Goal: Information Seeking & Learning: Learn about a topic

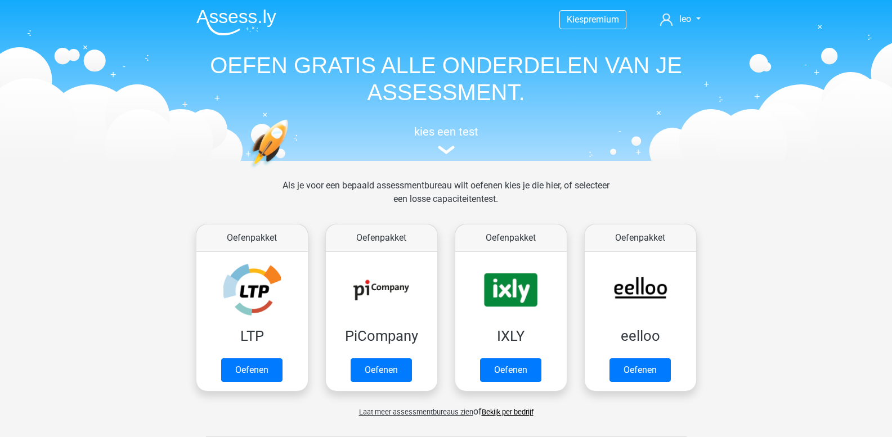
scroll to position [478, 0]
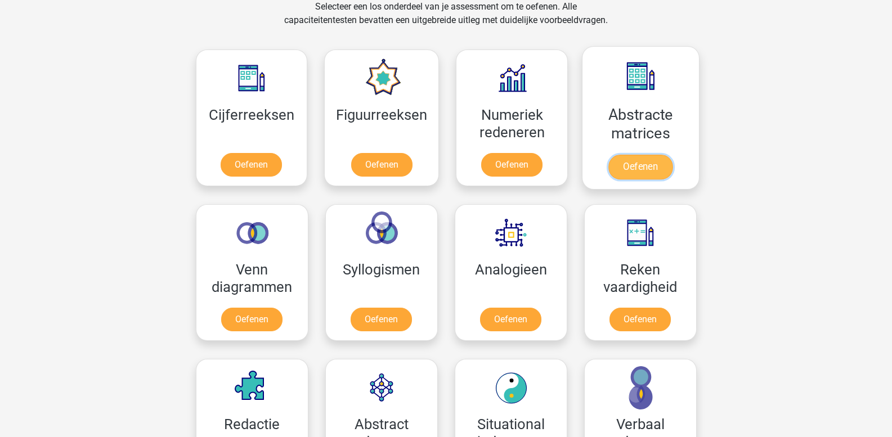
click at [622, 163] on link "Oefenen" at bounding box center [640, 167] width 64 height 25
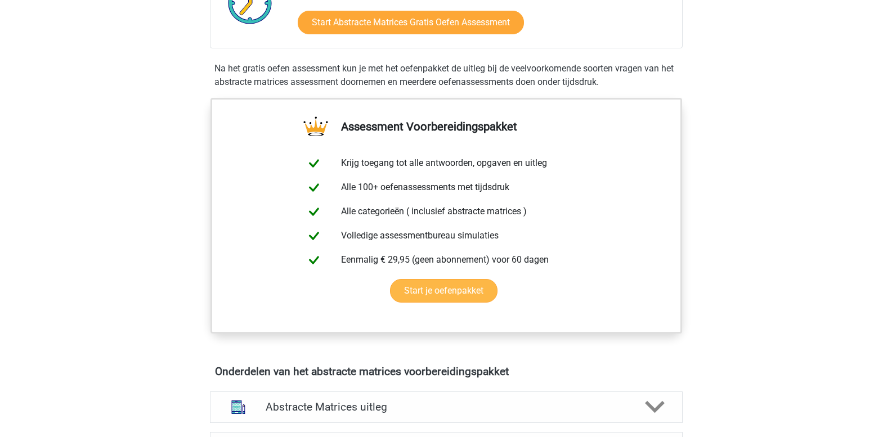
scroll to position [450, 0]
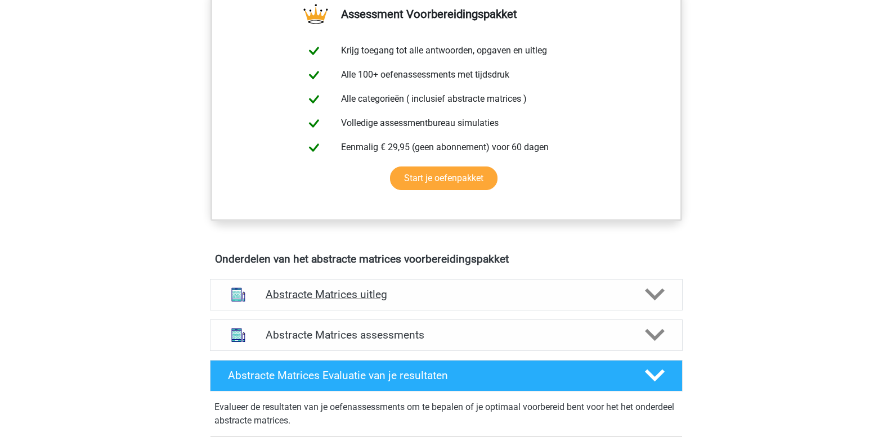
click at [656, 290] on icon at bounding box center [655, 295] width 20 height 20
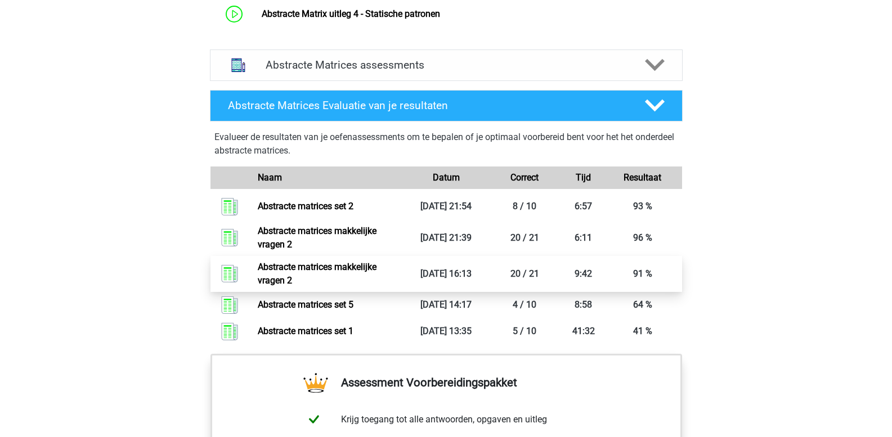
scroll to position [900, 0]
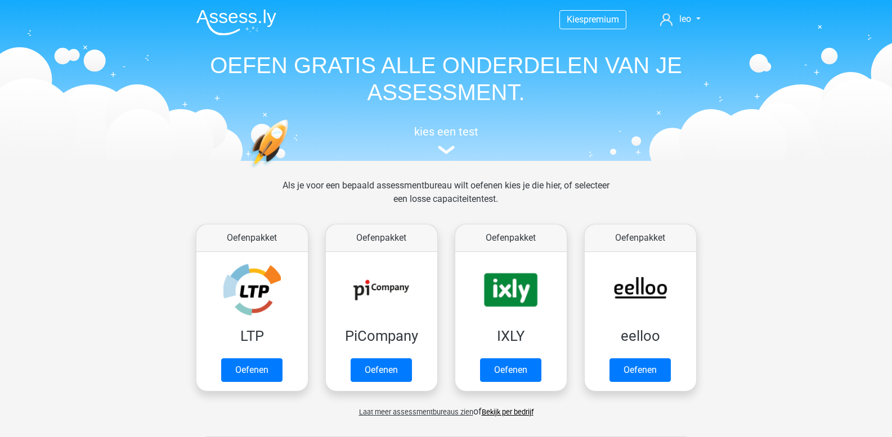
scroll to position [478, 0]
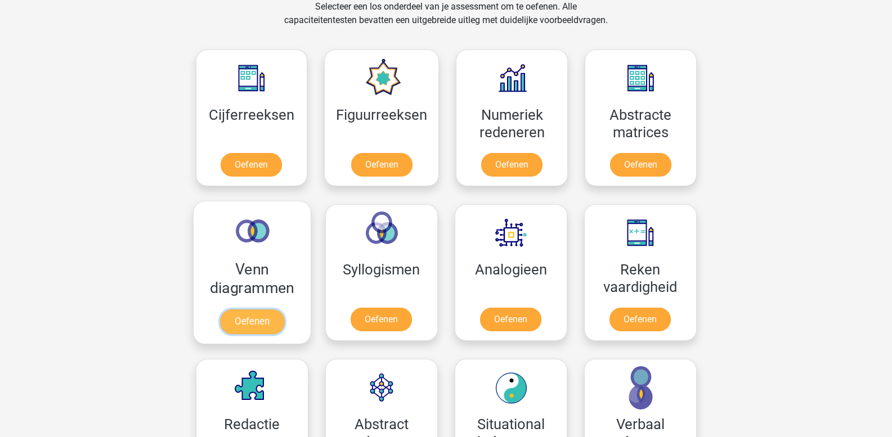
click at [267, 310] on link "Oefenen" at bounding box center [251, 322] width 64 height 25
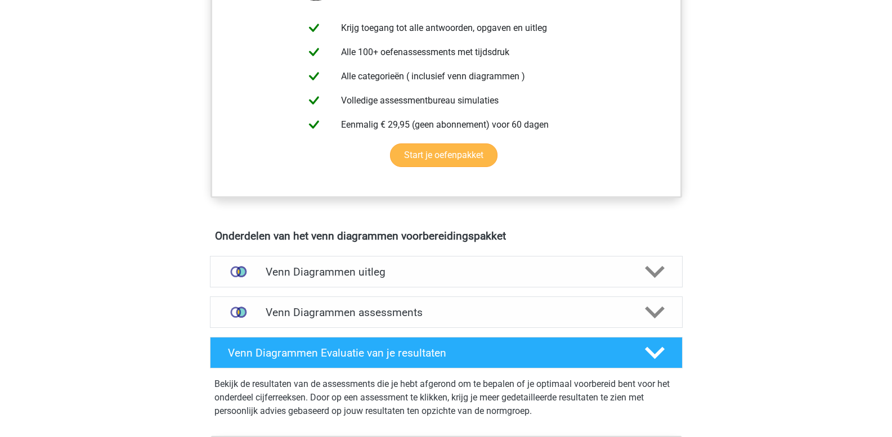
scroll to position [450, 0]
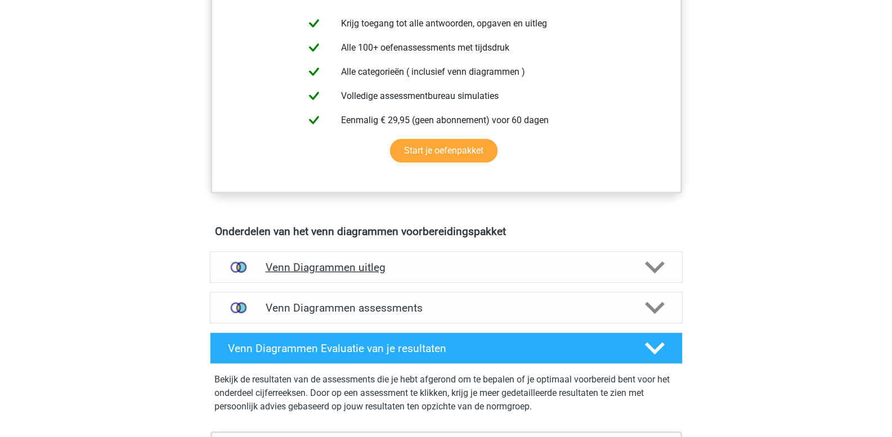
click at [652, 264] on icon at bounding box center [655, 268] width 20 height 20
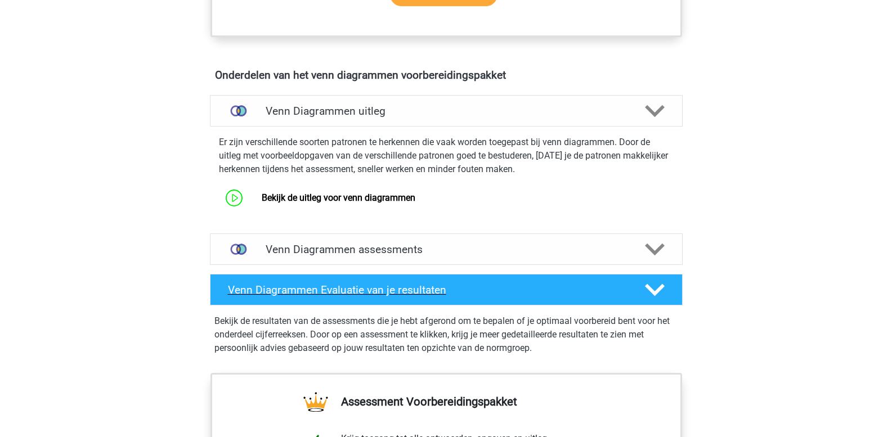
scroll to position [675, 0]
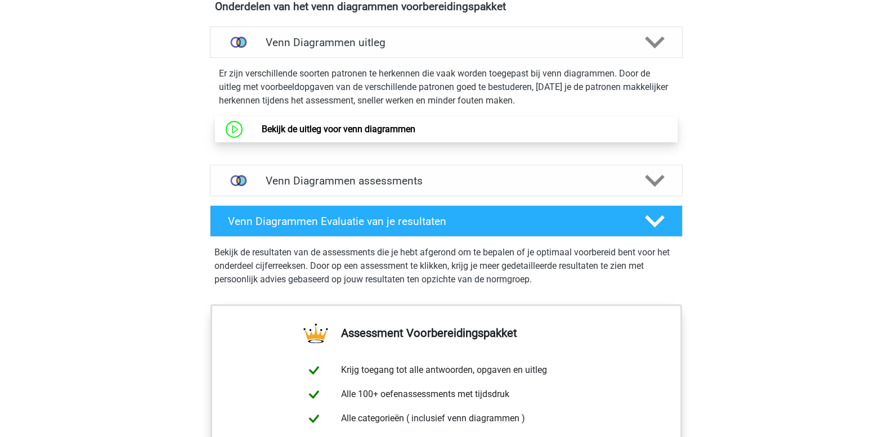
click at [398, 125] on link "Bekijk de uitleg voor venn diagrammen" at bounding box center [339, 129] width 154 height 11
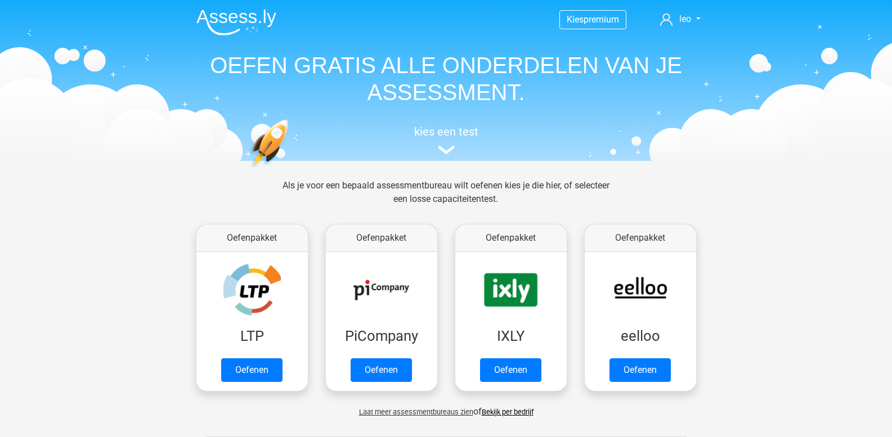
scroll to position [478, 0]
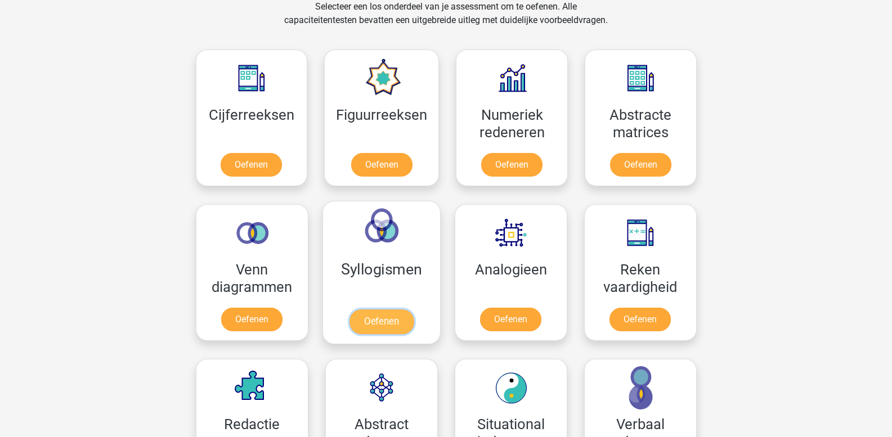
click at [369, 310] on link "Oefenen" at bounding box center [381, 322] width 64 height 25
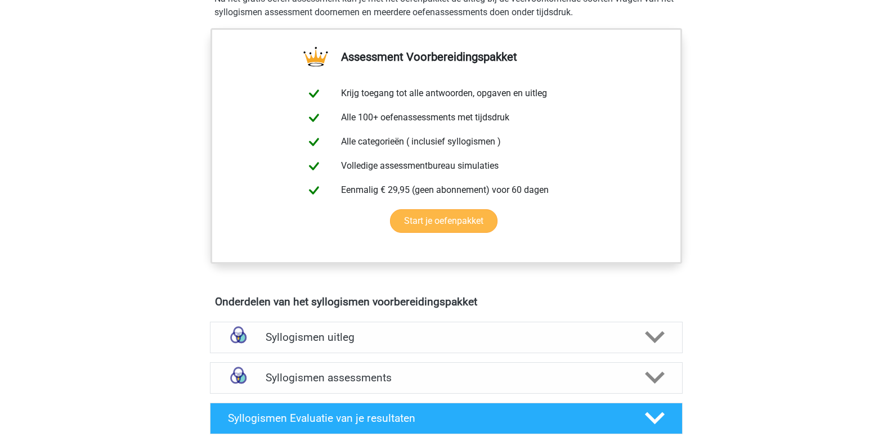
scroll to position [506, 0]
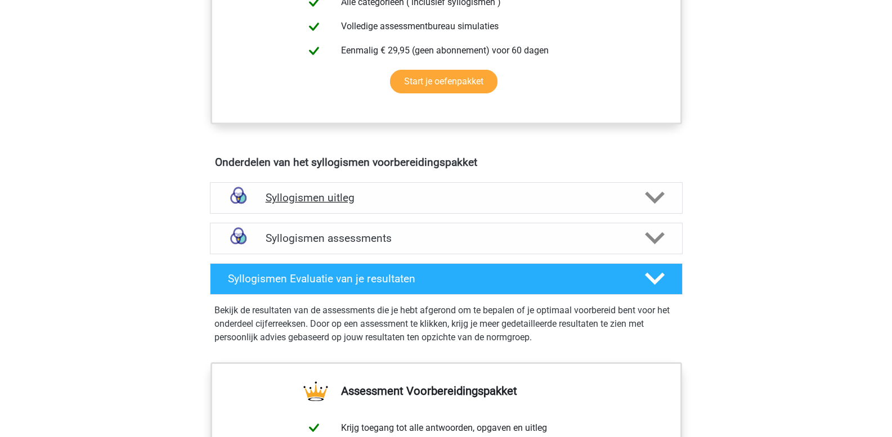
click at [655, 198] on icon at bounding box center [655, 198] width 20 height 20
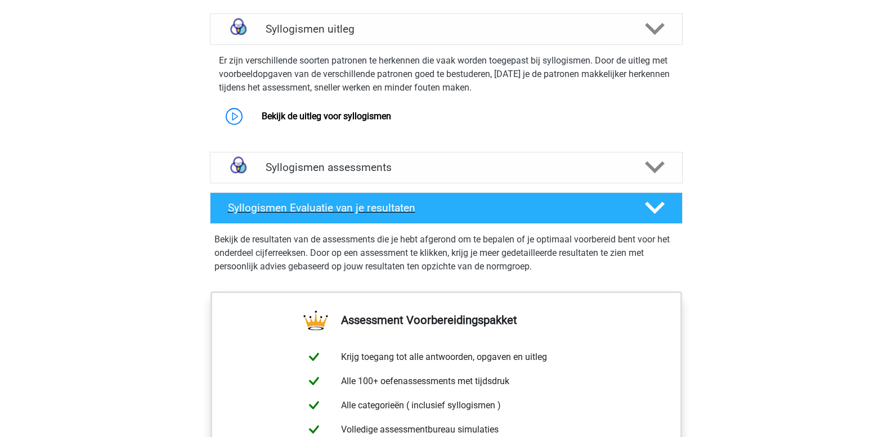
scroll to position [732, 0]
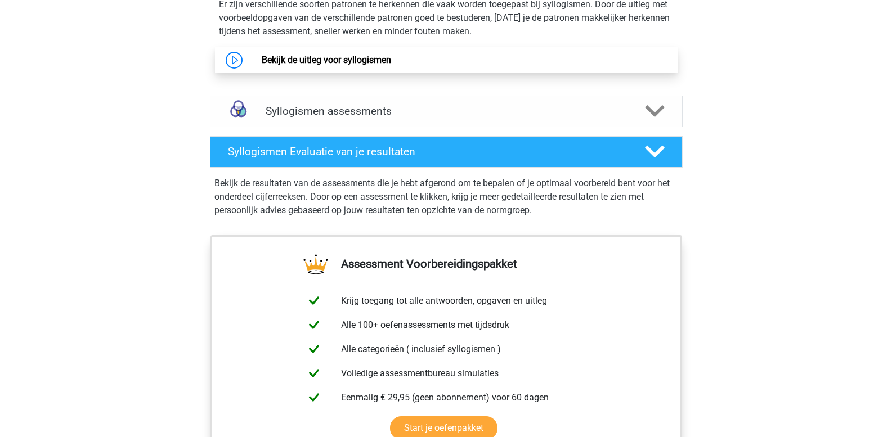
click at [338, 59] on link "Bekijk de uitleg voor syllogismen" at bounding box center [326, 60] width 129 height 11
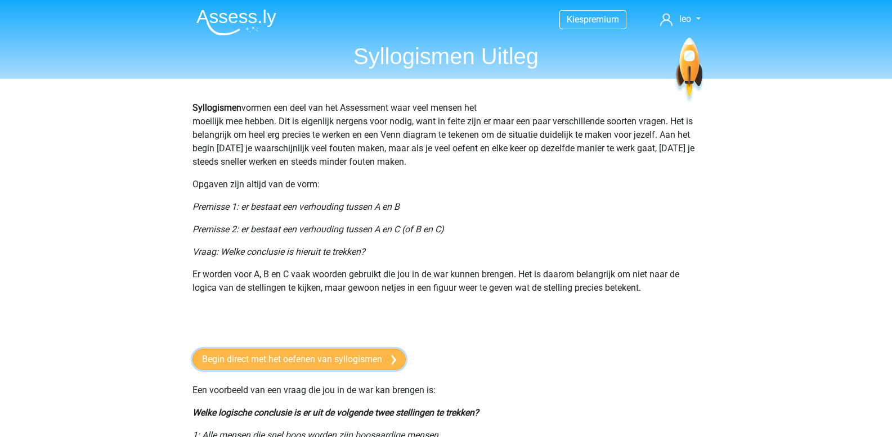
click at [273, 365] on link "Begin direct met het oefenen van syllogismen" at bounding box center [298, 359] width 213 height 21
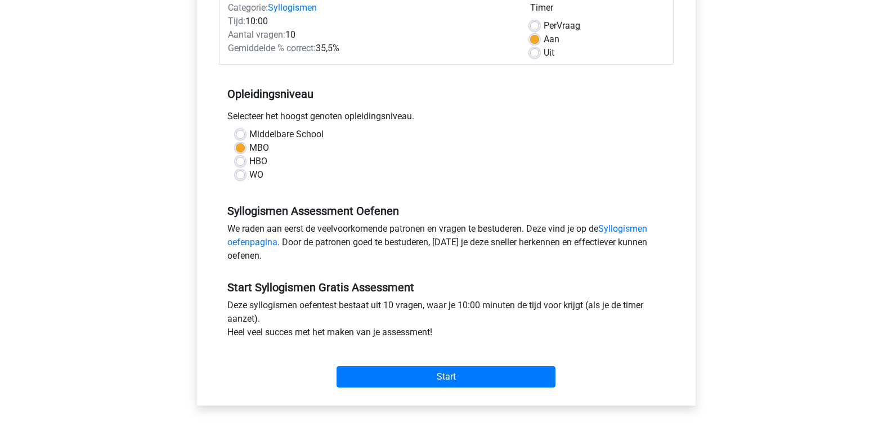
scroll to position [225, 0]
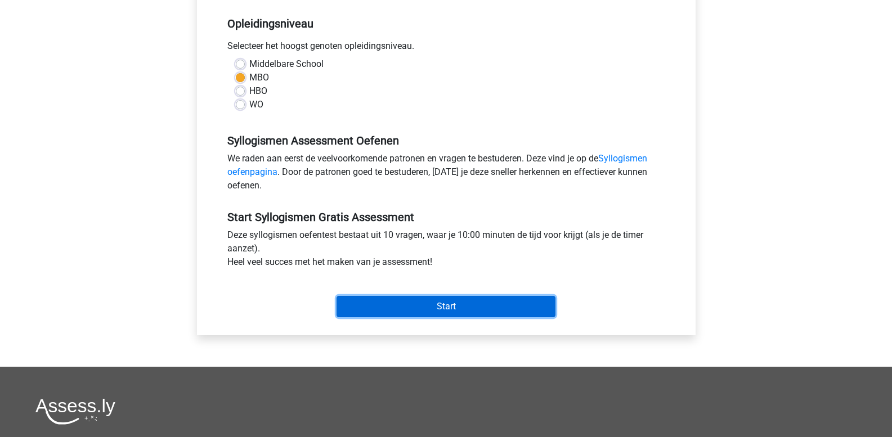
click at [421, 307] on input "Start" at bounding box center [446, 306] width 219 height 21
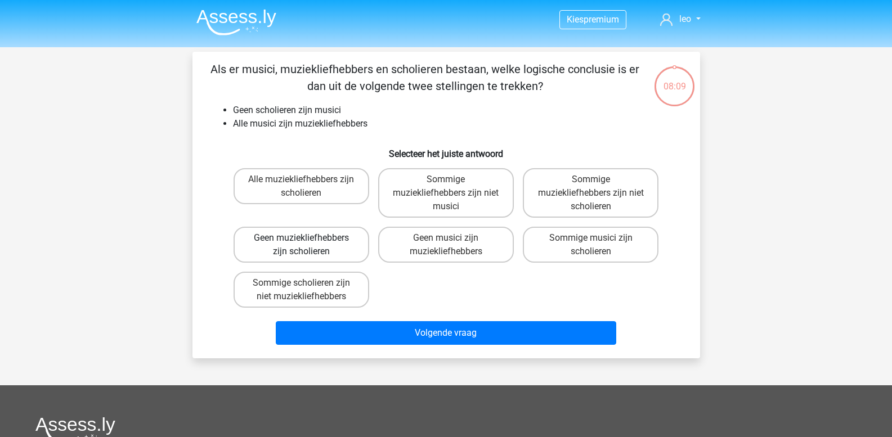
click at [331, 241] on label "Geen muziekliefhebbers zijn scholieren" at bounding box center [302, 245] width 136 height 36
click at [308, 241] on input "Geen muziekliefhebbers zijn scholieren" at bounding box center [304, 241] width 7 height 7
radio input "true"
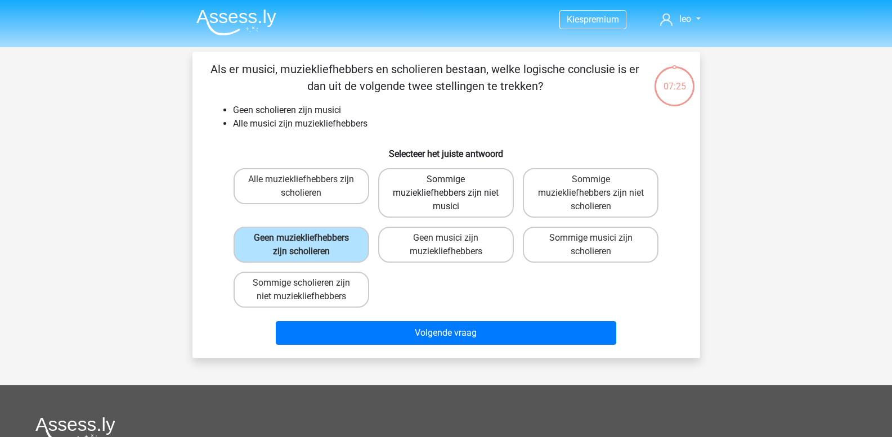
click at [482, 204] on label "Sommige muziekliefhebbers zijn niet musici" at bounding box center [446, 193] width 136 height 50
click at [453, 187] on input "Sommige muziekliefhebbers zijn niet musici" at bounding box center [449, 183] width 7 height 7
radio input "true"
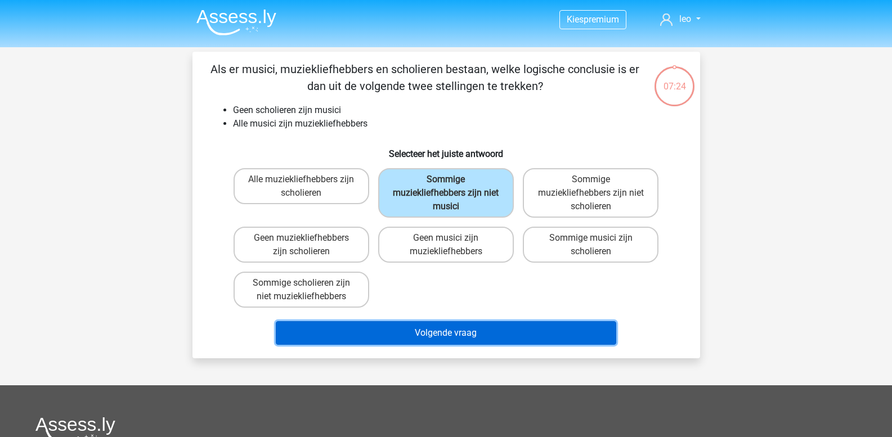
click at [442, 333] on button "Volgende vraag" at bounding box center [446, 333] width 340 height 24
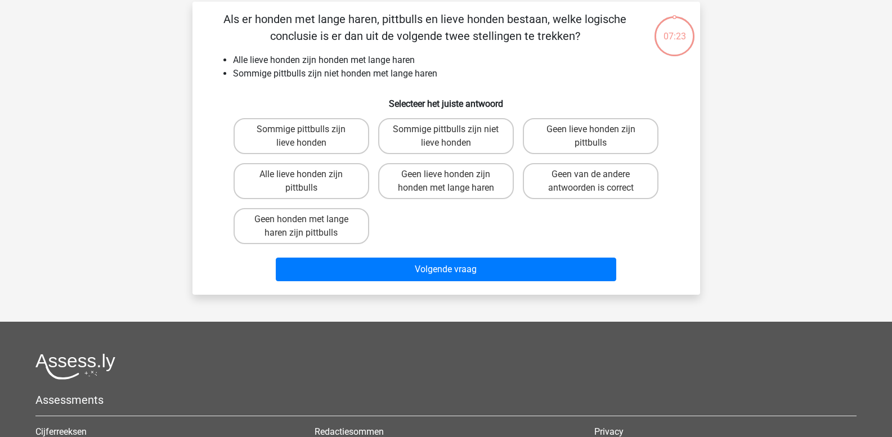
scroll to position [52, 0]
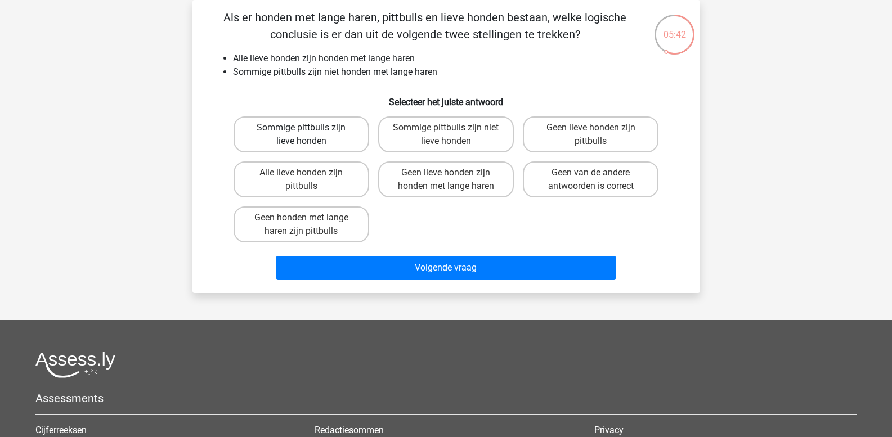
click at [346, 137] on label "Sommige pittbulls zijn lieve honden" at bounding box center [302, 134] width 136 height 36
click at [308, 135] on input "Sommige pittbulls zijn lieve honden" at bounding box center [304, 131] width 7 height 7
radio input "true"
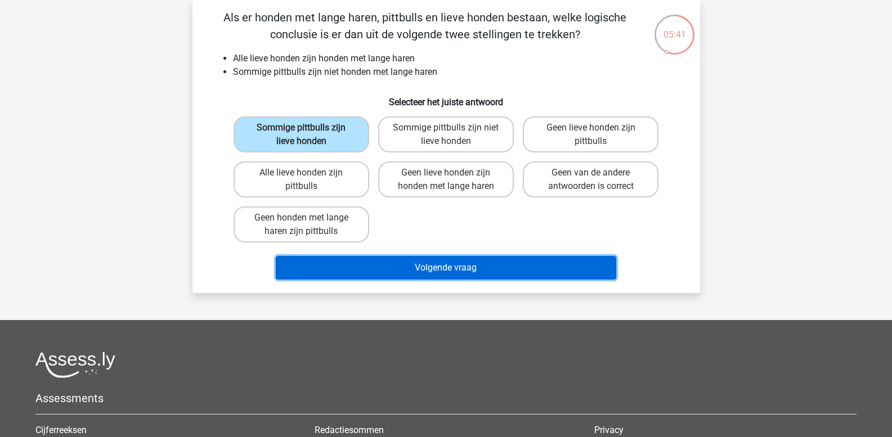
click at [370, 268] on button "Volgende vraag" at bounding box center [446, 268] width 340 height 24
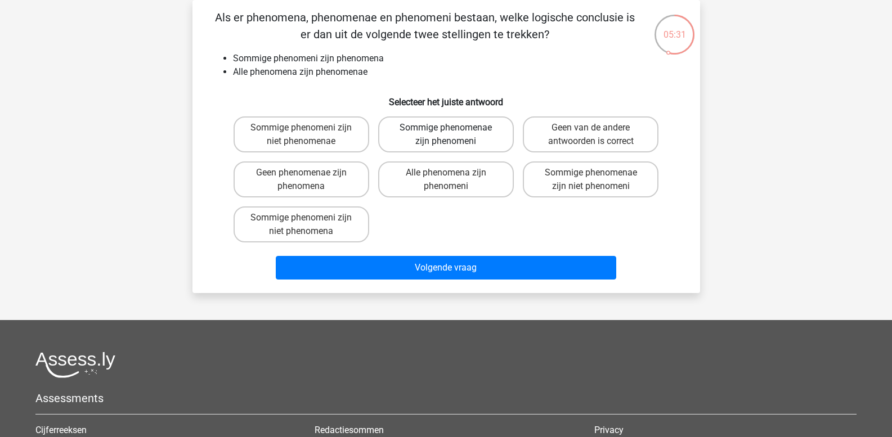
click at [427, 127] on label "Sommige phenomenae zijn phenomeni" at bounding box center [446, 134] width 136 height 36
click at [446, 128] on input "Sommige phenomenae zijn phenomeni" at bounding box center [449, 131] width 7 height 7
radio input "true"
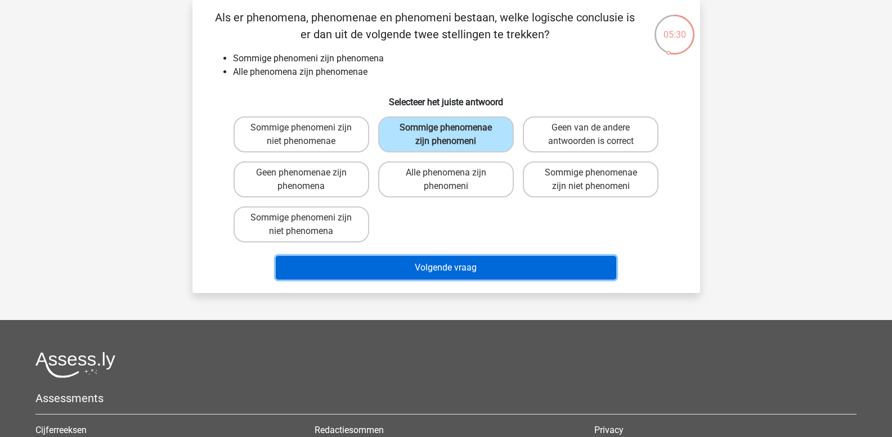
click at [417, 258] on button "Volgende vraag" at bounding box center [446, 268] width 340 height 24
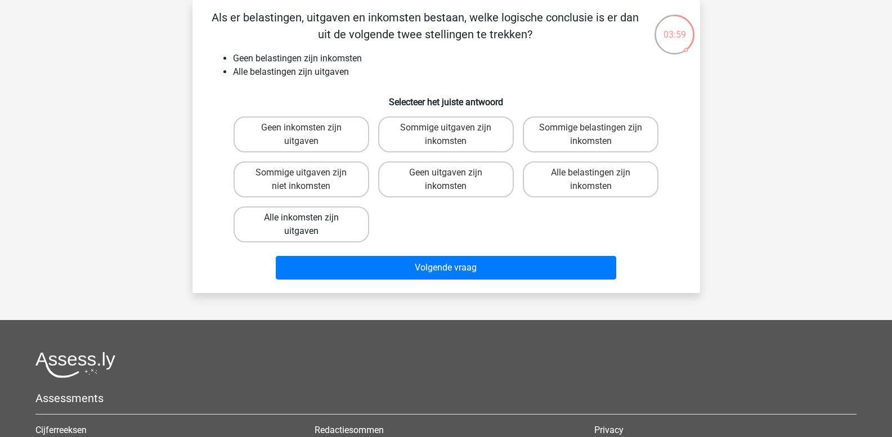
click at [330, 222] on label "Alle inkomsten zijn uitgaven" at bounding box center [302, 225] width 136 height 36
click at [308, 222] on input "Alle inkomsten zijn uitgaven" at bounding box center [304, 221] width 7 height 7
radio input "true"
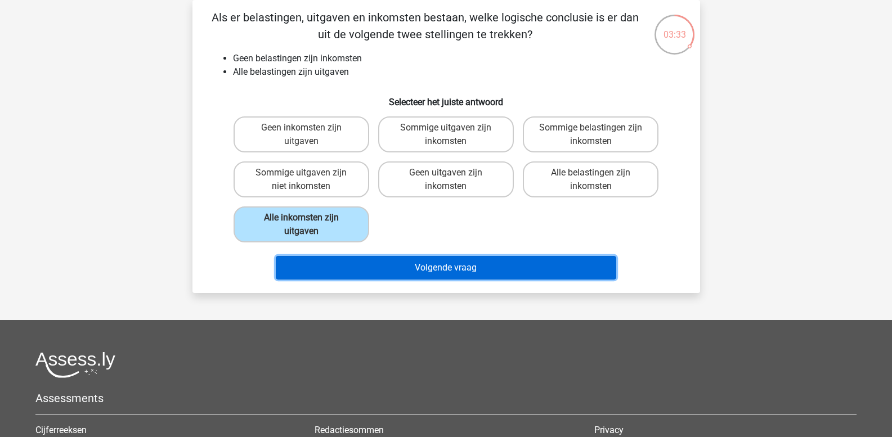
click at [502, 265] on button "Volgende vraag" at bounding box center [446, 268] width 340 height 24
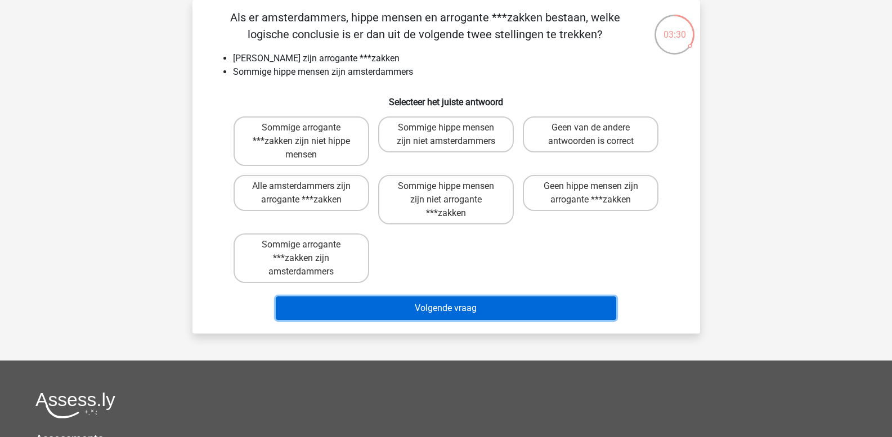
click at [434, 307] on button "Volgende vraag" at bounding box center [446, 309] width 340 height 24
click at [434, 305] on button "Volgende vraag" at bounding box center [446, 309] width 340 height 24
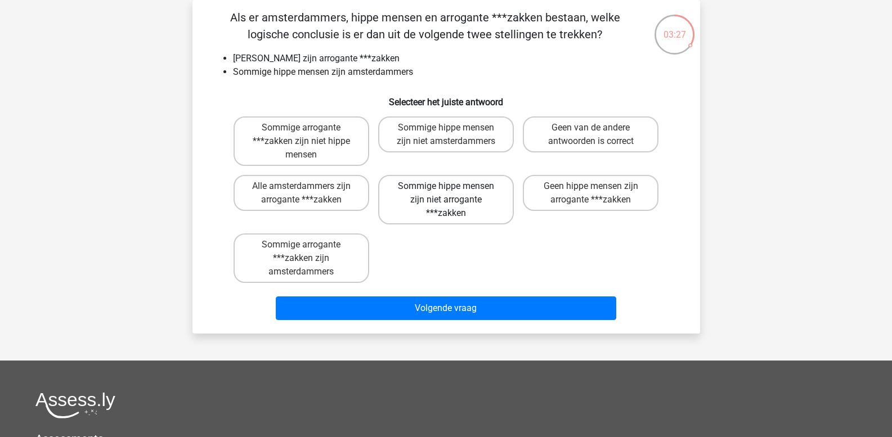
click at [446, 209] on label "Sommige hippe mensen zijn niet arrogante ***zakken" at bounding box center [446, 200] width 136 height 50
click at [446, 194] on input "Sommige hippe mensen zijn niet arrogante ***zakken" at bounding box center [449, 189] width 7 height 7
radio input "true"
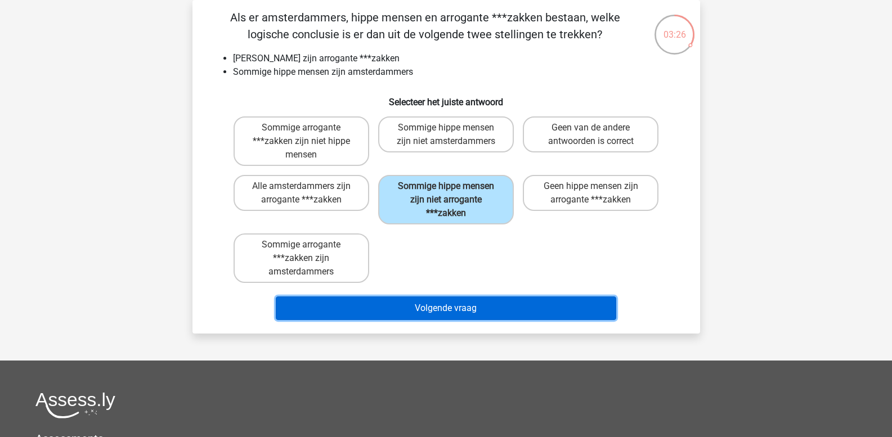
click at [434, 300] on button "Volgende vraag" at bounding box center [446, 309] width 340 height 24
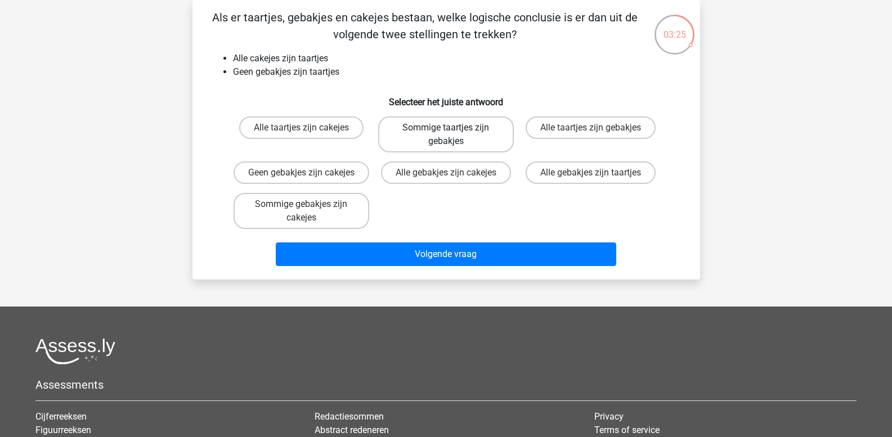
click at [446, 143] on label "Sommige taartjes zijn gebakjes" at bounding box center [446, 134] width 136 height 36
click at [446, 135] on input "Sommige taartjes zijn gebakjes" at bounding box center [449, 131] width 7 height 7
radio input "true"
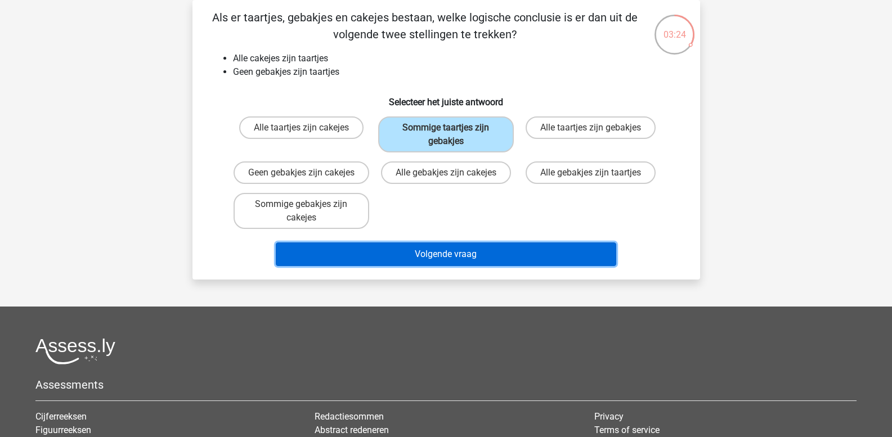
click at [445, 266] on button "Volgende vraag" at bounding box center [446, 255] width 340 height 24
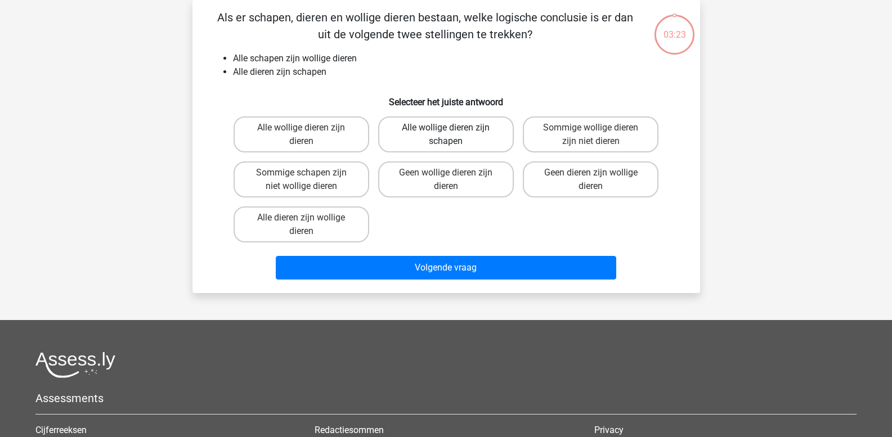
click at [451, 143] on label "Alle wollige dieren zijn schapen" at bounding box center [446, 134] width 136 height 36
click at [451, 135] on input "Alle wollige dieren zijn schapen" at bounding box center [449, 131] width 7 height 7
radio input "true"
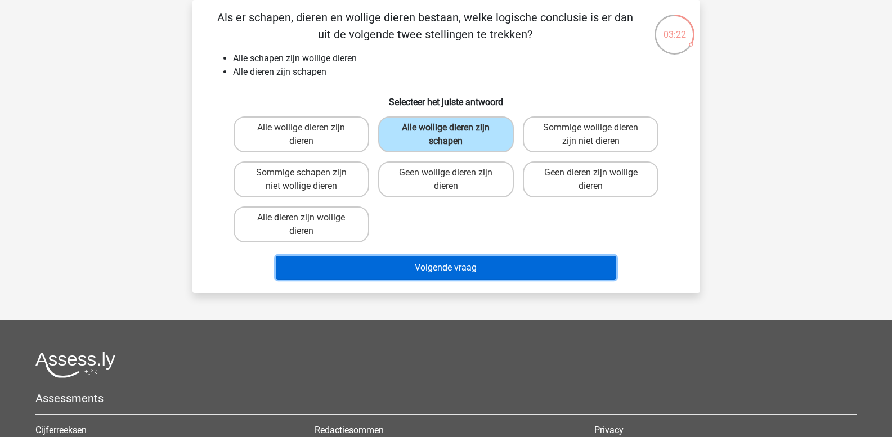
click at [419, 268] on button "Volgende vraag" at bounding box center [446, 268] width 340 height 24
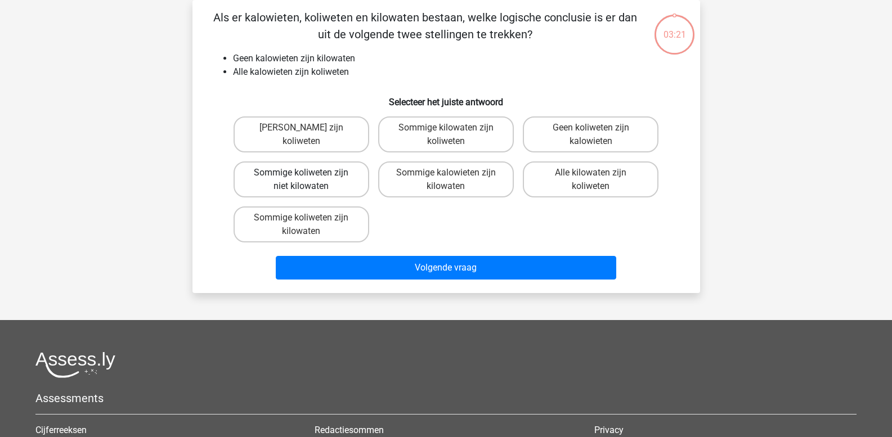
click at [330, 188] on label "Sommige koliweten zijn niet kilowaten" at bounding box center [302, 180] width 136 height 36
click at [308, 180] on input "Sommige koliweten zijn niet kilowaten" at bounding box center [304, 176] width 7 height 7
radio input "true"
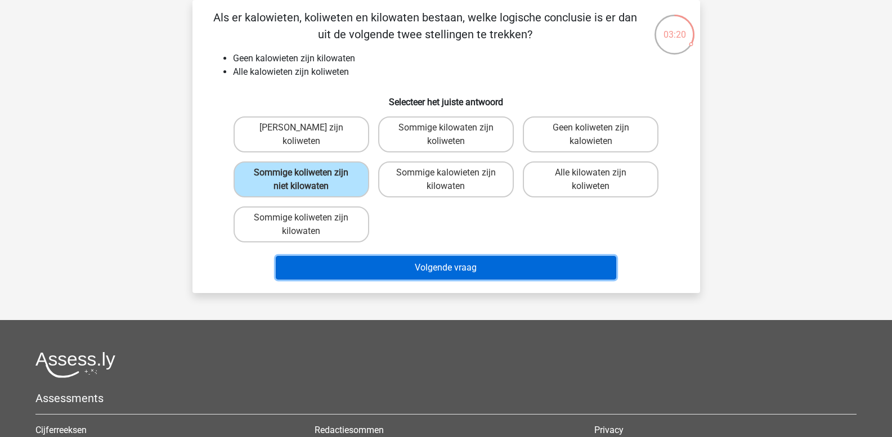
click at [371, 275] on button "Volgende vraag" at bounding box center [446, 268] width 340 height 24
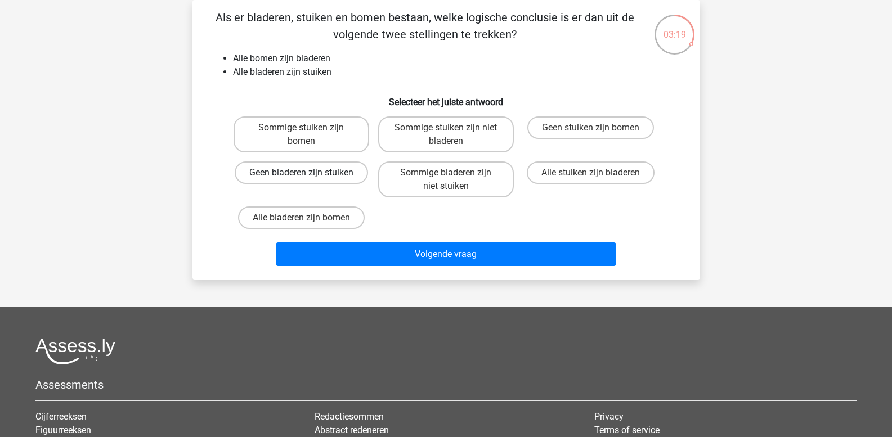
click at [334, 177] on label "Geen bladeren zijn stuiken" at bounding box center [301, 173] width 133 height 23
click at [308, 177] on input "Geen bladeren zijn stuiken" at bounding box center [304, 176] width 7 height 7
radio input "true"
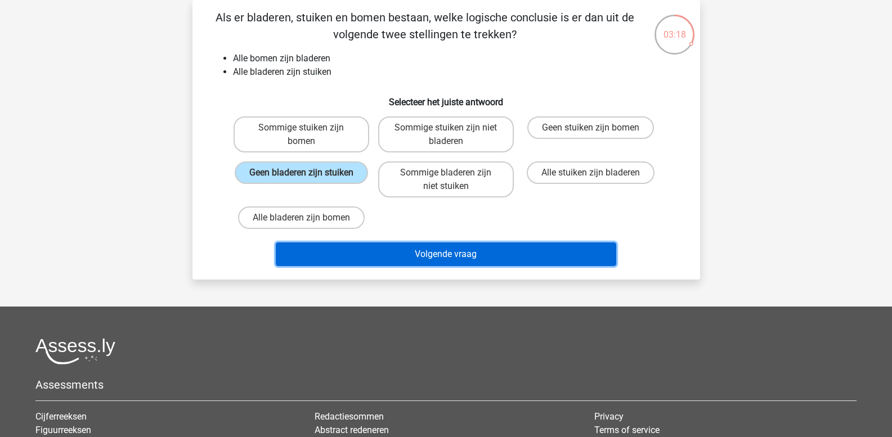
click at [362, 255] on button "Volgende vraag" at bounding box center [446, 255] width 340 height 24
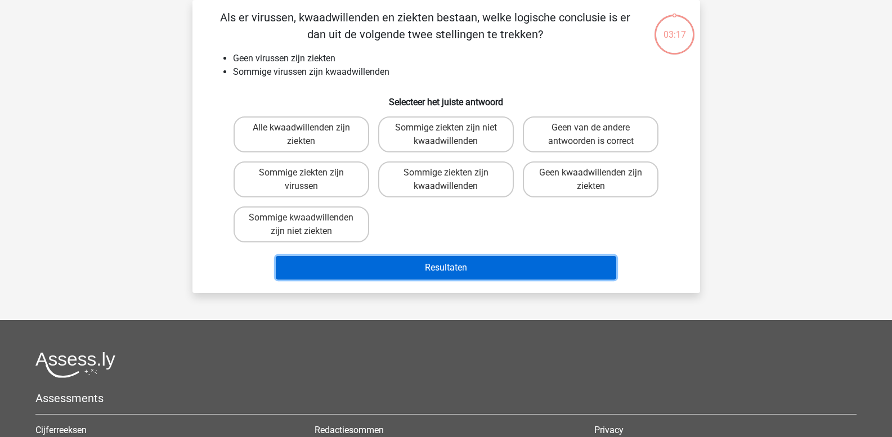
drag, startPoint x: 359, startPoint y: 268, endPoint x: 358, endPoint y: 262, distance: 5.7
click at [359, 267] on button "Resultaten" at bounding box center [446, 268] width 340 height 24
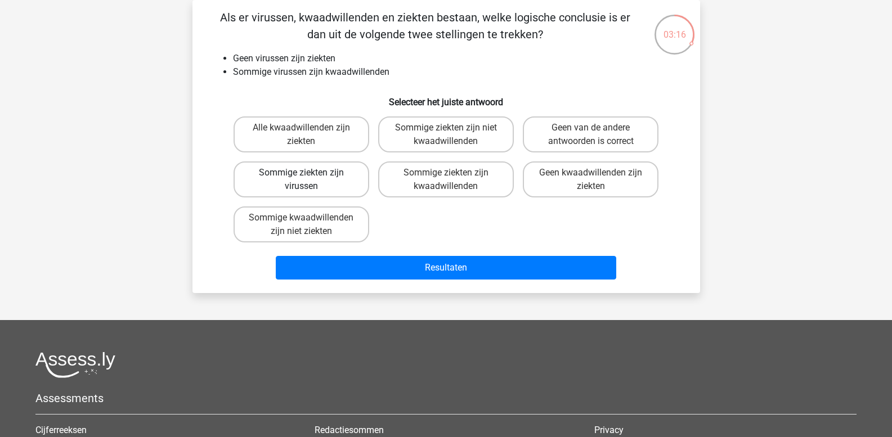
click at [322, 177] on label "Sommige ziekten zijn virussen" at bounding box center [302, 180] width 136 height 36
click at [308, 177] on input "Sommige ziekten zijn virussen" at bounding box center [304, 176] width 7 height 7
radio input "true"
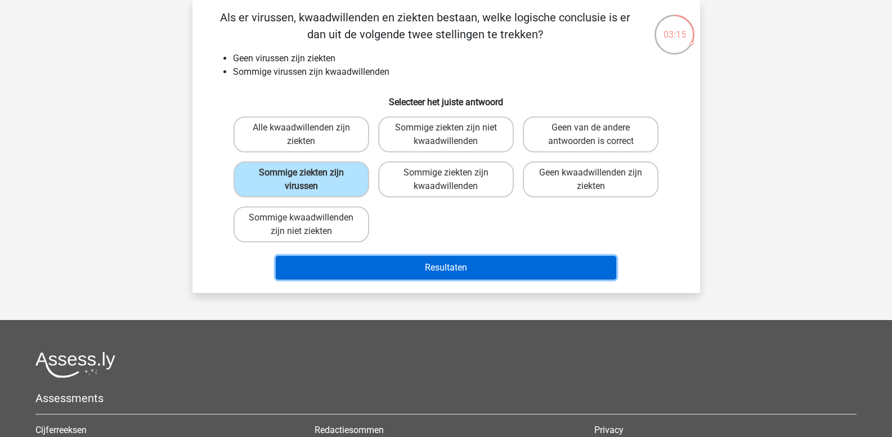
click at [366, 263] on button "Resultaten" at bounding box center [446, 268] width 340 height 24
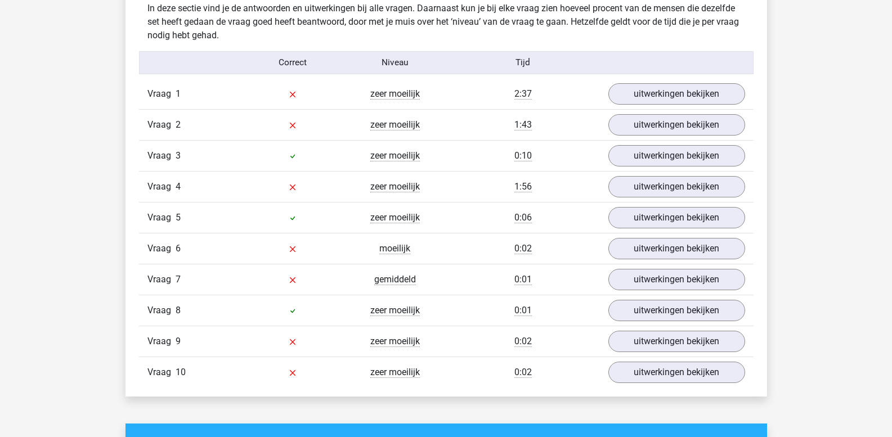
scroll to position [900, 0]
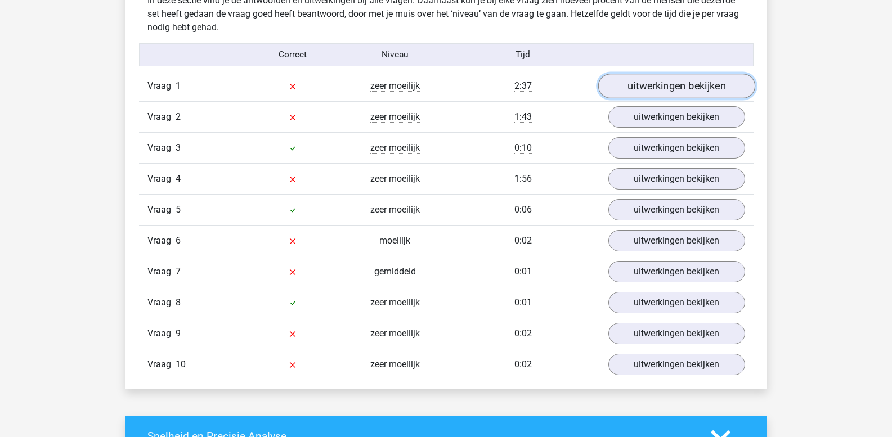
click at [683, 87] on link "uitwerkingen bekijken" at bounding box center [676, 86] width 157 height 25
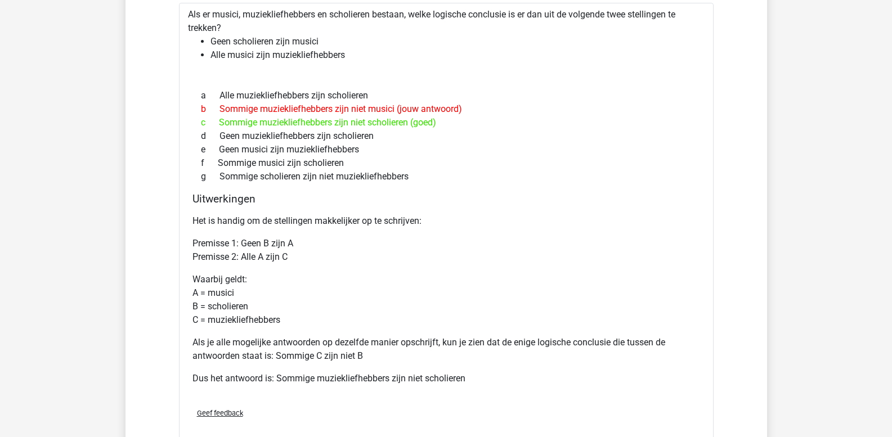
scroll to position [1013, 0]
click at [338, 124] on div "c Sommige muziekliefhebbers zijn niet scholieren (goed)" at bounding box center [446, 122] width 508 height 14
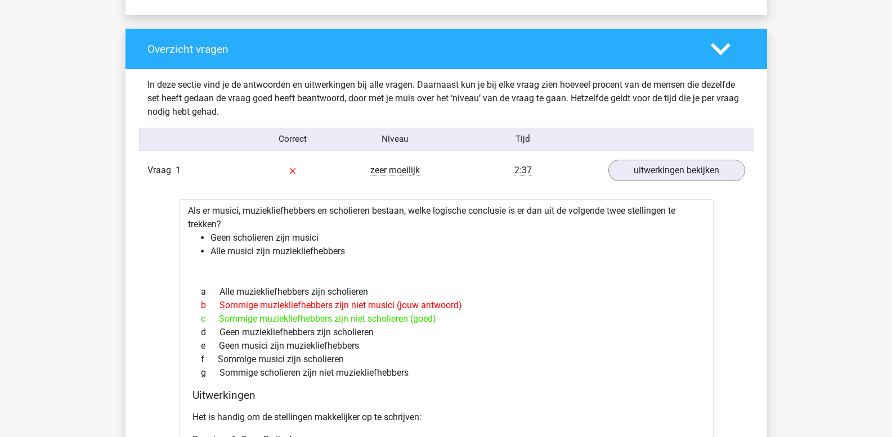
scroll to position [788, 0]
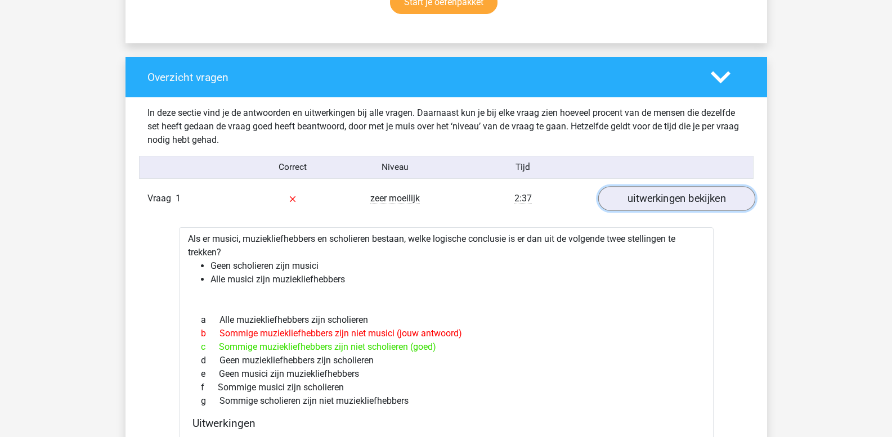
click at [680, 192] on link "uitwerkingen bekijken" at bounding box center [676, 199] width 157 height 25
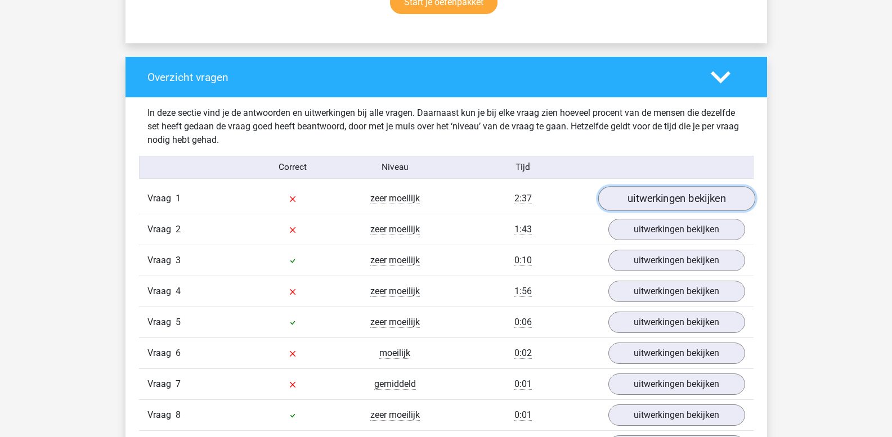
scroll to position [844, 0]
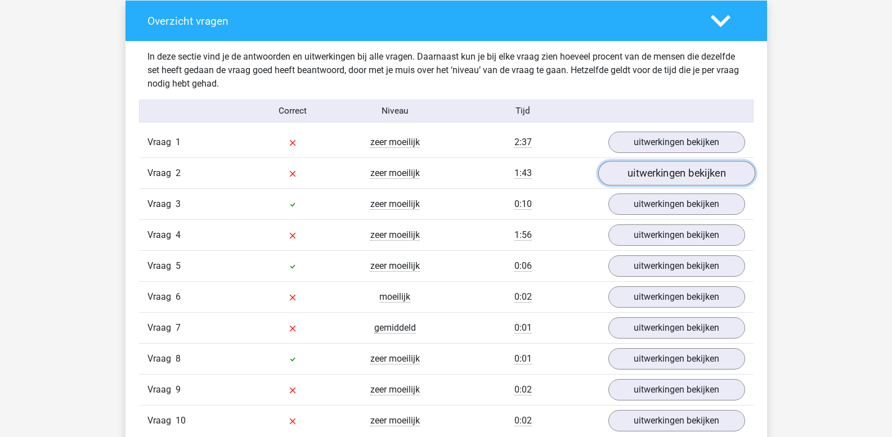
click at [671, 175] on link "uitwerkingen bekijken" at bounding box center [676, 174] width 157 height 25
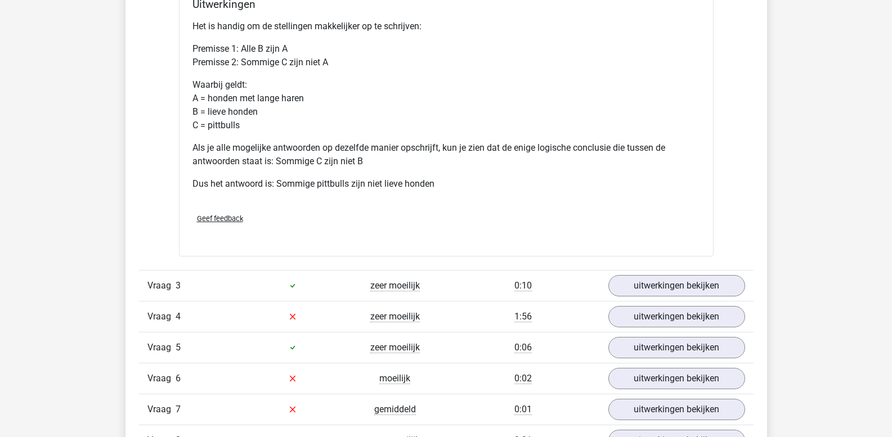
scroll to position [1294, 0]
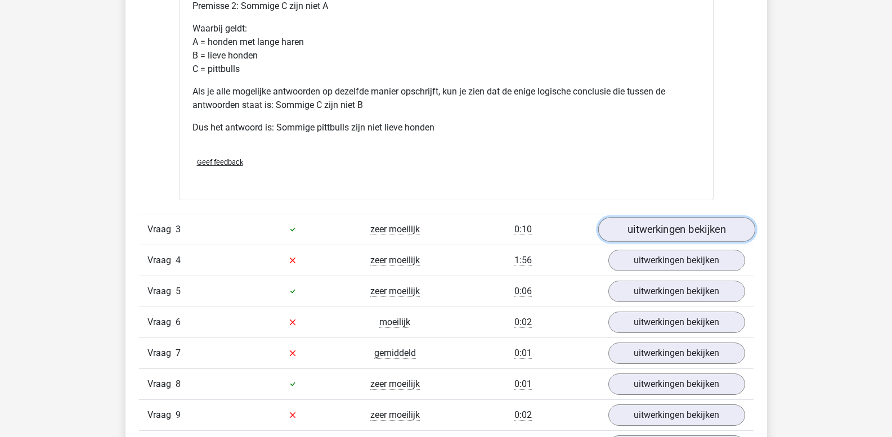
click at [644, 235] on link "uitwerkingen bekijken" at bounding box center [676, 229] width 157 height 25
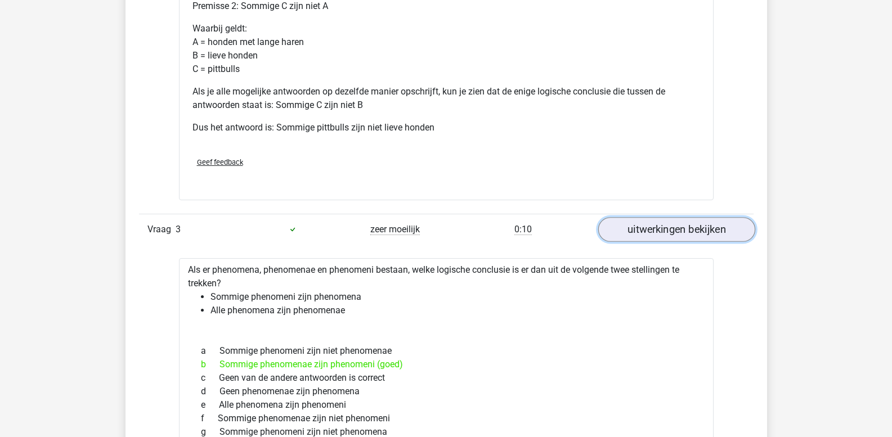
click at [644, 235] on link "uitwerkingen bekijken" at bounding box center [676, 229] width 157 height 25
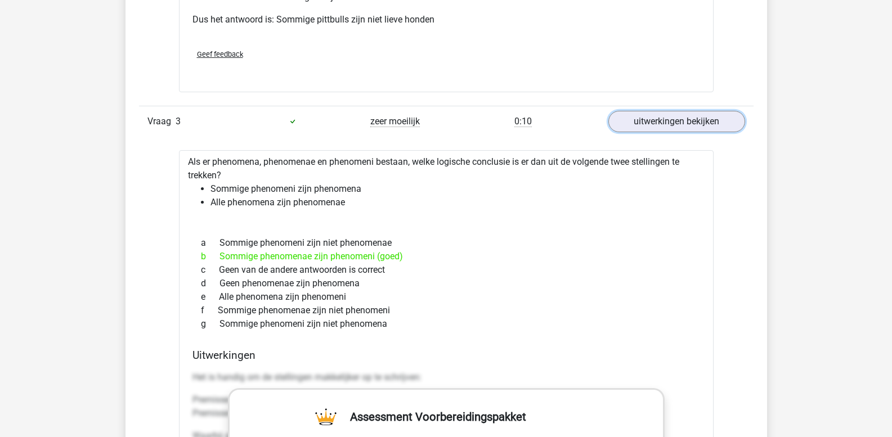
scroll to position [1407, 0]
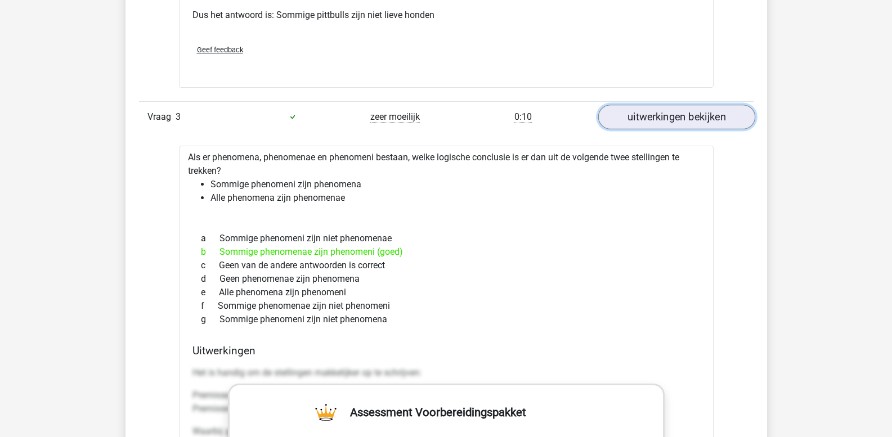
click at [652, 120] on link "uitwerkingen bekijken" at bounding box center [676, 117] width 157 height 25
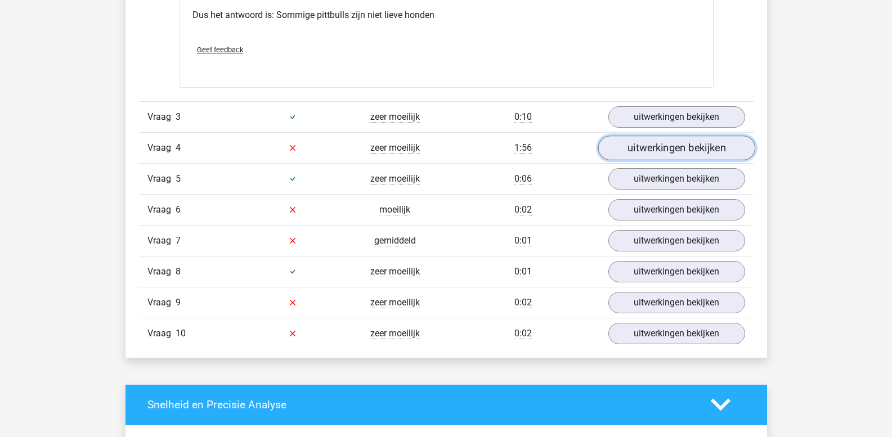
click at [645, 146] on link "uitwerkingen bekijken" at bounding box center [676, 148] width 157 height 25
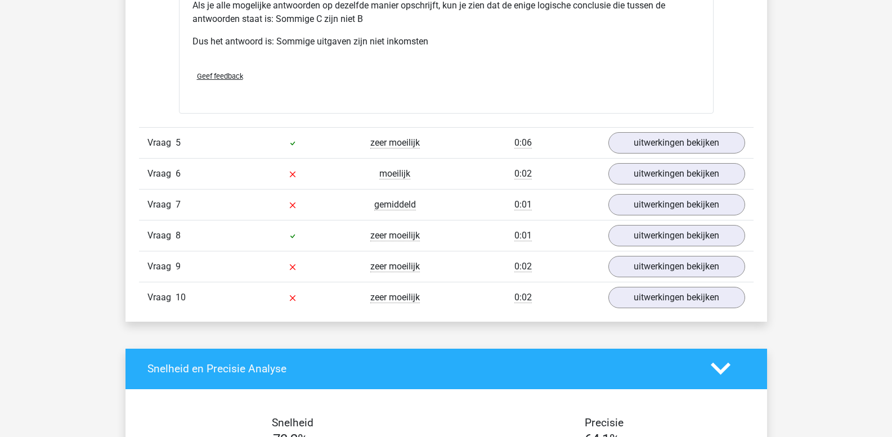
scroll to position [1913, 0]
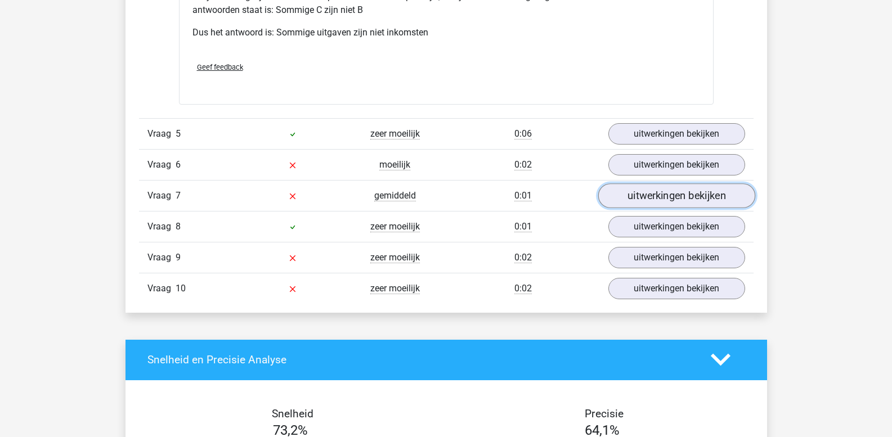
click at [651, 200] on link "uitwerkingen bekijken" at bounding box center [676, 195] width 157 height 25
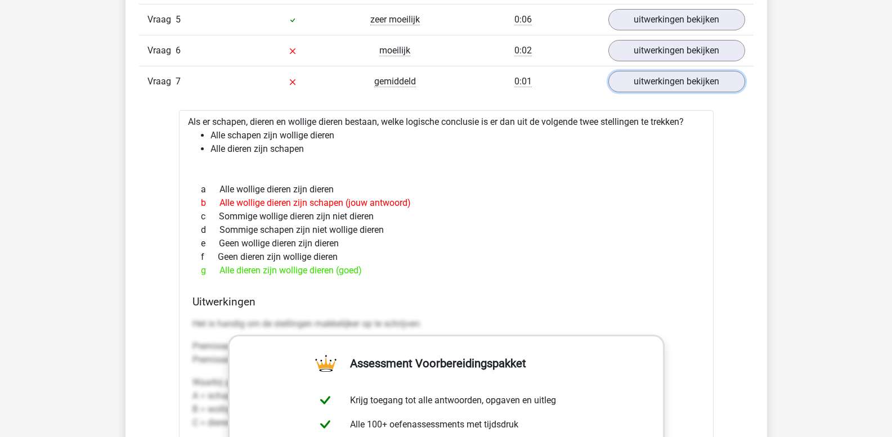
scroll to position [2026, 0]
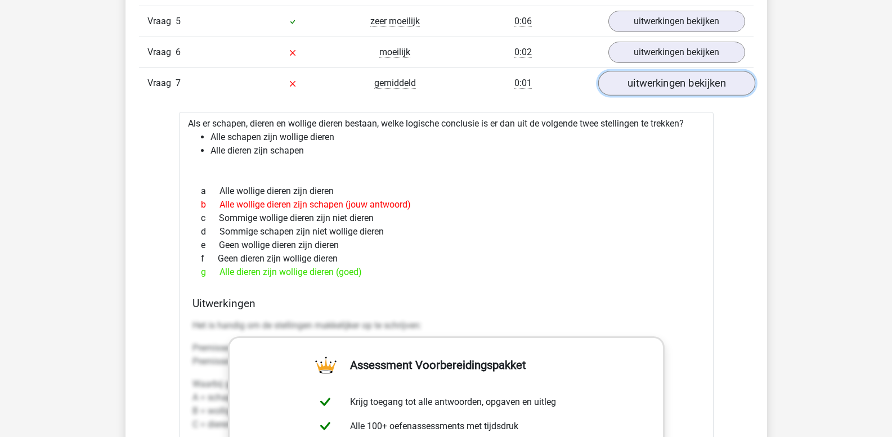
click at [668, 90] on link "uitwerkingen bekijken" at bounding box center [676, 83] width 157 height 25
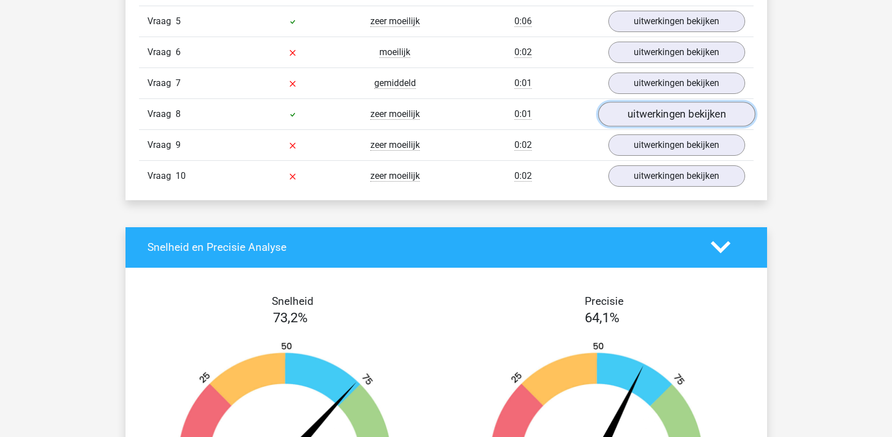
click at [644, 114] on link "uitwerkingen bekijken" at bounding box center [676, 114] width 157 height 25
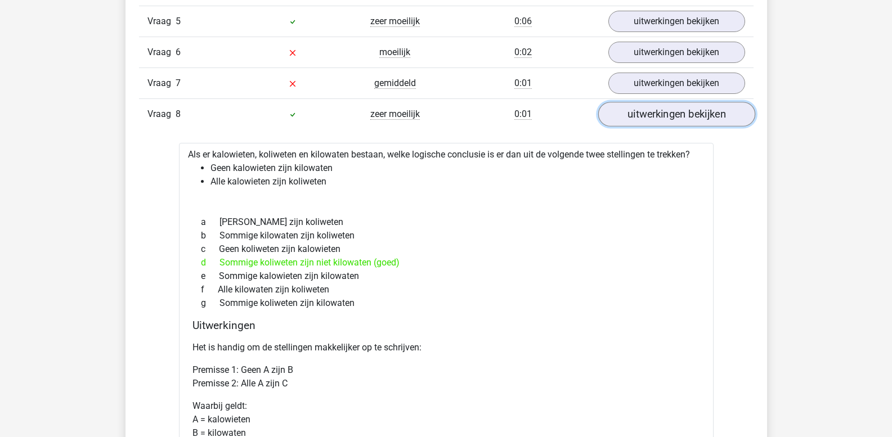
click at [669, 116] on link "uitwerkingen bekijken" at bounding box center [676, 114] width 157 height 25
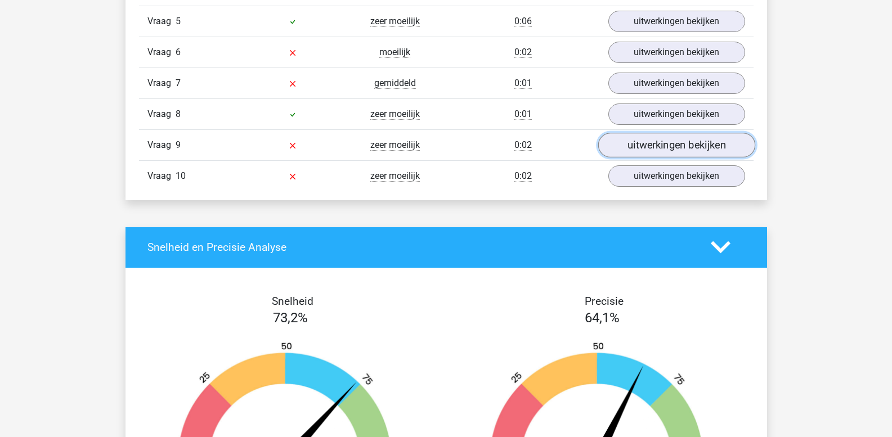
click at [660, 149] on link "uitwerkingen bekijken" at bounding box center [676, 145] width 157 height 25
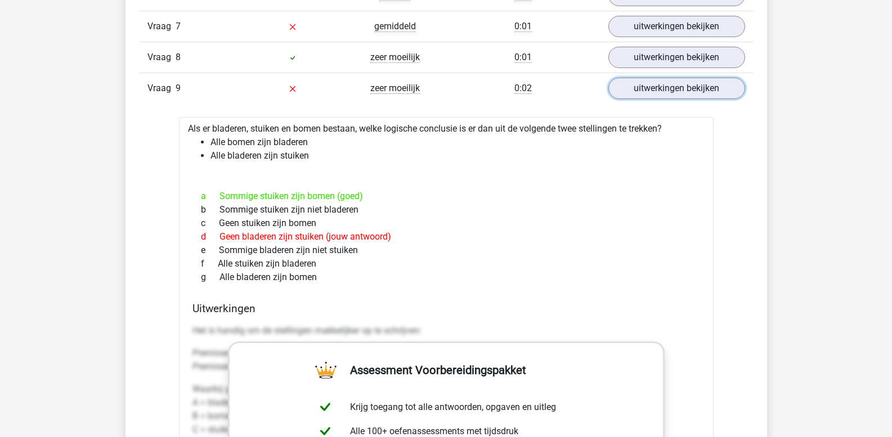
scroll to position [2082, 0]
click at [654, 92] on link "uitwerkingen bekijken" at bounding box center [676, 89] width 157 height 25
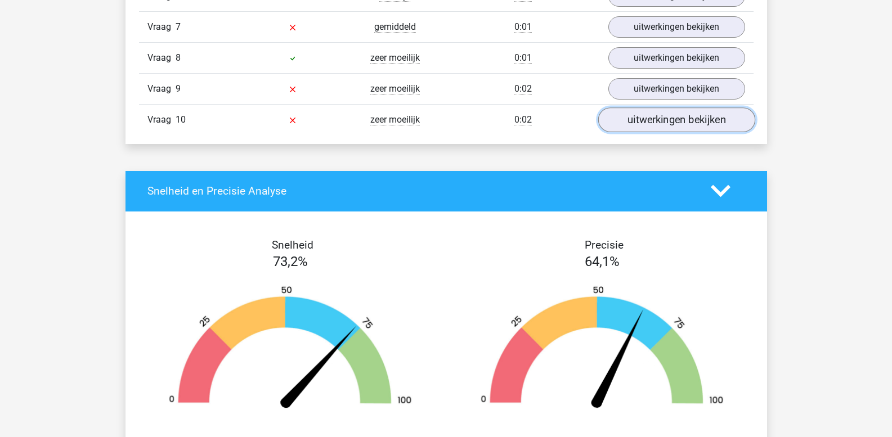
click at [644, 114] on link "uitwerkingen bekijken" at bounding box center [676, 119] width 157 height 25
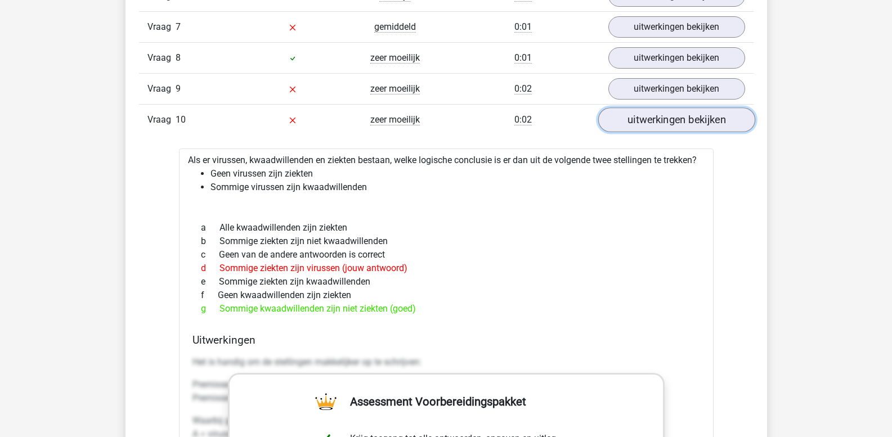
click at [644, 120] on link "uitwerkingen bekijken" at bounding box center [676, 119] width 157 height 25
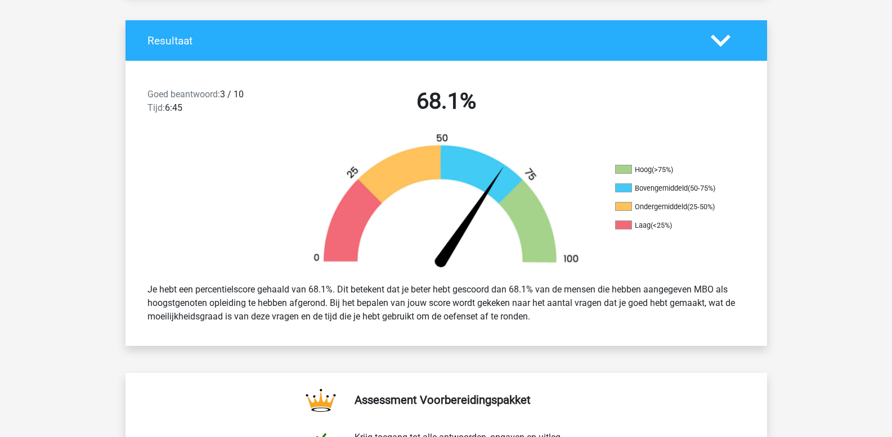
scroll to position [0, 0]
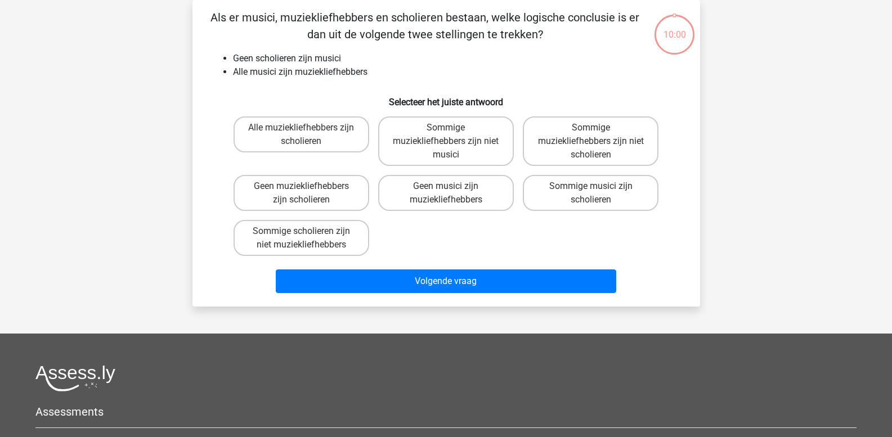
scroll to position [52, 0]
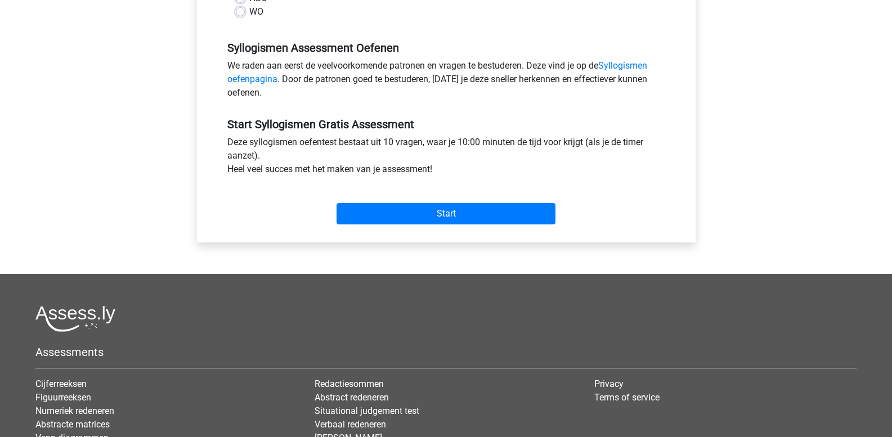
scroll to position [338, 0]
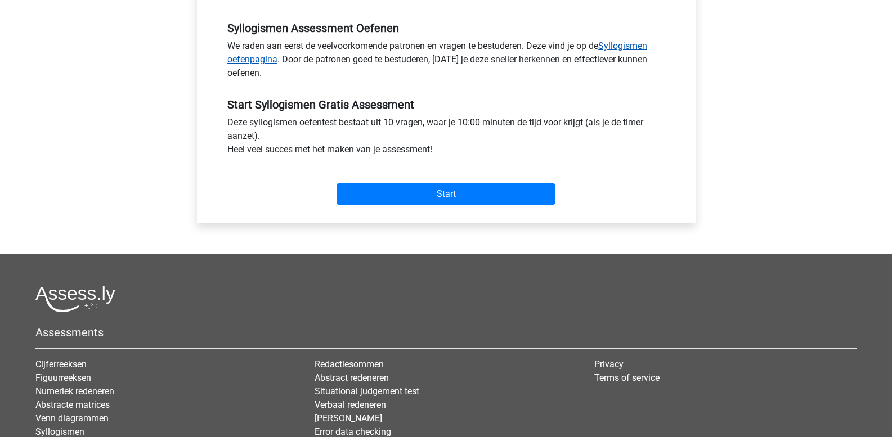
click at [623, 48] on link "Syllogismen oefenpagina" at bounding box center [437, 53] width 420 height 24
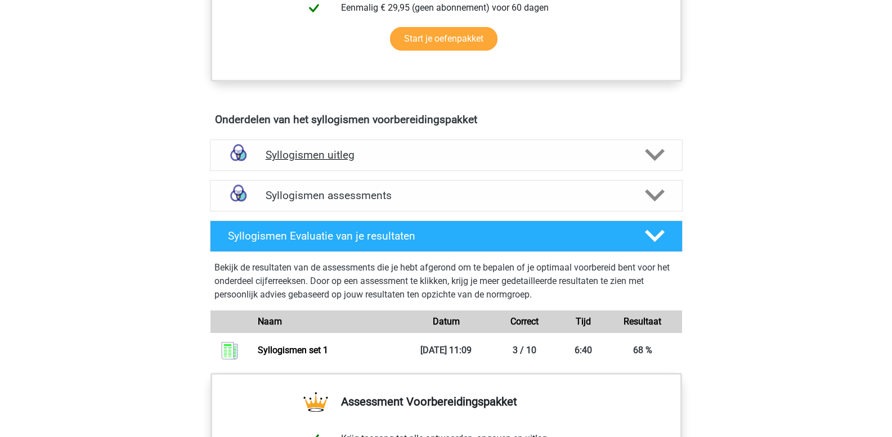
scroll to position [675, 0]
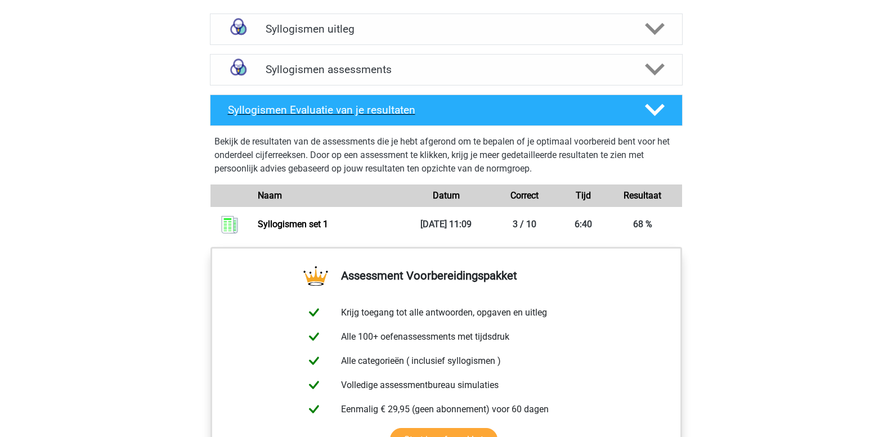
click at [651, 105] on icon at bounding box center [655, 110] width 20 height 20
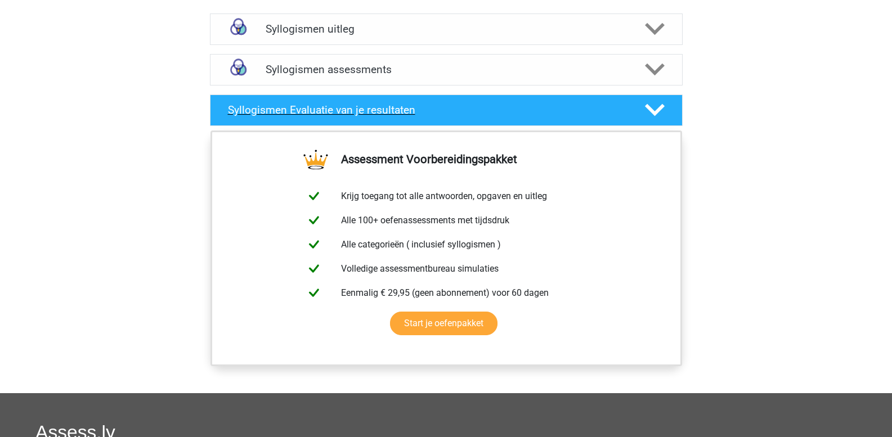
click at [648, 106] on polygon at bounding box center [655, 110] width 20 height 12
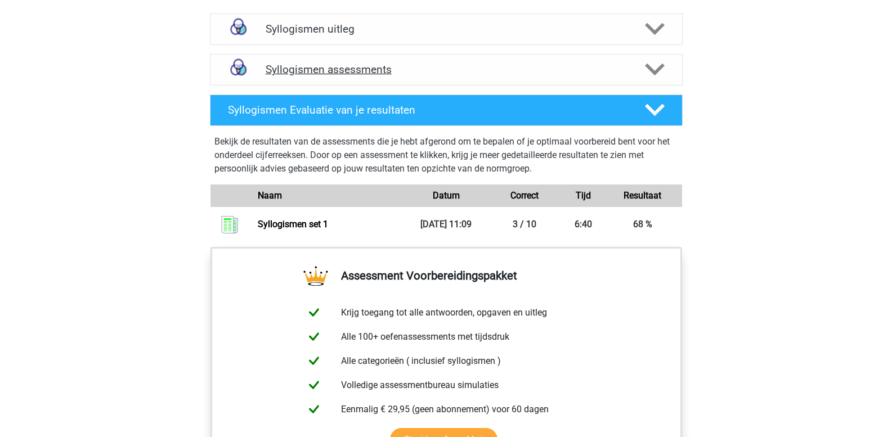
click at [654, 74] on polygon at bounding box center [655, 70] width 20 height 12
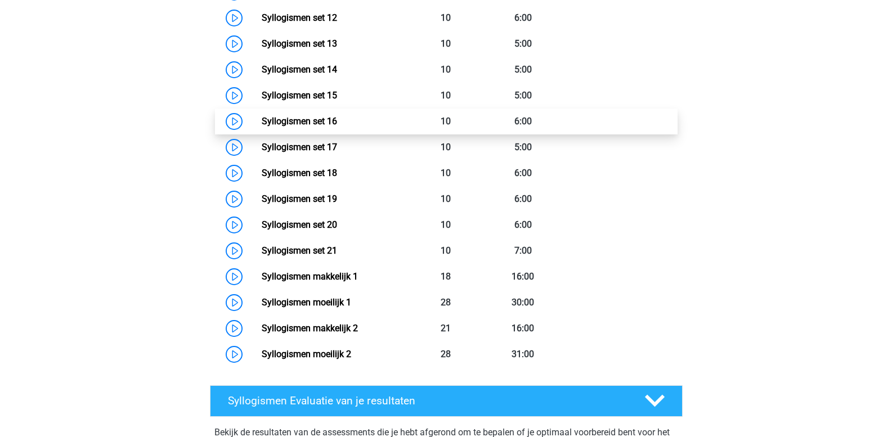
scroll to position [1238, 0]
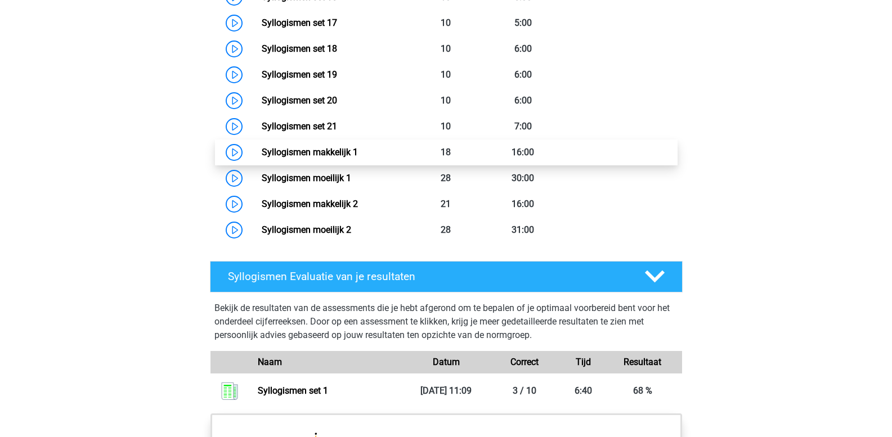
click at [331, 150] on link "Syllogismen makkelijk 1" at bounding box center [310, 152] width 96 height 11
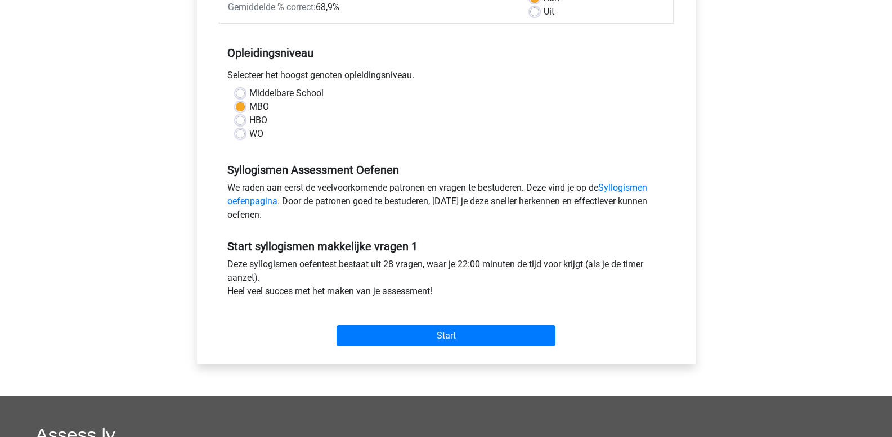
scroll to position [281, 0]
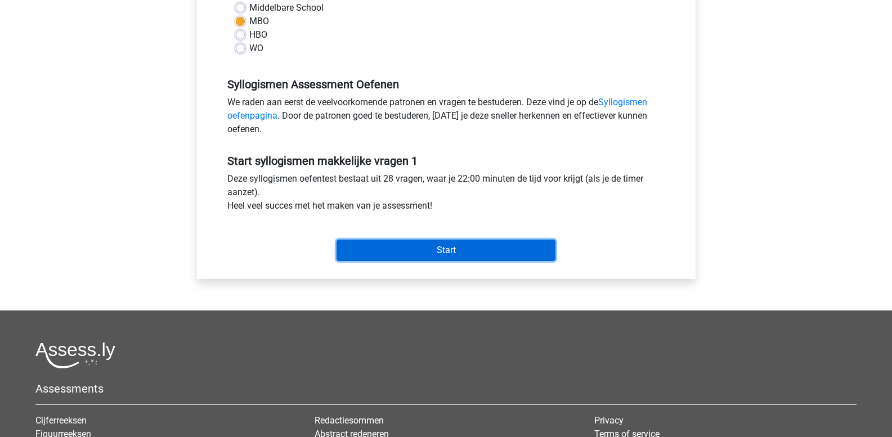
click at [400, 246] on input "Start" at bounding box center [446, 250] width 219 height 21
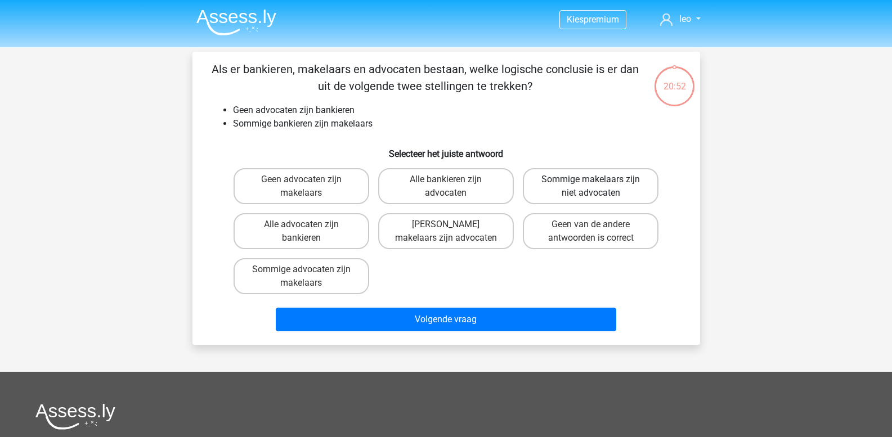
click at [543, 198] on label "Sommige makelaars zijn niet advocaten" at bounding box center [591, 186] width 136 height 36
click at [591, 187] on input "Sommige makelaars zijn niet advocaten" at bounding box center [594, 183] width 7 height 7
radio input "true"
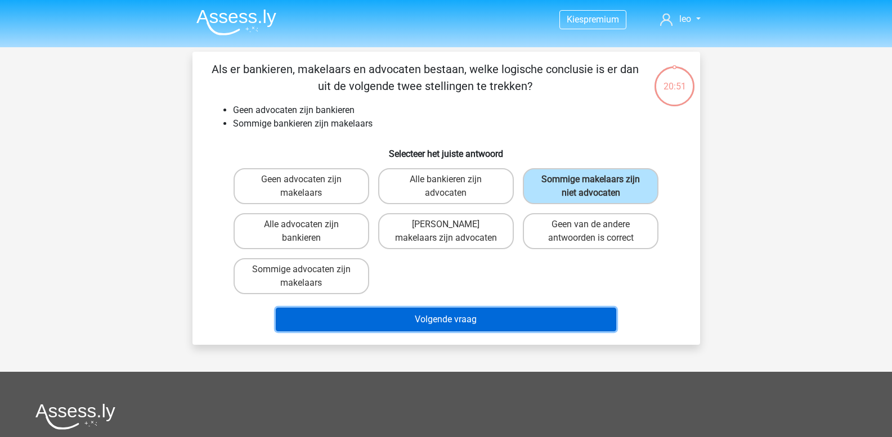
click at [488, 316] on button "Volgende vraag" at bounding box center [446, 320] width 340 height 24
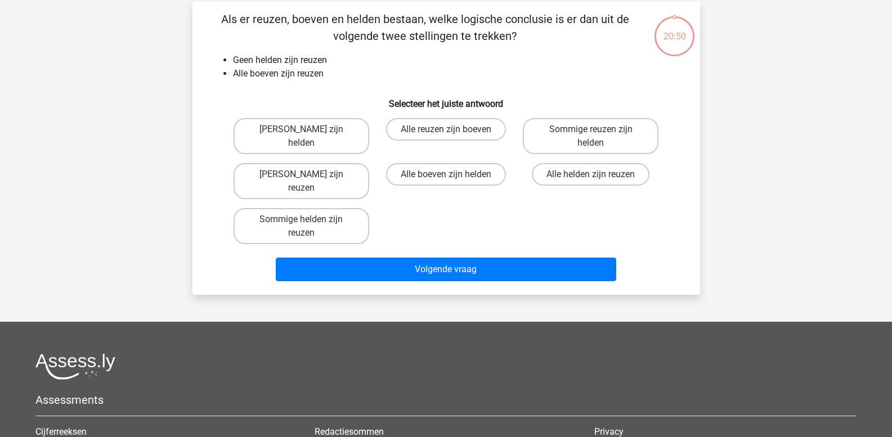
scroll to position [52, 0]
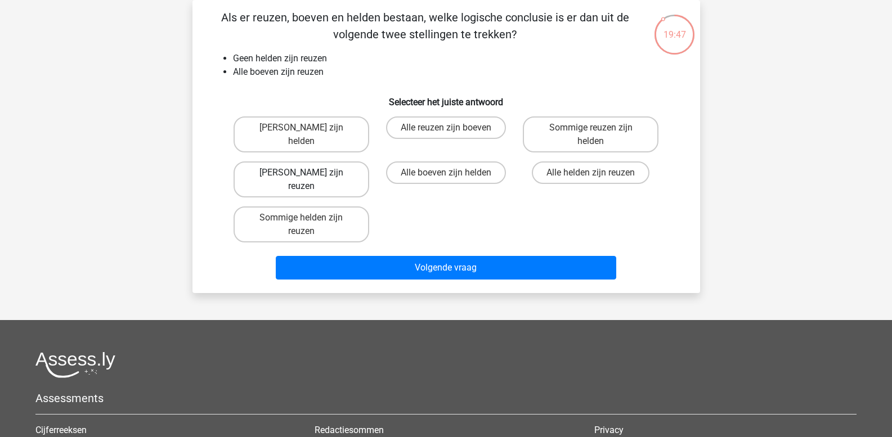
click at [335, 175] on label "[PERSON_NAME] zijn reuzen" at bounding box center [302, 180] width 136 height 36
click at [308, 175] on input "[PERSON_NAME] zijn reuzen" at bounding box center [304, 176] width 7 height 7
radio input "true"
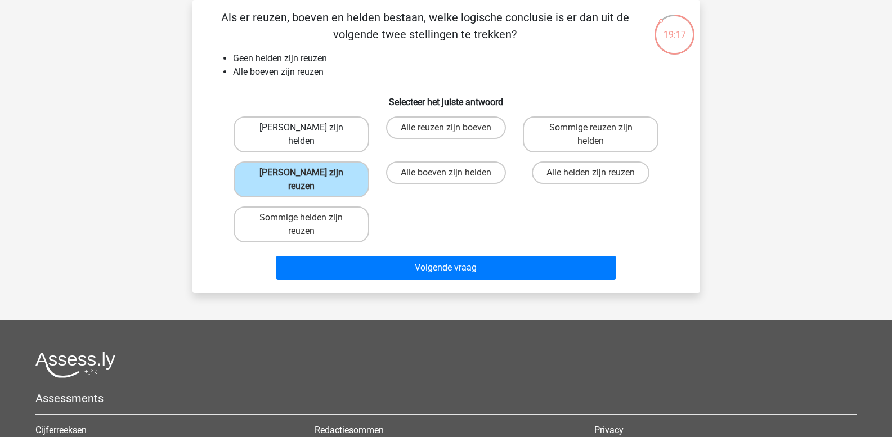
click at [322, 133] on label "Geen boeven zijn helden" at bounding box center [302, 134] width 136 height 36
click at [308, 133] on input "Geen boeven zijn helden" at bounding box center [304, 131] width 7 height 7
radio input "true"
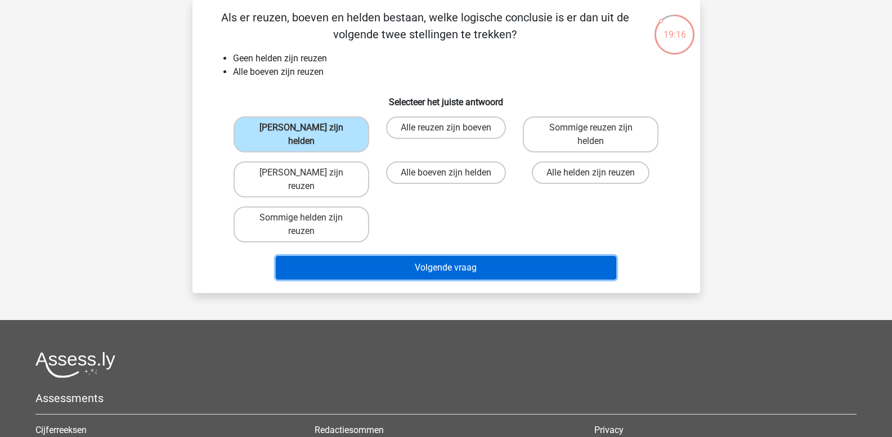
click at [339, 256] on button "Volgende vraag" at bounding box center [446, 268] width 340 height 24
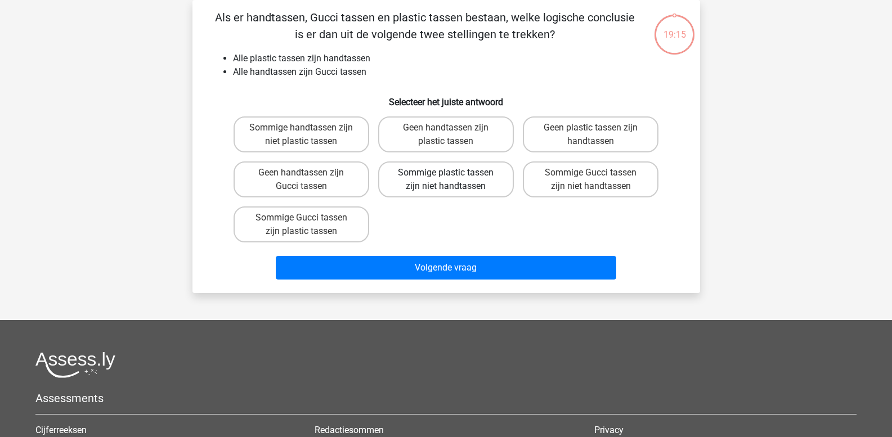
click at [408, 188] on label "Sommige plastic tassen zijn niet handtassen" at bounding box center [446, 180] width 136 height 36
click at [446, 180] on input "Sommige plastic tassen zijn niet handtassen" at bounding box center [449, 176] width 7 height 7
radio input "true"
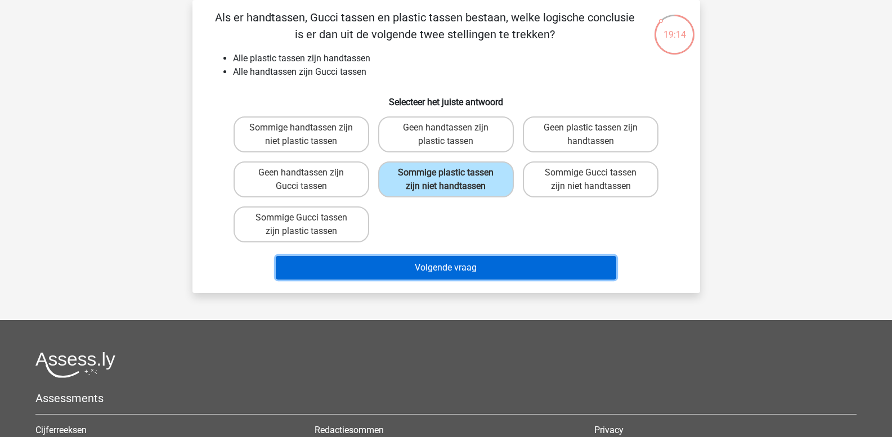
click at [417, 277] on button "Volgende vraag" at bounding box center [446, 268] width 340 height 24
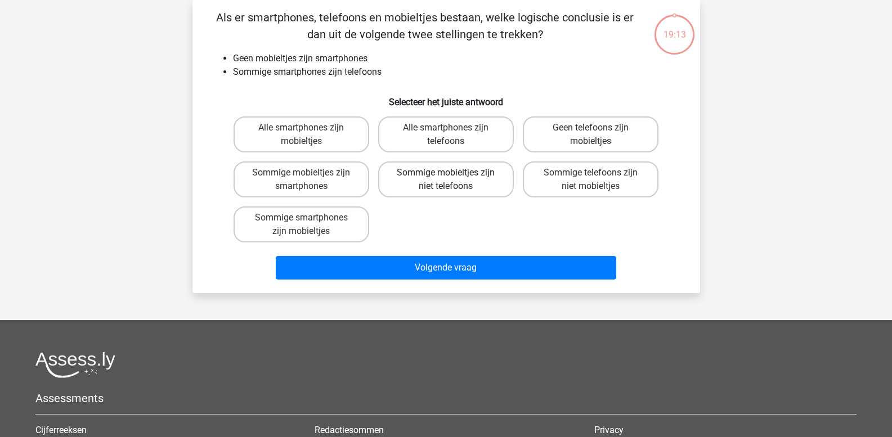
click at [450, 193] on label "Sommige mobieltjes zijn niet telefoons" at bounding box center [446, 180] width 136 height 36
click at [450, 180] on input "Sommige mobieltjes zijn niet telefoons" at bounding box center [449, 176] width 7 height 7
radio input "true"
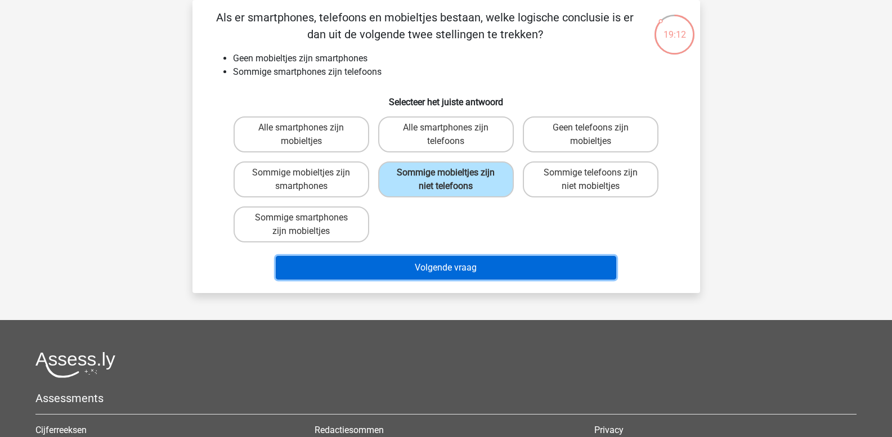
click at [428, 268] on button "Volgende vraag" at bounding box center [446, 268] width 340 height 24
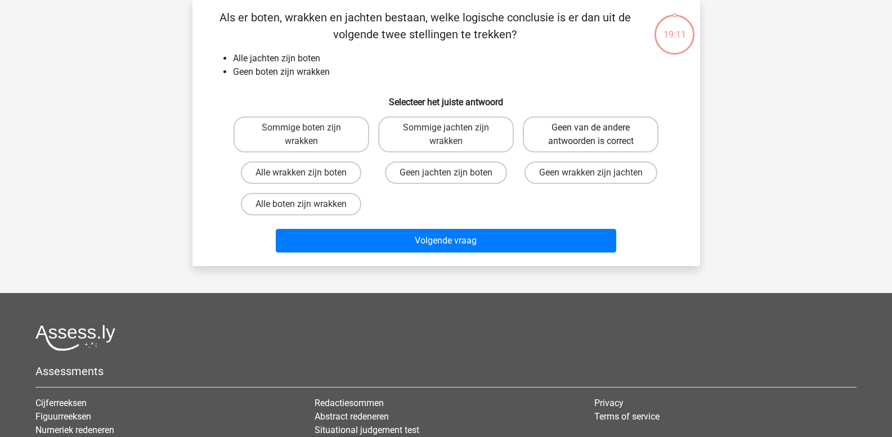
click at [600, 145] on label "Geen van de andere antwoorden is correct" at bounding box center [591, 134] width 136 height 36
click at [598, 135] on input "Geen van de andere antwoorden is correct" at bounding box center [594, 131] width 7 height 7
radio input "true"
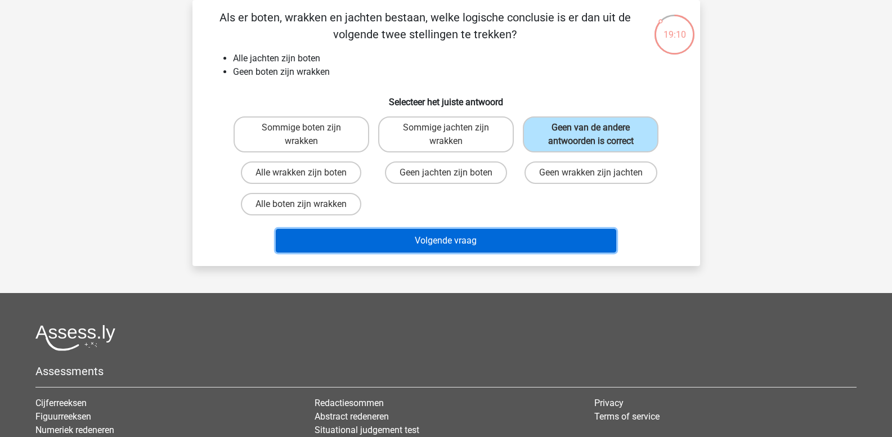
click at [518, 240] on button "Volgende vraag" at bounding box center [446, 241] width 340 height 24
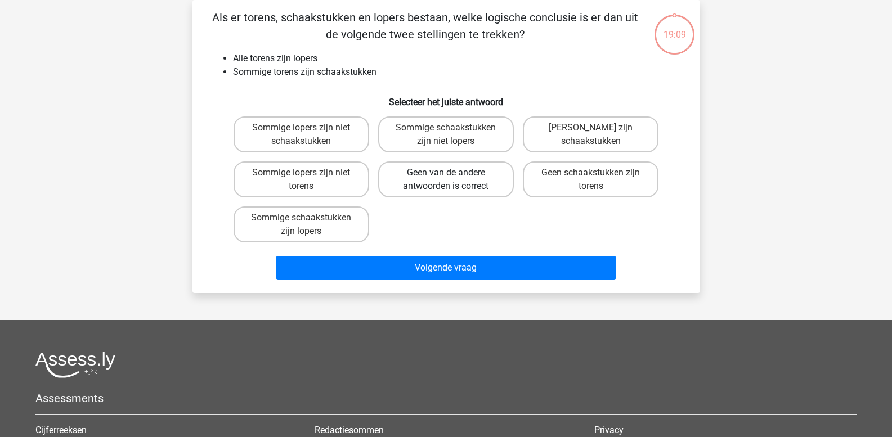
click at [449, 180] on input "Geen van de andere antwoorden is correct" at bounding box center [449, 176] width 7 height 7
radio input "true"
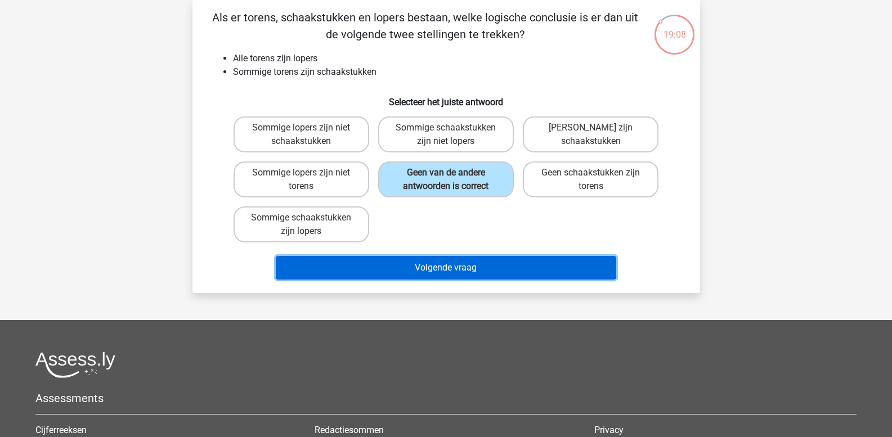
click at [403, 270] on button "Volgende vraag" at bounding box center [446, 268] width 340 height 24
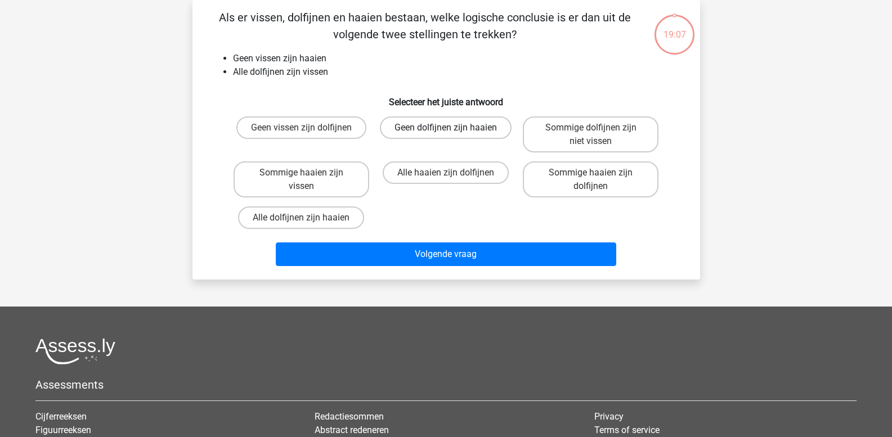
click at [416, 130] on label "Geen dolfijnen zijn haaien" at bounding box center [446, 127] width 132 height 23
click at [446, 130] on input "Geen dolfijnen zijn haaien" at bounding box center [449, 131] width 7 height 7
radio input "true"
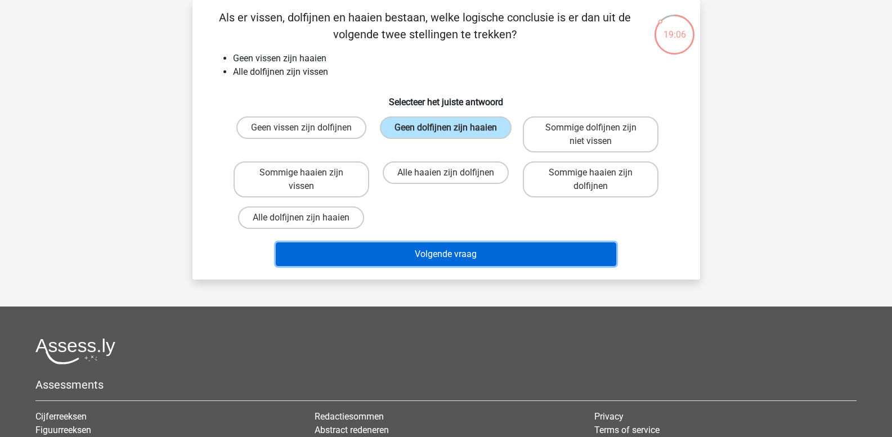
click at [374, 245] on button "Volgende vraag" at bounding box center [446, 255] width 340 height 24
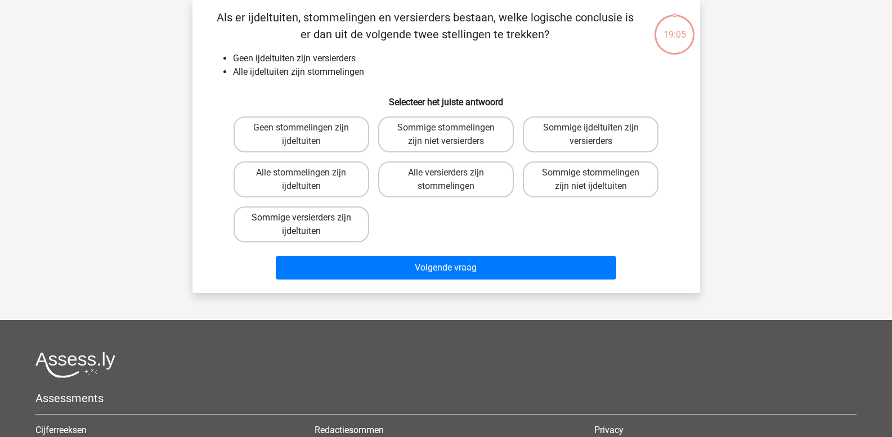
click at [313, 208] on label "Sommige versierders zijn ijdeltuiten" at bounding box center [302, 225] width 136 height 36
click at [308, 218] on input "Sommige versierders zijn ijdeltuiten" at bounding box center [304, 221] width 7 height 7
radio input "true"
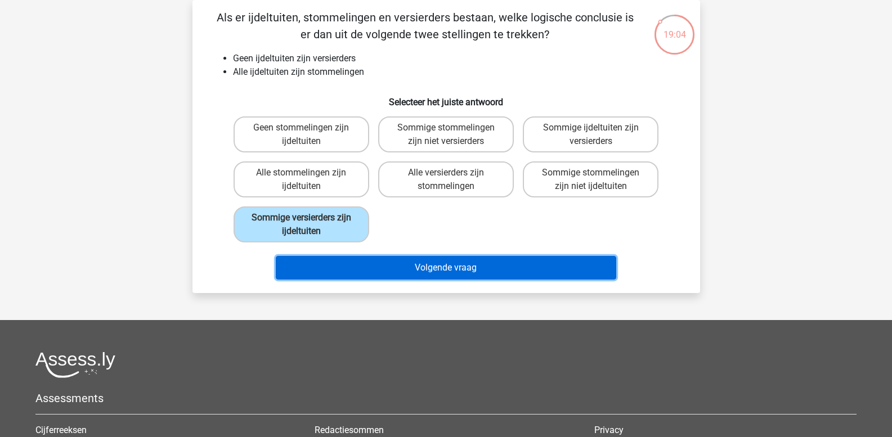
click at [326, 264] on button "Volgende vraag" at bounding box center [446, 268] width 340 height 24
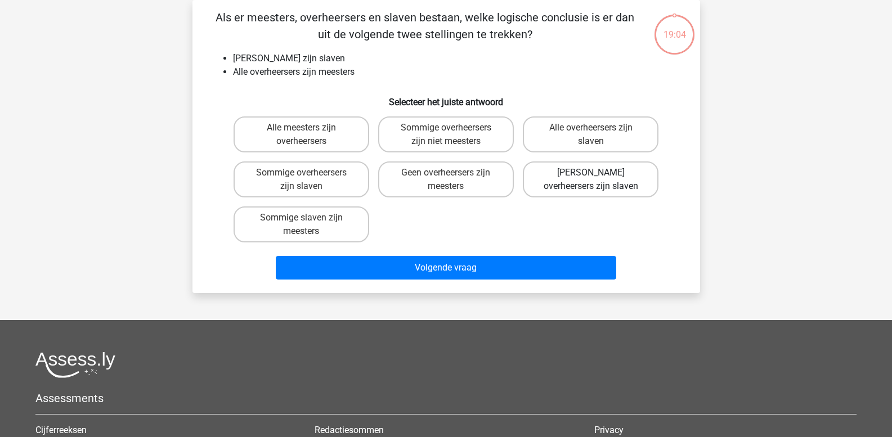
click at [568, 183] on label "Geen overheersers zijn slaven" at bounding box center [591, 180] width 136 height 36
click at [591, 180] on input "Geen overheersers zijn slaven" at bounding box center [594, 176] width 7 height 7
radio input "true"
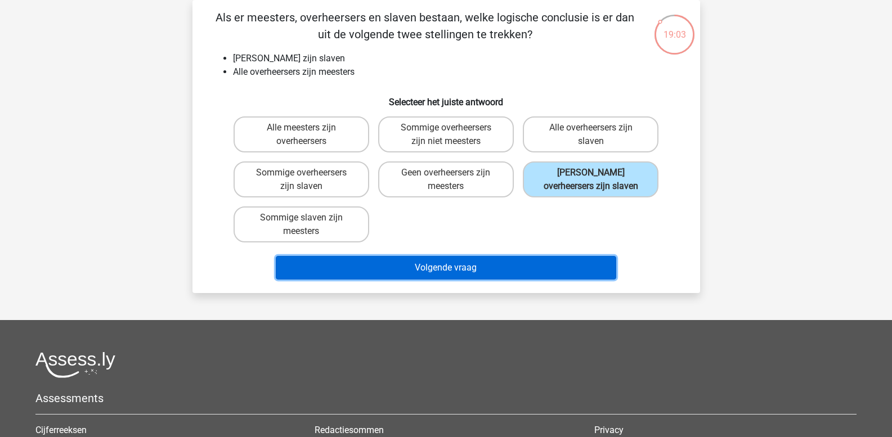
click at [470, 263] on button "Volgende vraag" at bounding box center [446, 268] width 340 height 24
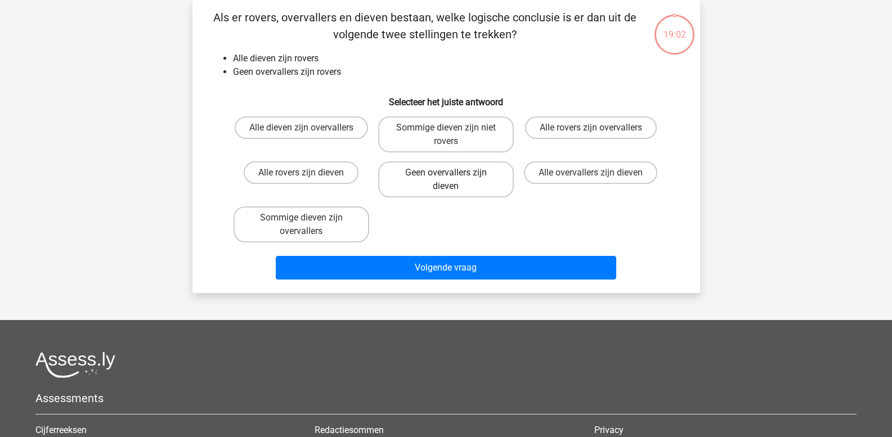
click at [434, 174] on label "Geen overvallers zijn dieven" at bounding box center [446, 180] width 136 height 36
click at [446, 174] on input "Geen overvallers zijn dieven" at bounding box center [449, 176] width 7 height 7
radio input "true"
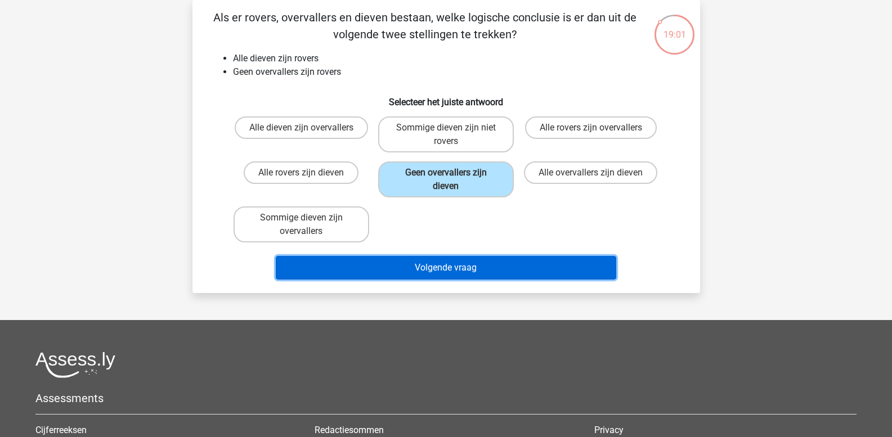
click at [400, 269] on button "Volgende vraag" at bounding box center [446, 268] width 340 height 24
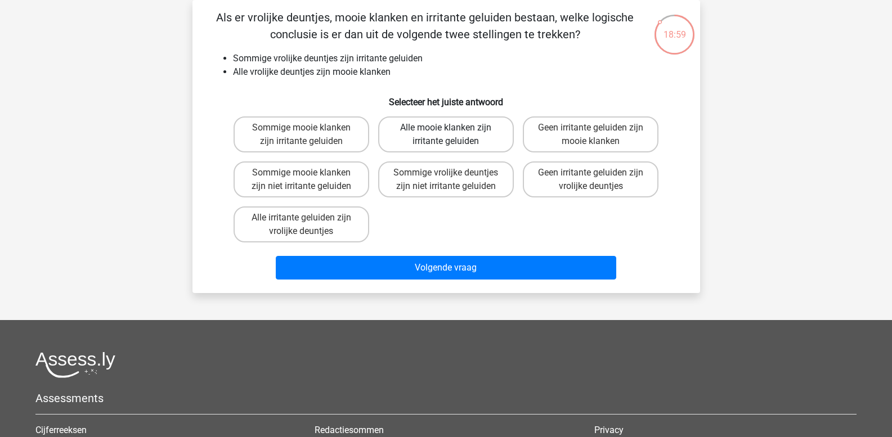
drag, startPoint x: 429, startPoint y: 137, endPoint x: 427, endPoint y: 144, distance: 7.1
click at [429, 139] on label "Alle mooie klanken zijn irritante geluiden" at bounding box center [446, 134] width 136 height 36
click at [446, 135] on input "Alle mooie klanken zijn irritante geluiden" at bounding box center [449, 131] width 7 height 7
radio input "true"
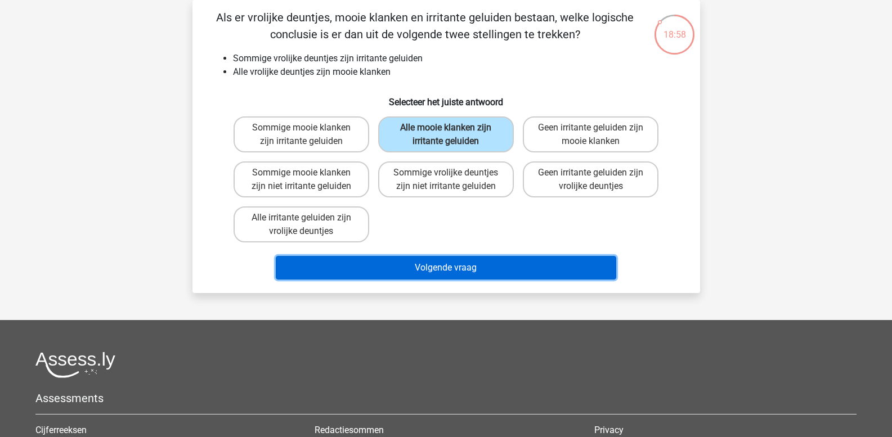
click at [398, 266] on button "Volgende vraag" at bounding box center [446, 268] width 340 height 24
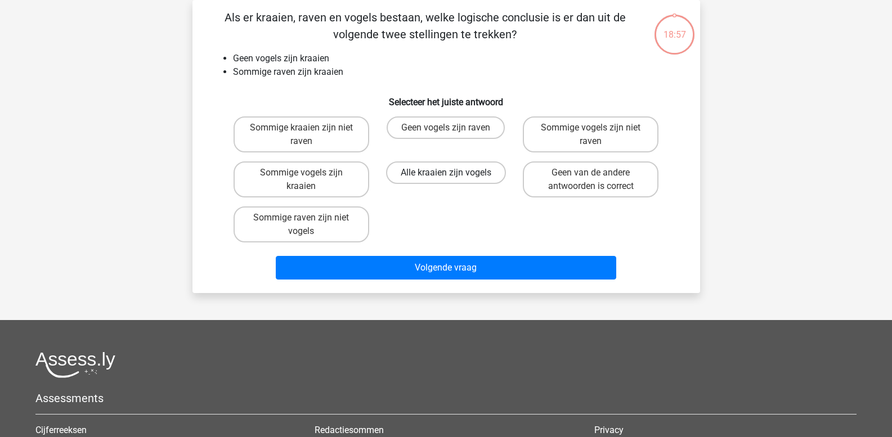
click at [428, 178] on label "Alle kraaien zijn vogels" at bounding box center [446, 173] width 120 height 23
click at [446, 178] on input "Alle kraaien zijn vogels" at bounding box center [449, 176] width 7 height 7
radio input "true"
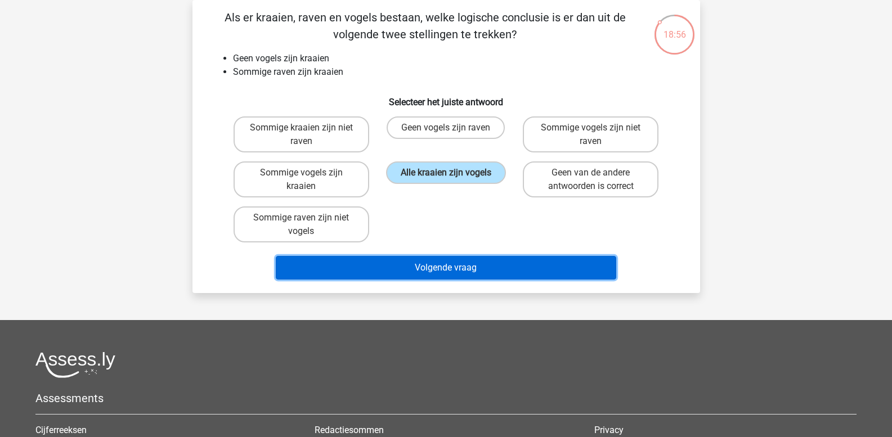
click at [399, 266] on button "Volgende vraag" at bounding box center [446, 268] width 340 height 24
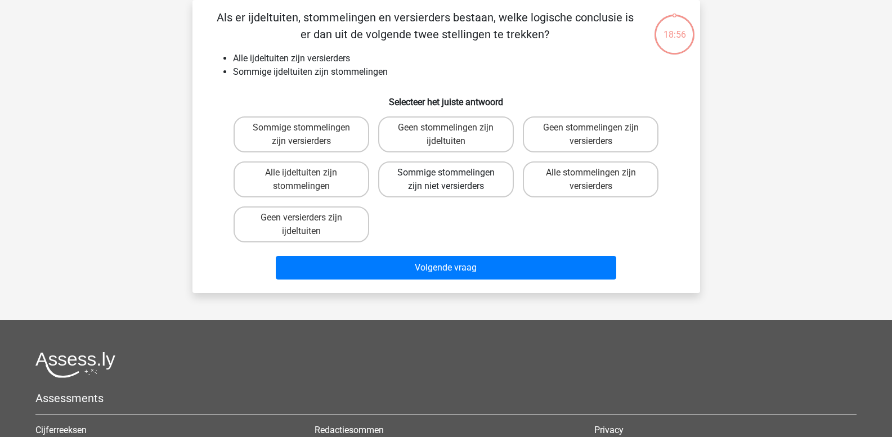
drag, startPoint x: 425, startPoint y: 184, endPoint x: 421, endPoint y: 194, distance: 10.3
click at [425, 186] on label "Sommige stommelingen zijn niet versierders" at bounding box center [446, 180] width 136 height 36
click at [446, 180] on input "Sommige stommelingen zijn niet versierders" at bounding box center [449, 176] width 7 height 7
radio input "true"
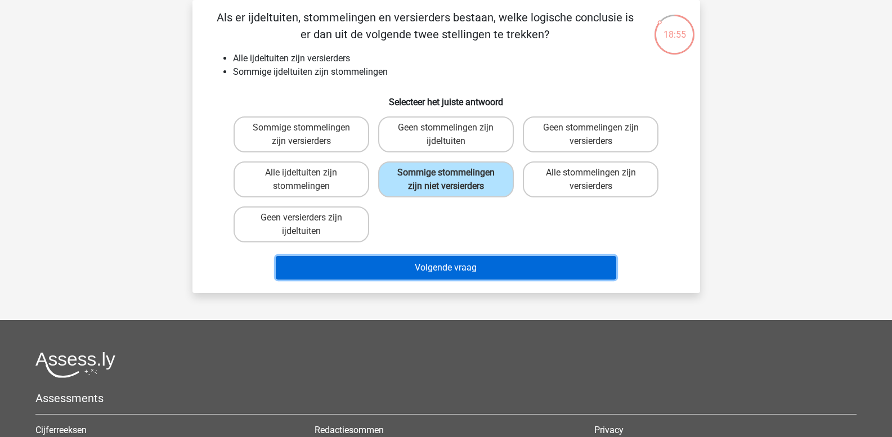
click at [398, 267] on button "Volgende vraag" at bounding box center [446, 268] width 340 height 24
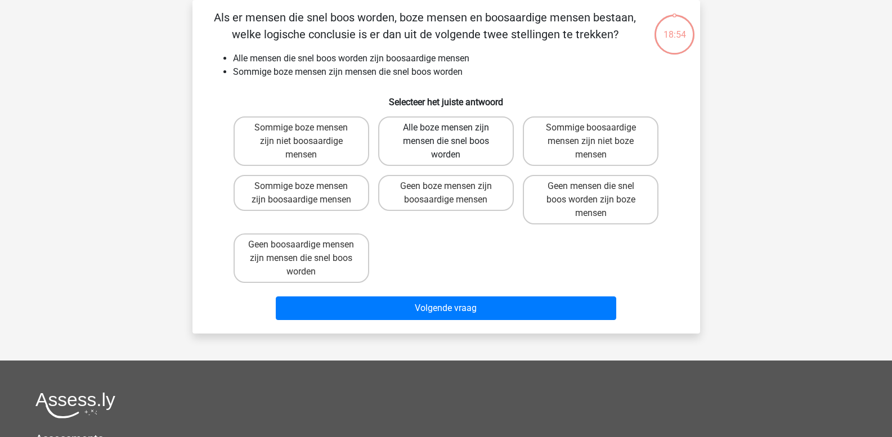
click at [446, 153] on label "Alle boze mensen zijn mensen die snel boos worden" at bounding box center [446, 141] width 136 height 50
click at [446, 135] on input "Alle boze mensen zijn mensen die snel boos worden" at bounding box center [449, 131] width 7 height 7
radio input "true"
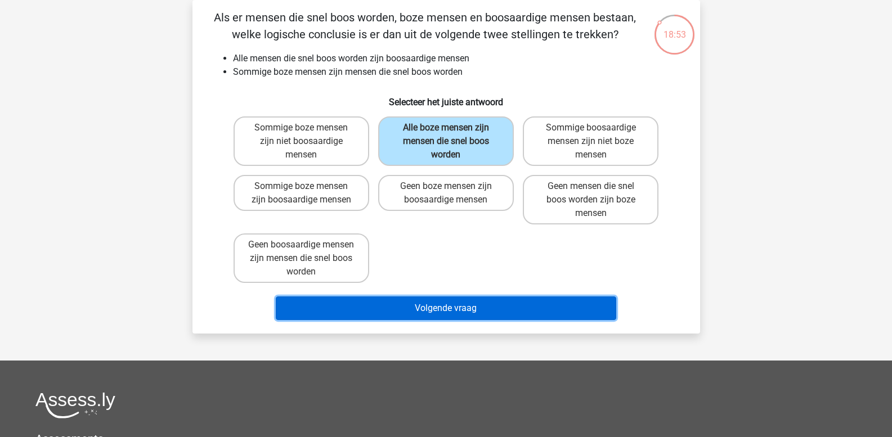
click at [405, 299] on button "Volgende vraag" at bounding box center [446, 309] width 340 height 24
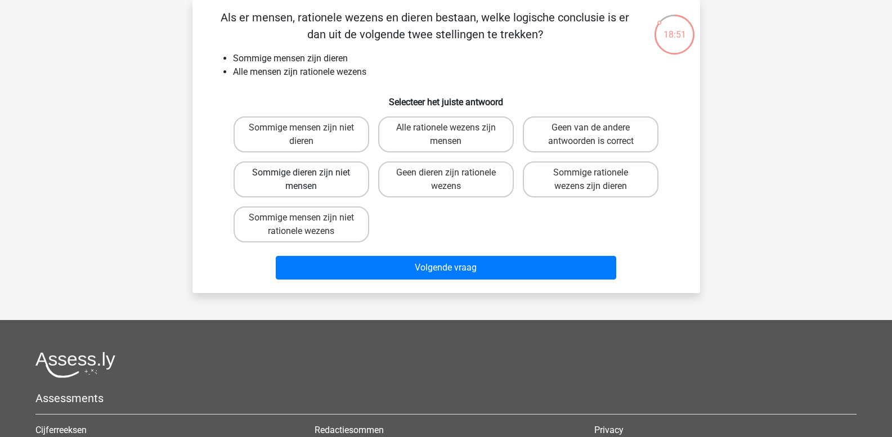
click at [308, 167] on label "Sommige dieren zijn niet mensen" at bounding box center [302, 180] width 136 height 36
click at [308, 173] on input "Sommige dieren zijn niet mensen" at bounding box center [304, 176] width 7 height 7
radio input "true"
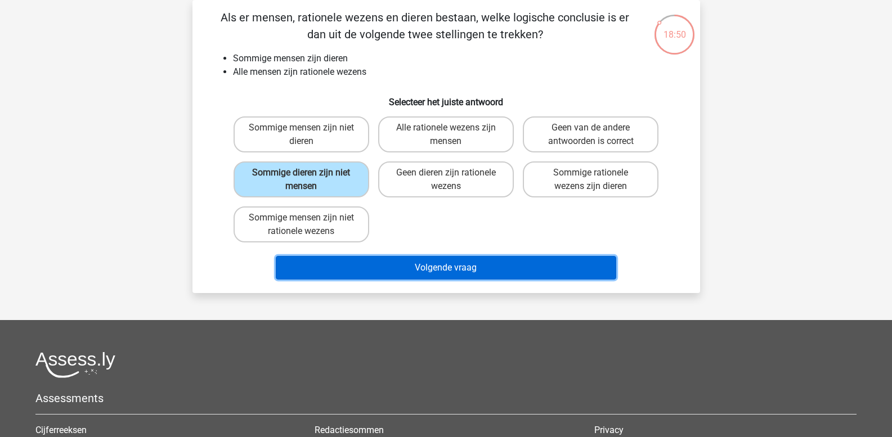
click at [373, 271] on button "Volgende vraag" at bounding box center [446, 268] width 340 height 24
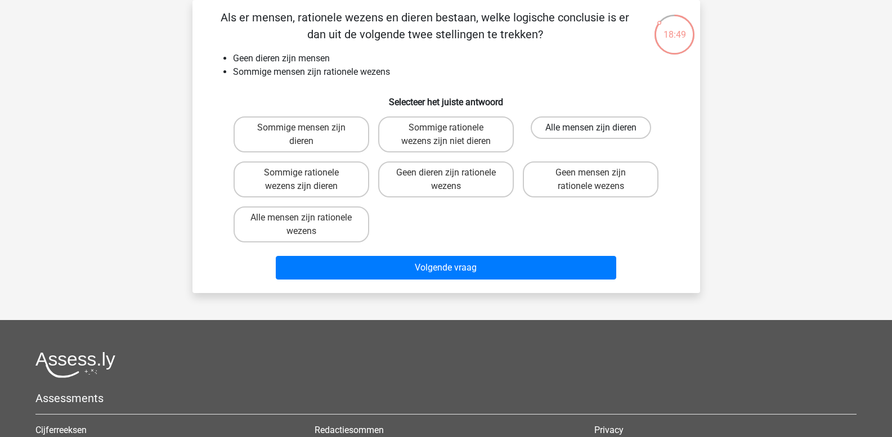
drag, startPoint x: 580, startPoint y: 131, endPoint x: 578, endPoint y: 137, distance: 6.4
click at [580, 133] on label "Alle mensen zijn dieren" at bounding box center [591, 127] width 120 height 23
click at [591, 133] on input "Alle mensen zijn dieren" at bounding box center [594, 131] width 7 height 7
radio input "true"
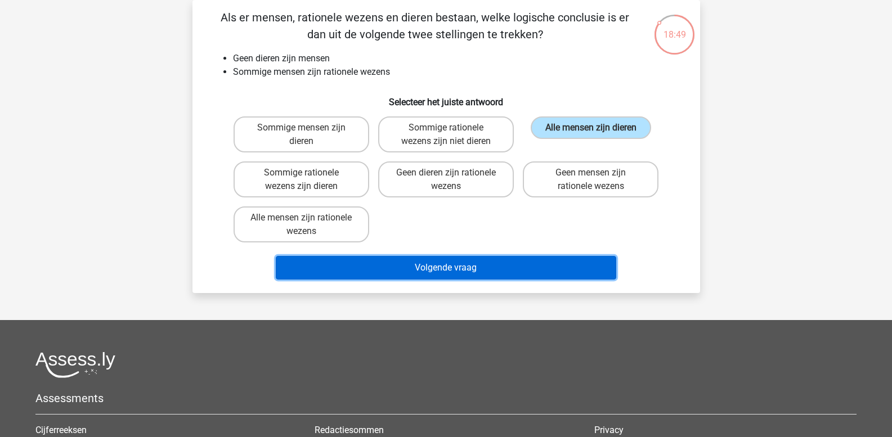
click at [500, 260] on button "Volgende vraag" at bounding box center [446, 268] width 340 height 24
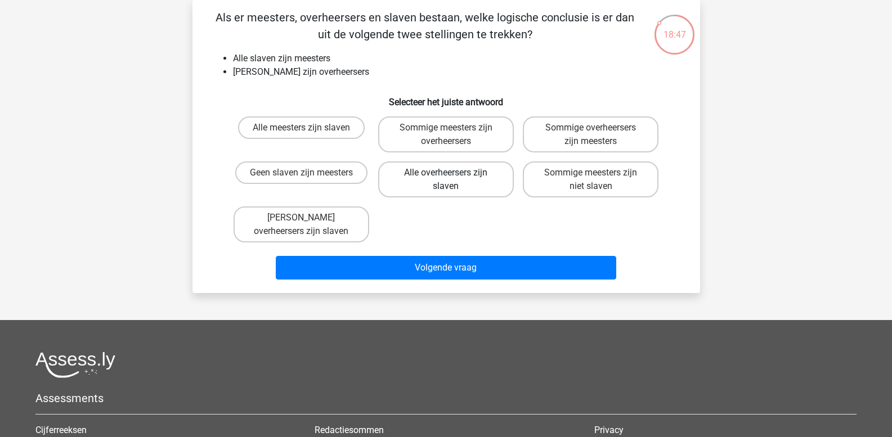
click at [434, 181] on label "Alle overheersers zijn slaven" at bounding box center [446, 180] width 136 height 36
click at [446, 180] on input "Alle overheersers zijn slaven" at bounding box center [449, 176] width 7 height 7
radio input "true"
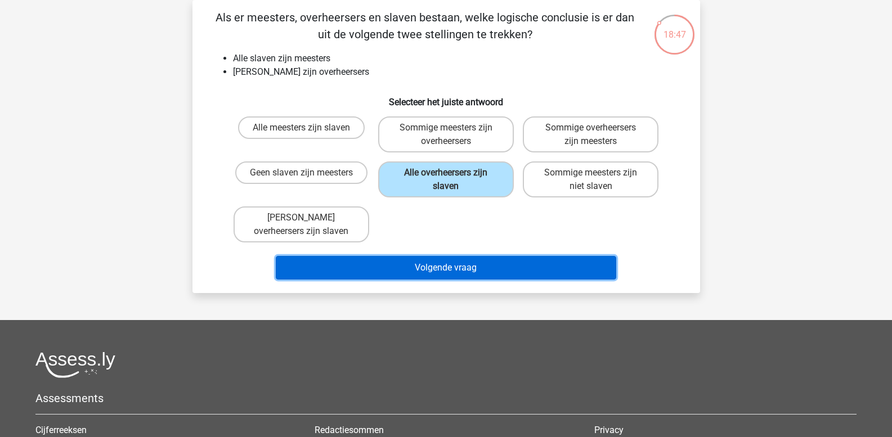
click at [397, 267] on button "Volgende vraag" at bounding box center [446, 268] width 340 height 24
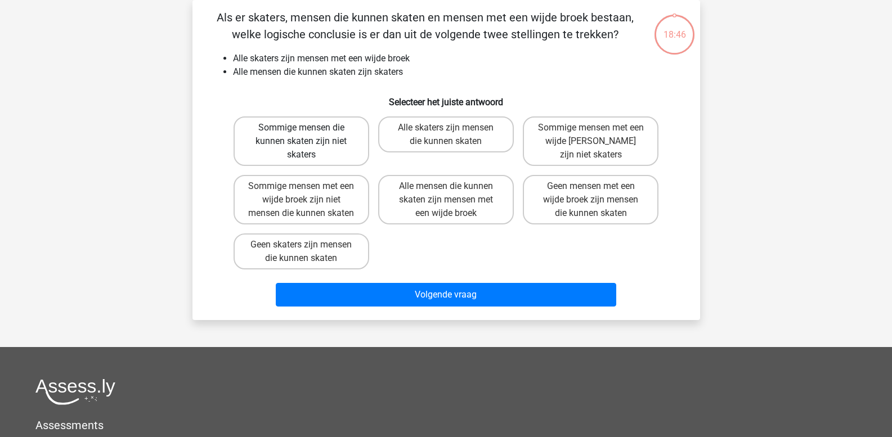
click at [313, 153] on label "Sommige mensen die kunnen skaten zijn niet skaters" at bounding box center [302, 141] width 136 height 50
click at [308, 135] on input "Sommige mensen die kunnen skaten zijn niet skaters" at bounding box center [304, 131] width 7 height 7
radio input "true"
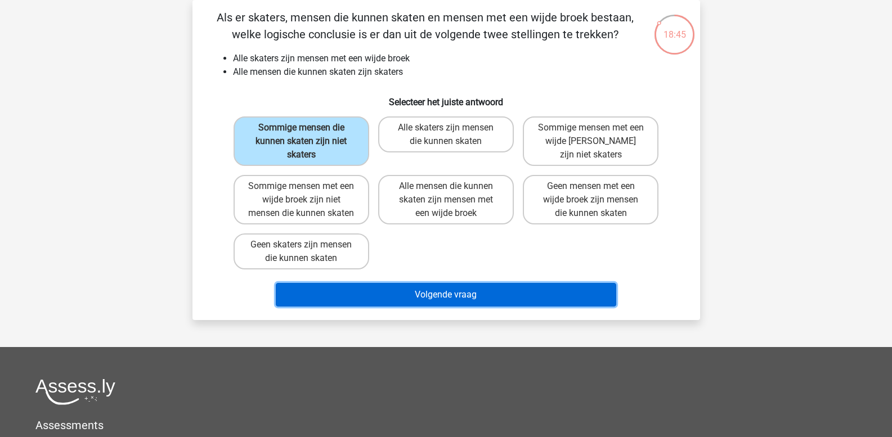
click at [340, 301] on button "Volgende vraag" at bounding box center [446, 295] width 340 height 24
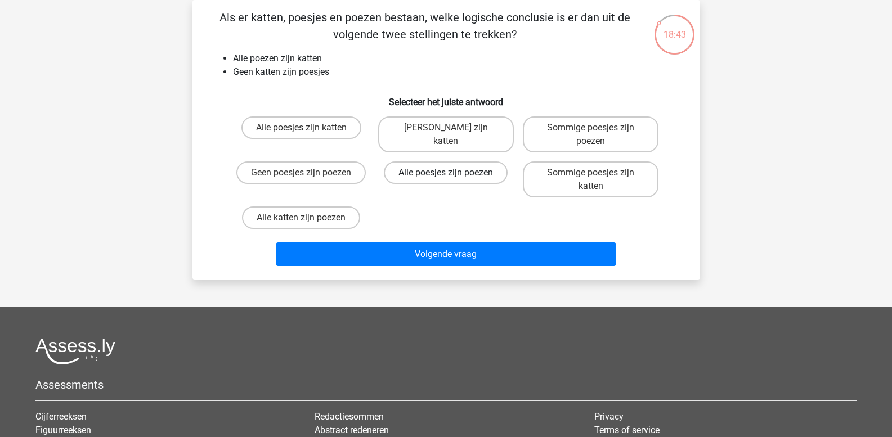
drag, startPoint x: 445, startPoint y: 174, endPoint x: 441, endPoint y: 182, distance: 8.6
click at [441, 182] on label "Alle poesjes zijn poezen" at bounding box center [446, 173] width 124 height 23
click at [446, 180] on input "Alle poesjes zijn poezen" at bounding box center [449, 176] width 7 height 7
radio input "true"
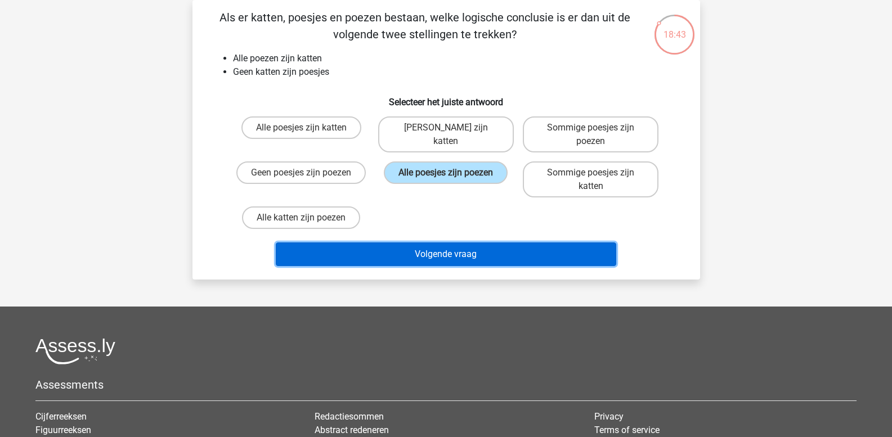
click at [425, 259] on button "Volgende vraag" at bounding box center [446, 255] width 340 height 24
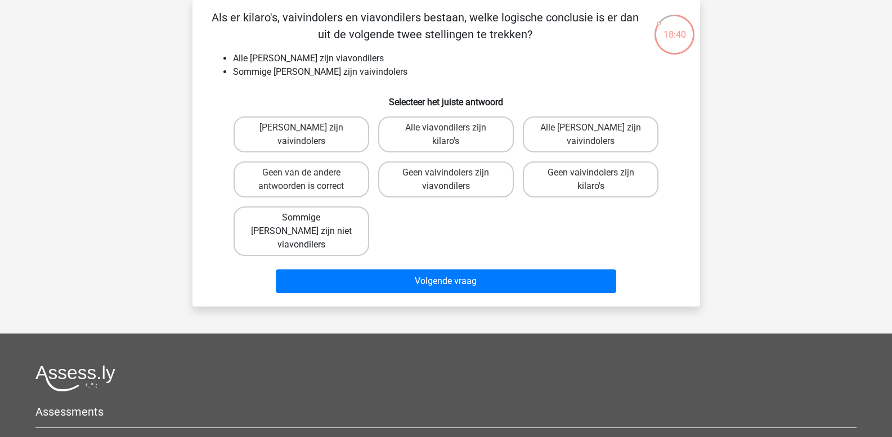
click at [311, 217] on label "Sommige kilaro's zijn niet viavondilers" at bounding box center [302, 232] width 136 height 50
click at [308, 218] on input "Sommige kilaro's zijn niet viavondilers" at bounding box center [304, 221] width 7 height 7
radio input "true"
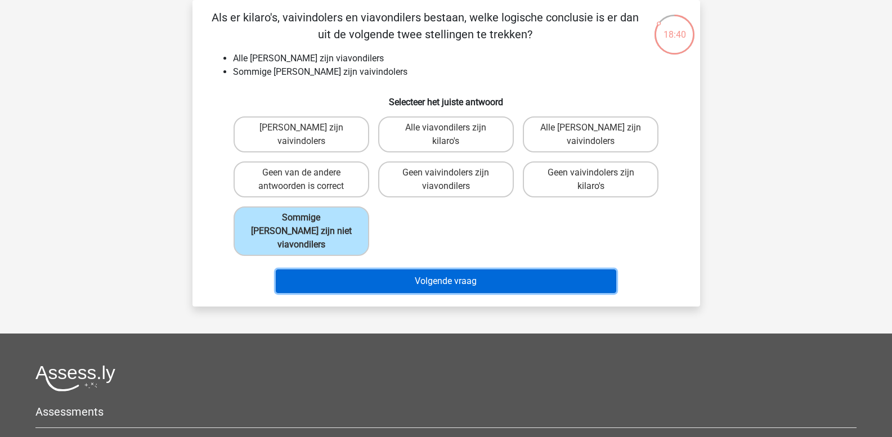
click at [370, 272] on button "Volgende vraag" at bounding box center [446, 282] width 340 height 24
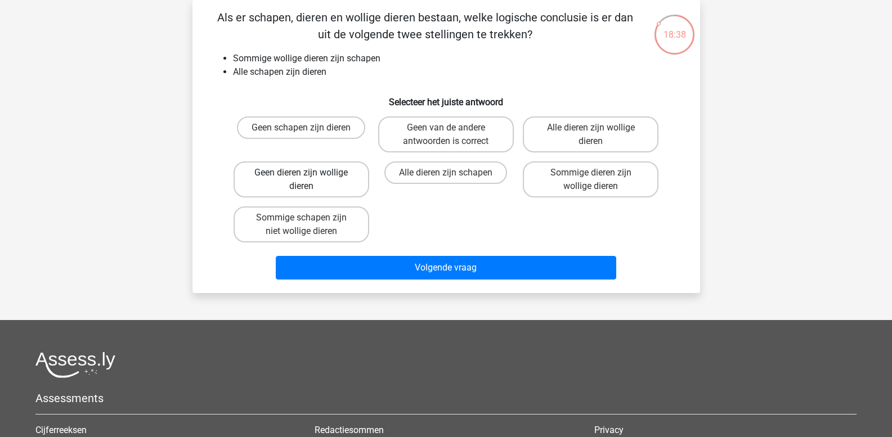
click at [316, 174] on label "Geen dieren zijn wollige dieren" at bounding box center [302, 180] width 136 height 36
click at [308, 174] on input "Geen dieren zijn wollige dieren" at bounding box center [304, 176] width 7 height 7
radio input "true"
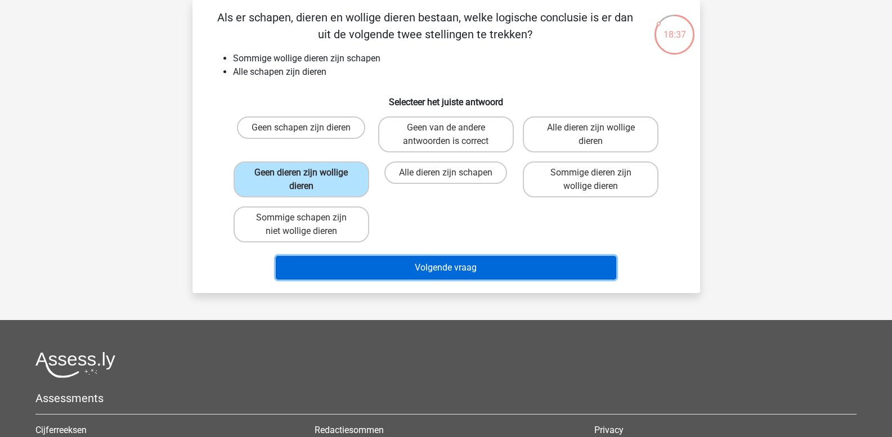
click at [356, 262] on button "Volgende vraag" at bounding box center [446, 268] width 340 height 24
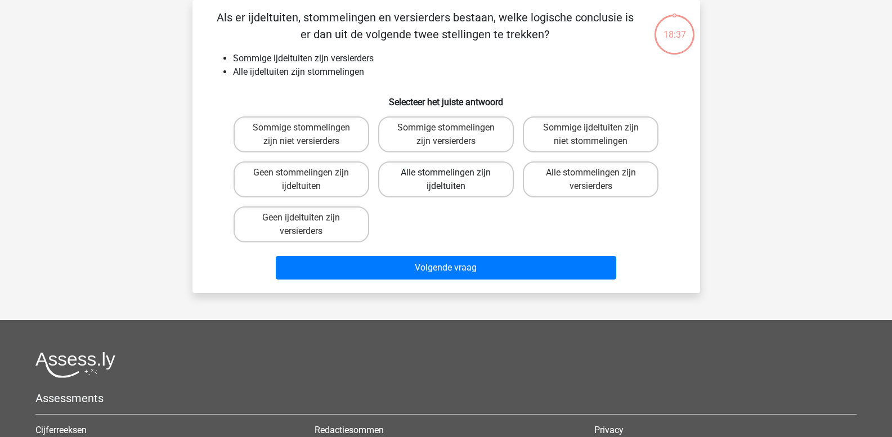
click at [454, 182] on label "Alle stommelingen zijn ijdeltuiten" at bounding box center [446, 180] width 136 height 36
click at [453, 180] on input "Alle stommelingen zijn ijdeltuiten" at bounding box center [449, 176] width 7 height 7
radio input "true"
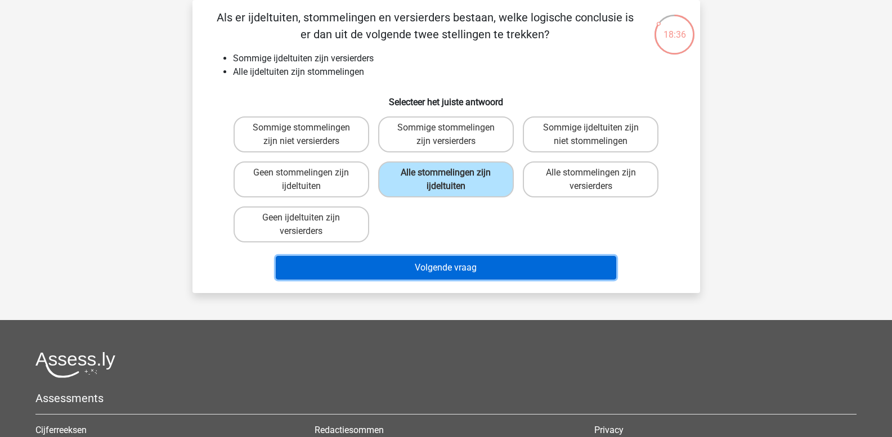
click at [428, 266] on button "Volgende vraag" at bounding box center [446, 268] width 340 height 24
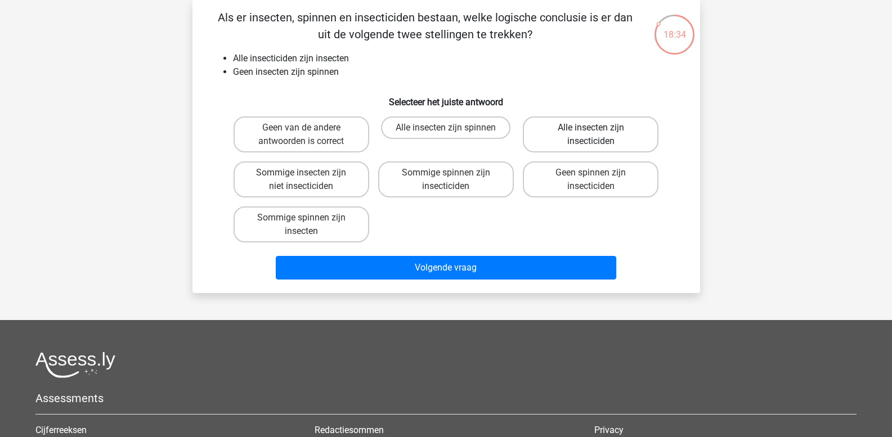
click at [569, 133] on label "Alle insecten zijn insecticiden" at bounding box center [591, 134] width 136 height 36
click at [591, 133] on input "Alle insecten zijn insecticiden" at bounding box center [594, 131] width 7 height 7
radio input "true"
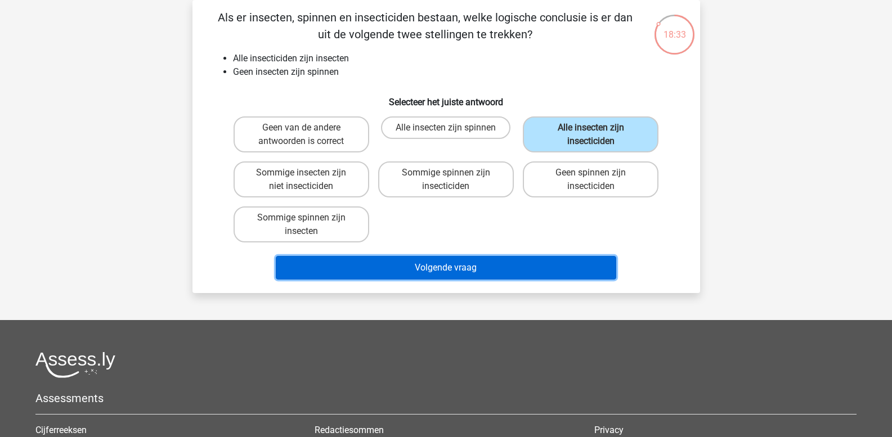
click at [483, 266] on button "Volgende vraag" at bounding box center [446, 268] width 340 height 24
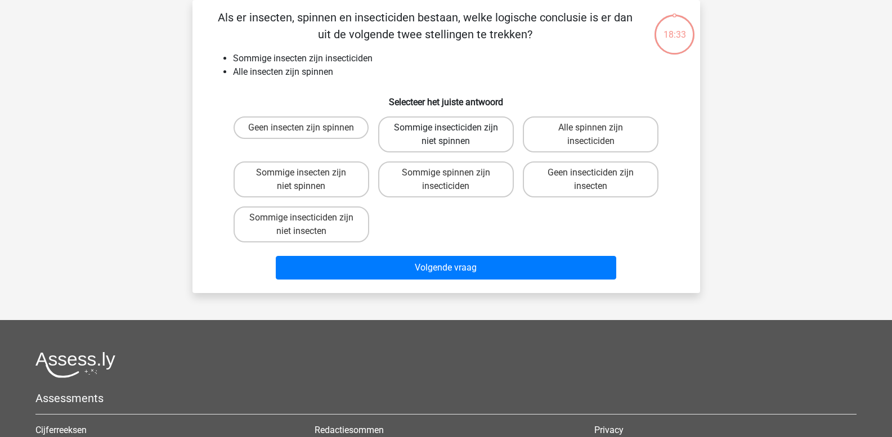
click at [431, 136] on label "Sommige insecticiden zijn niet spinnen" at bounding box center [446, 134] width 136 height 36
click at [446, 135] on input "Sommige insecticiden zijn niet spinnen" at bounding box center [449, 131] width 7 height 7
radio input "true"
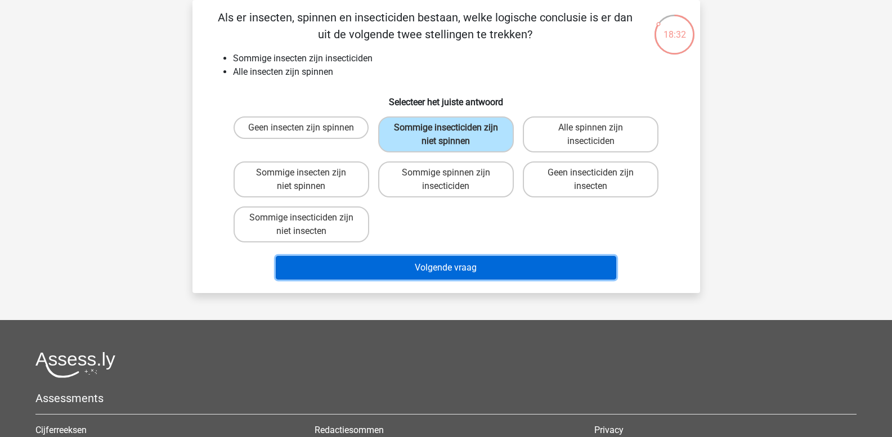
click at [403, 263] on button "Volgende vraag" at bounding box center [446, 268] width 340 height 24
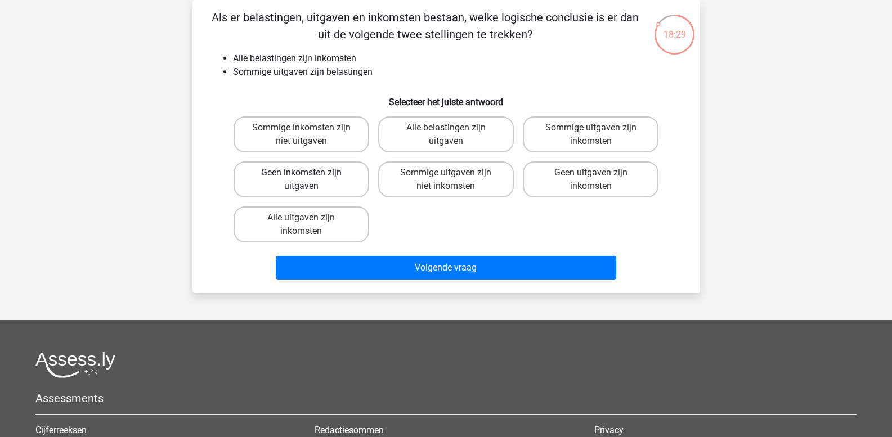
click at [314, 179] on label "Geen inkomsten zijn uitgaven" at bounding box center [302, 180] width 136 height 36
click at [308, 179] on input "Geen inkomsten zijn uitgaven" at bounding box center [304, 176] width 7 height 7
radio input "true"
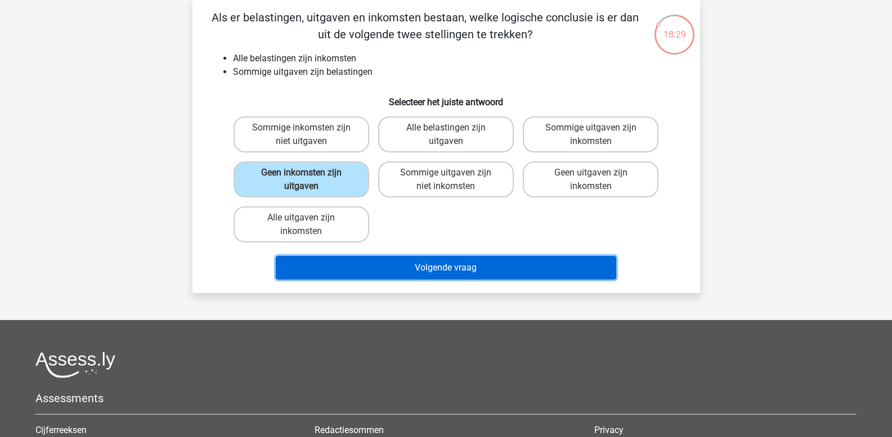
click at [349, 270] on button "Volgende vraag" at bounding box center [446, 268] width 340 height 24
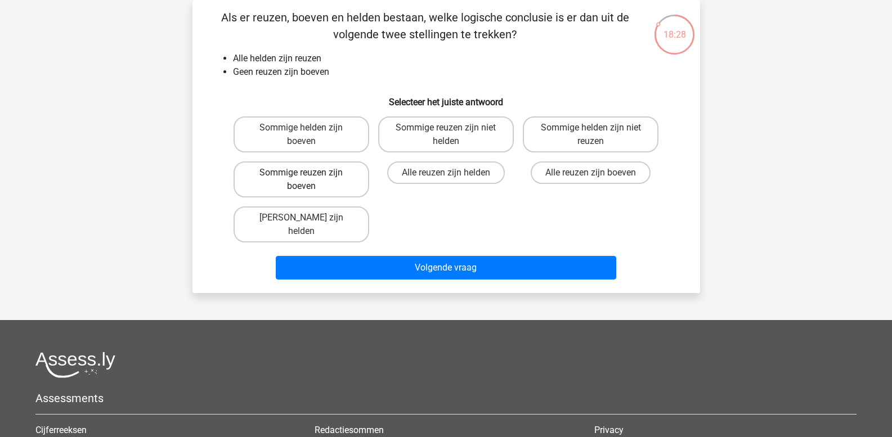
click at [328, 173] on label "Sommige reuzen zijn boeven" at bounding box center [302, 180] width 136 height 36
click at [308, 173] on input "Sommige reuzen zijn boeven" at bounding box center [304, 176] width 7 height 7
radio input "true"
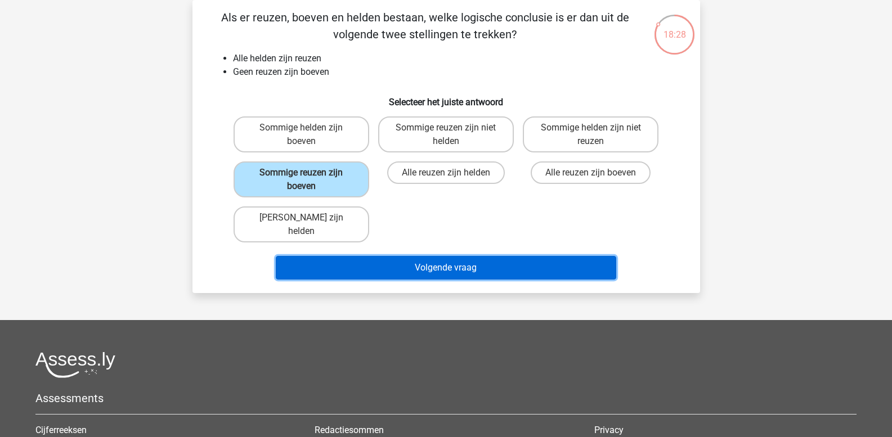
click at [371, 256] on button "Volgende vraag" at bounding box center [446, 268] width 340 height 24
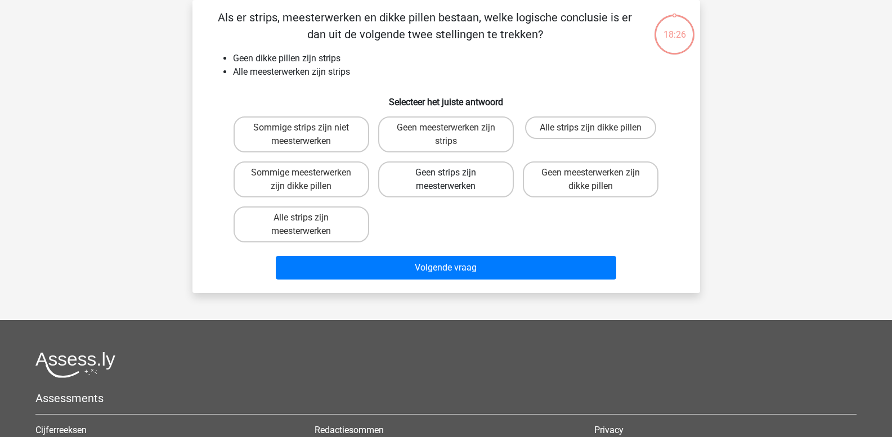
click at [407, 189] on label "Geen strips zijn meesterwerken" at bounding box center [446, 180] width 136 height 36
click at [446, 180] on input "Geen strips zijn meesterwerken" at bounding box center [449, 176] width 7 height 7
radio input "true"
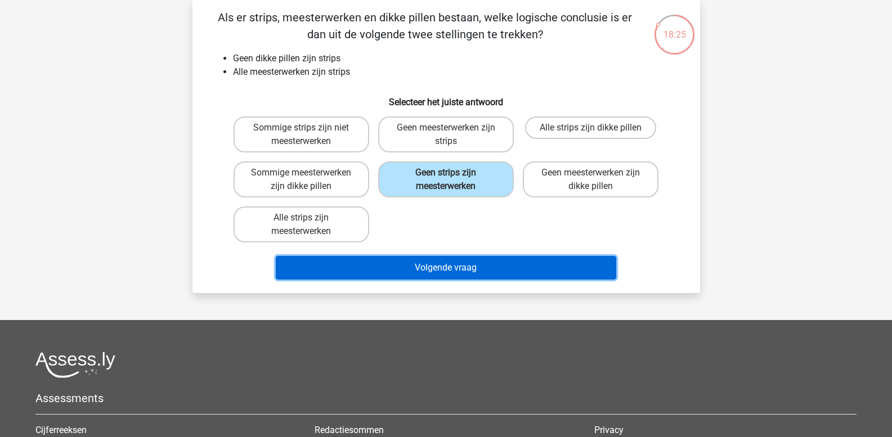
click at [379, 271] on button "Volgende vraag" at bounding box center [446, 268] width 340 height 24
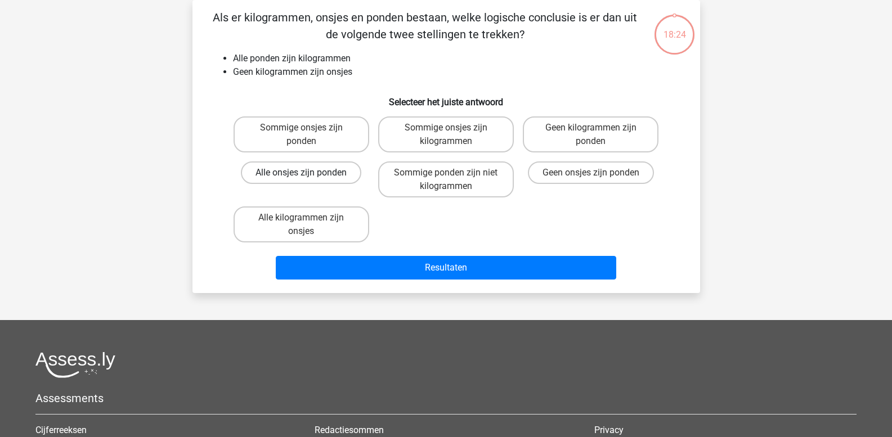
click at [317, 171] on label "Alle onsjes zijn ponden" at bounding box center [301, 173] width 120 height 23
click at [308, 173] on input "Alle onsjes zijn ponden" at bounding box center [304, 176] width 7 height 7
radio input "true"
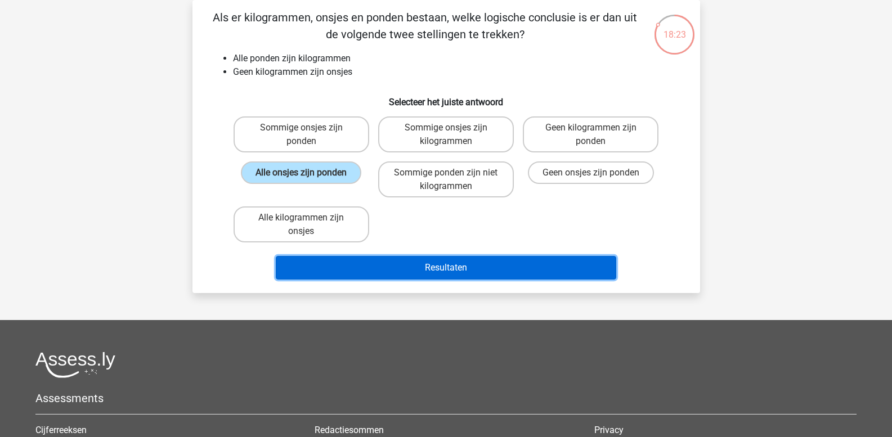
click at [364, 268] on button "Resultaten" at bounding box center [446, 268] width 340 height 24
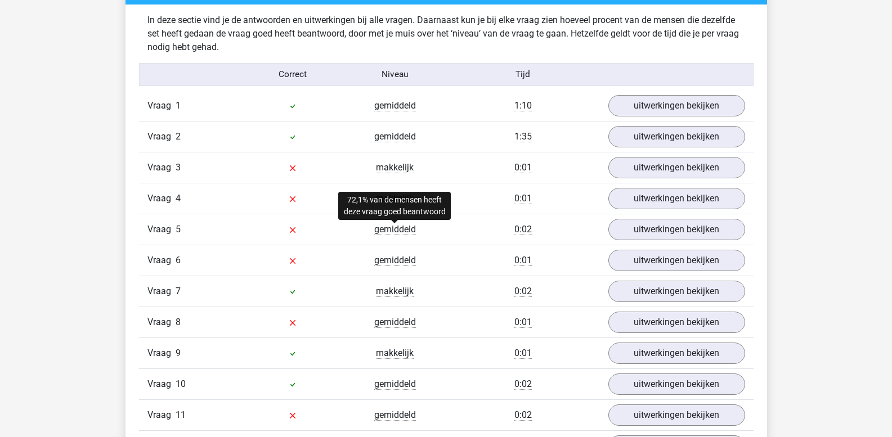
scroll to position [900, 0]
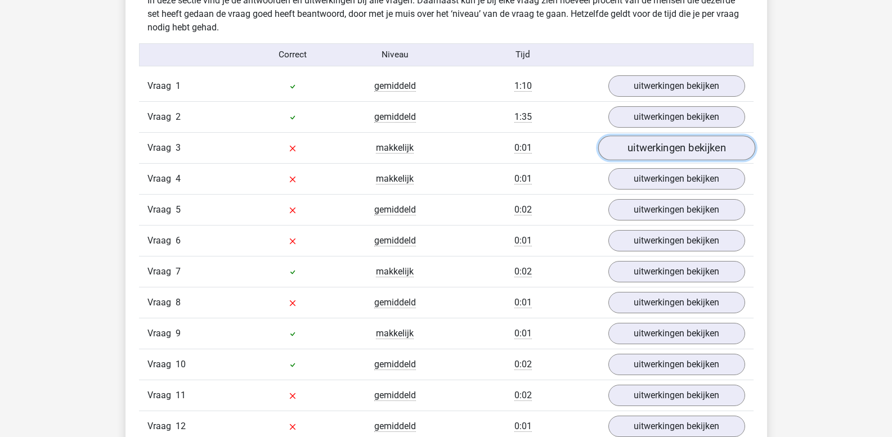
click at [643, 147] on link "uitwerkingen bekijken" at bounding box center [676, 148] width 157 height 25
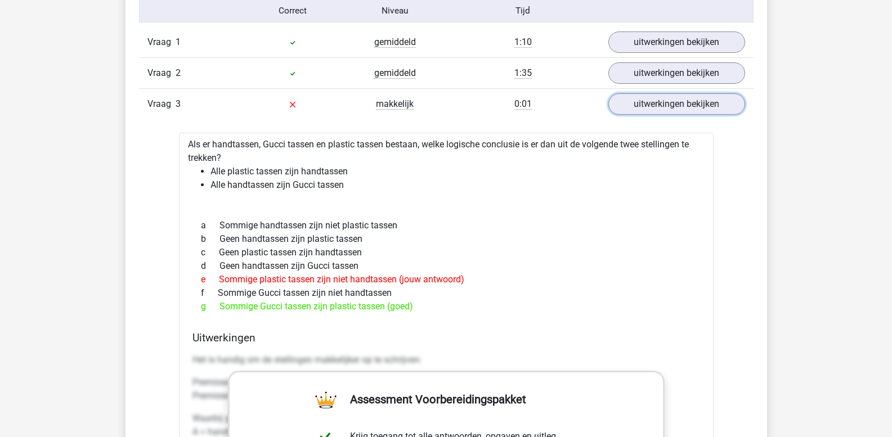
scroll to position [957, 0]
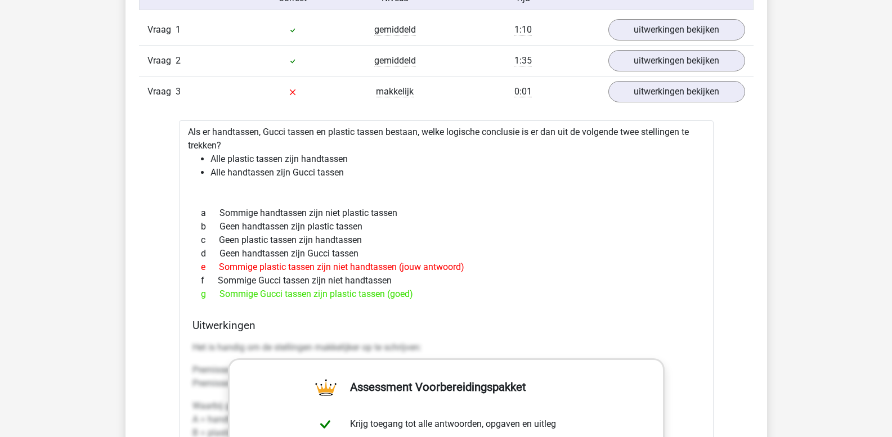
click at [583, 270] on div "e Sommige plastic tassen zijn niet handtassen (jouw antwoord)" at bounding box center [446, 268] width 508 height 14
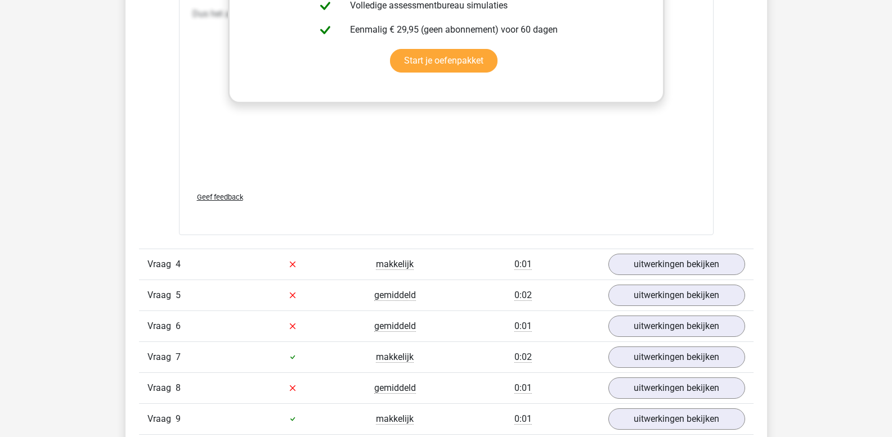
scroll to position [1463, 0]
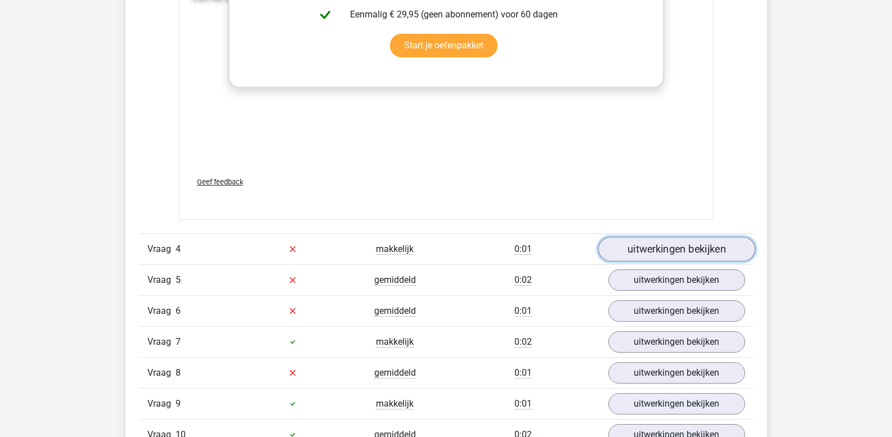
click at [679, 248] on link "uitwerkingen bekijken" at bounding box center [676, 249] width 157 height 25
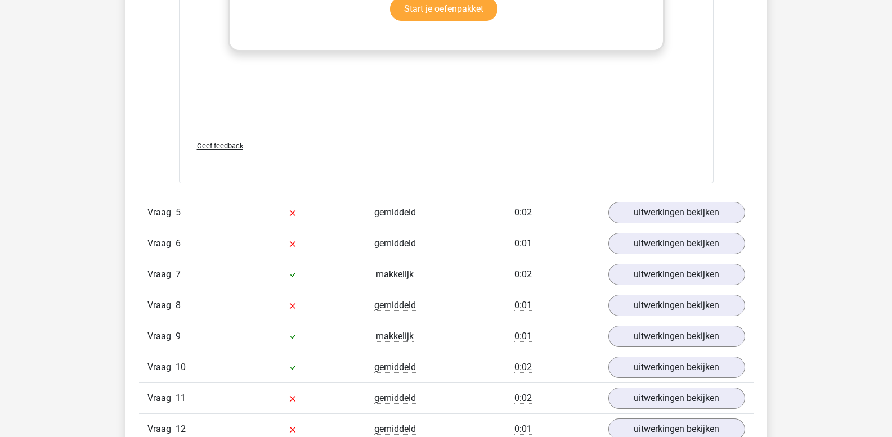
scroll to position [2195, 0]
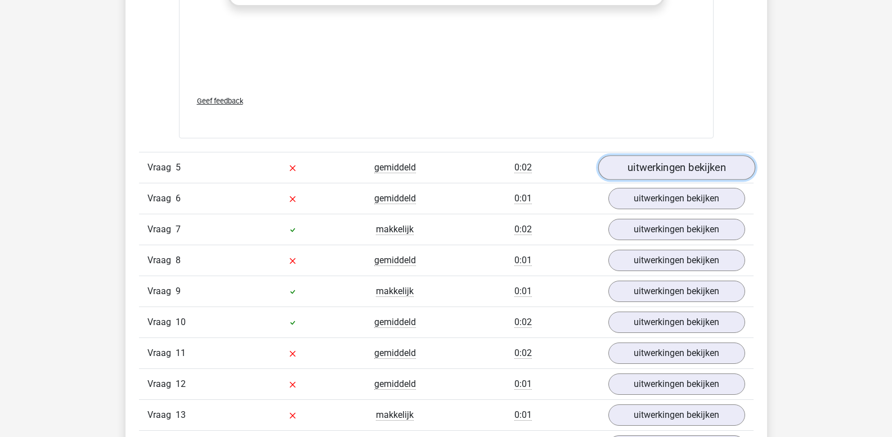
click at [645, 180] on link "uitwerkingen bekijken" at bounding box center [676, 167] width 157 height 25
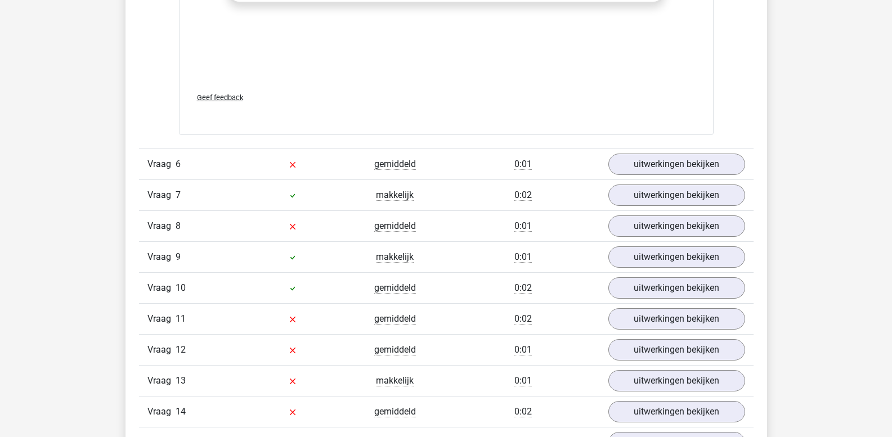
scroll to position [2870, 0]
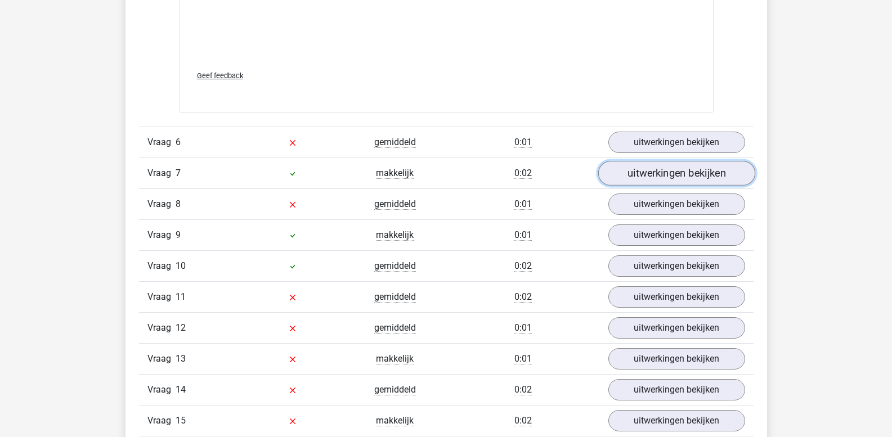
click at [666, 186] on link "uitwerkingen bekijken" at bounding box center [676, 173] width 157 height 25
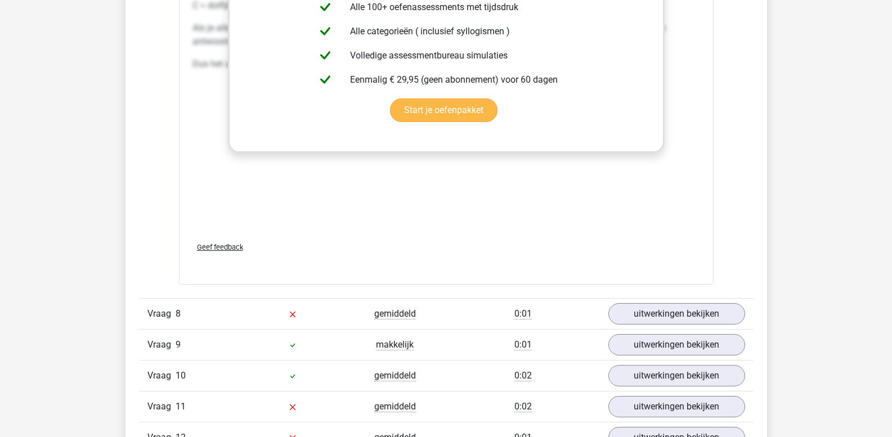
scroll to position [3545, 0]
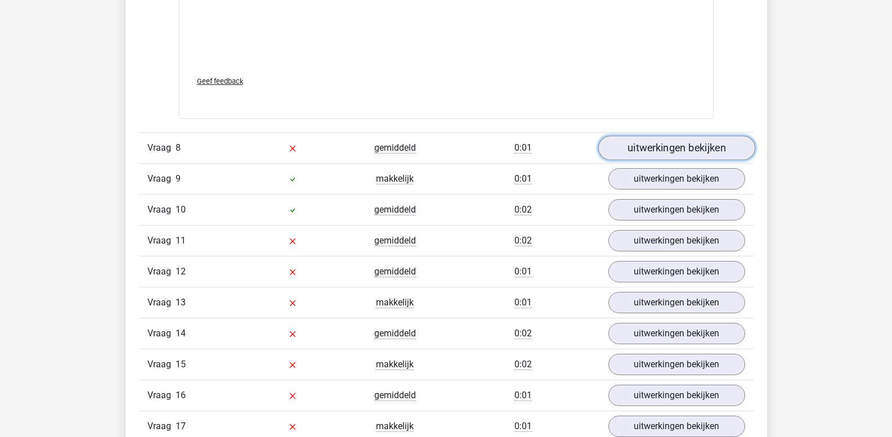
click at [652, 160] on link "uitwerkingen bekijken" at bounding box center [676, 148] width 157 height 25
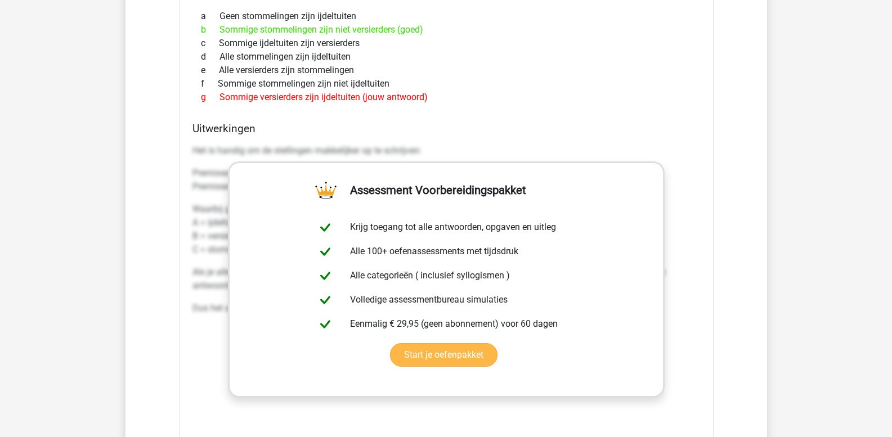
scroll to position [3827, 0]
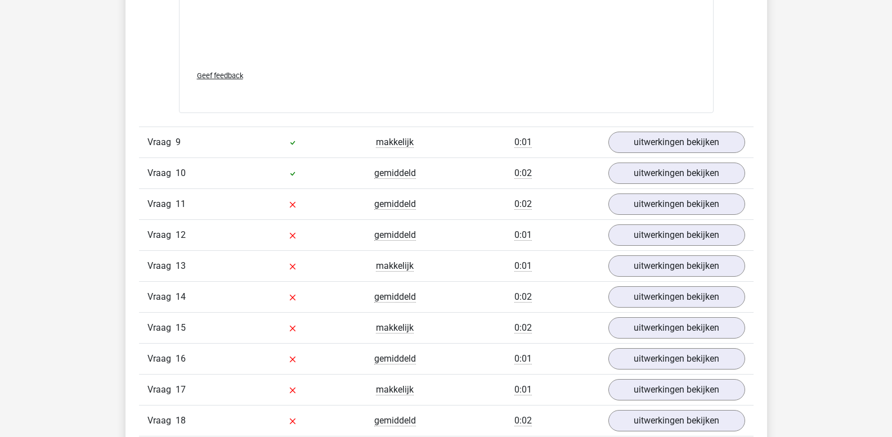
scroll to position [4220, 0]
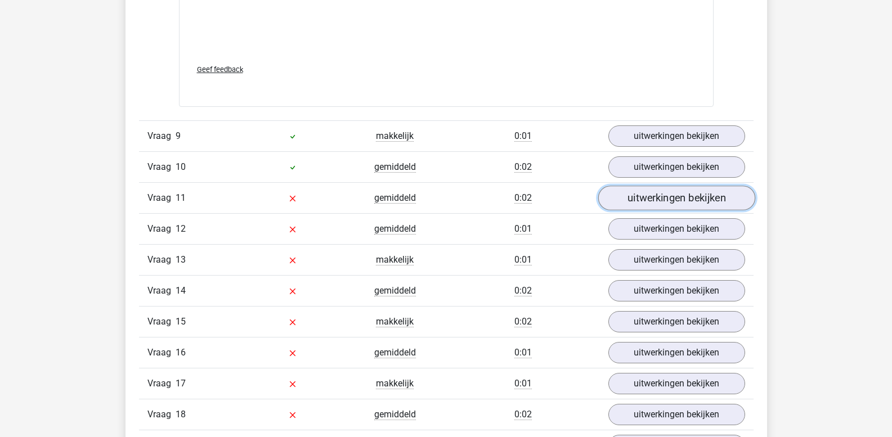
click at [636, 211] on link "uitwerkingen bekijken" at bounding box center [676, 198] width 157 height 25
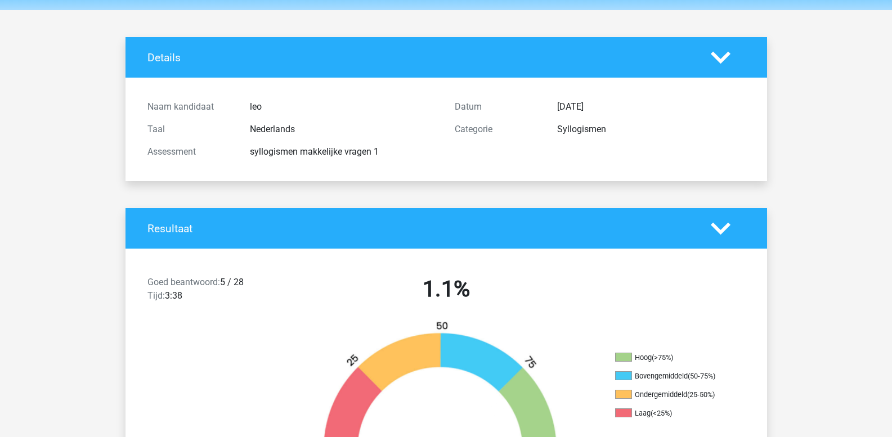
scroll to position [0, 0]
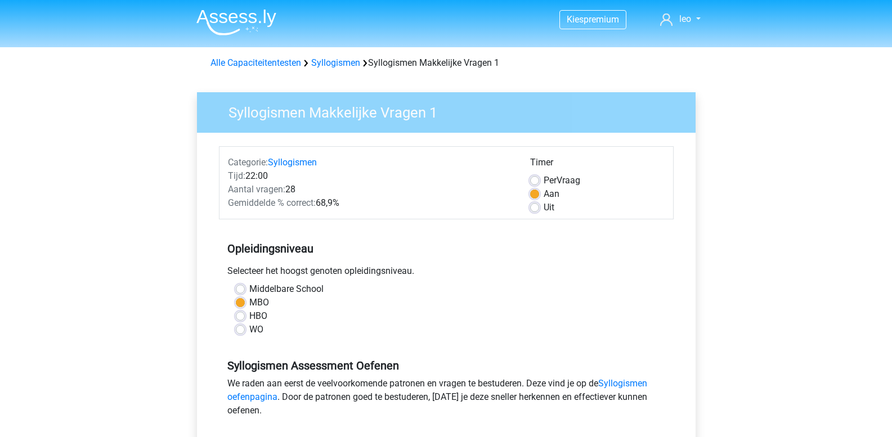
scroll to position [281, 0]
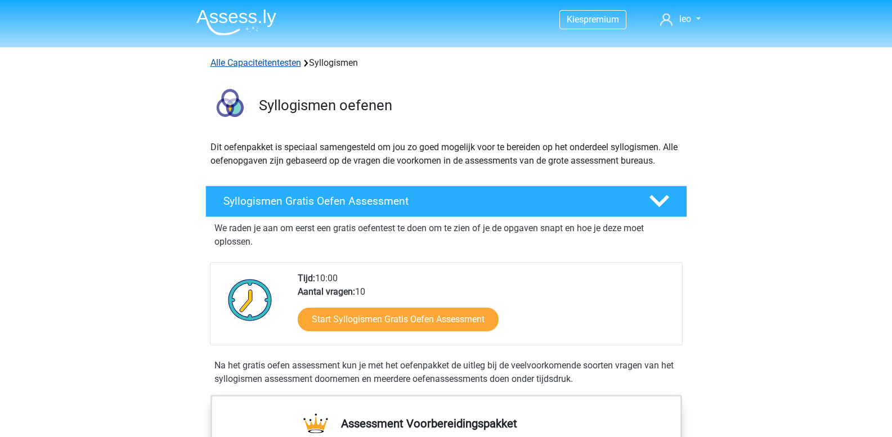
click at [244, 60] on link "Alle Capaciteitentesten" at bounding box center [255, 62] width 91 height 11
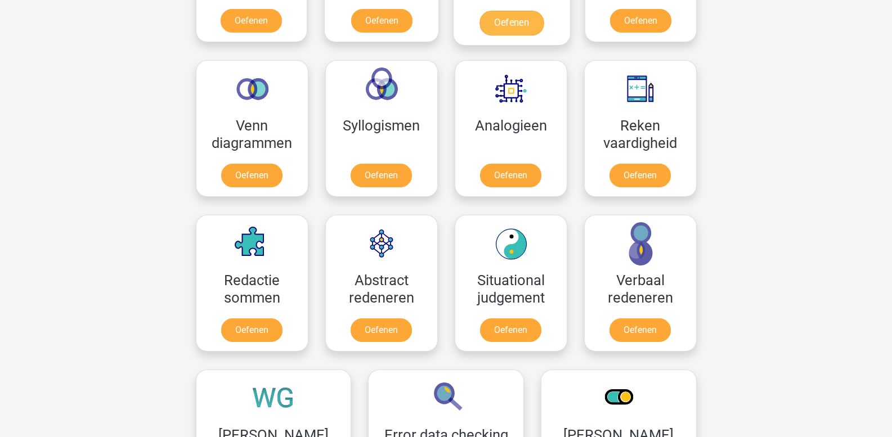
scroll to position [647, 0]
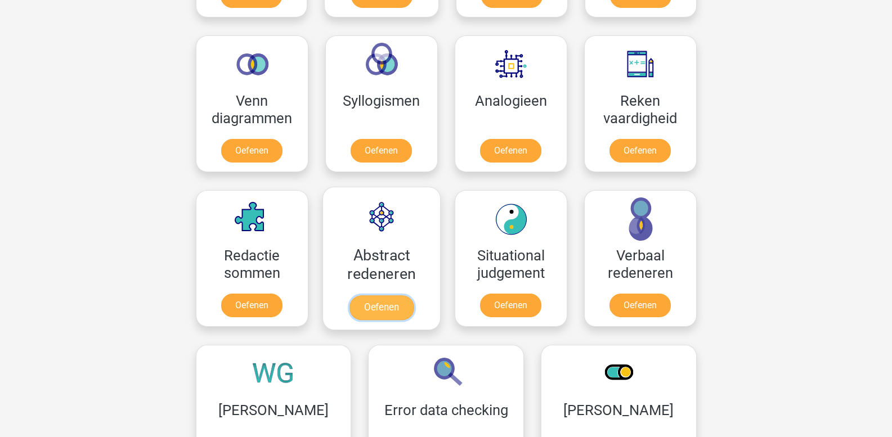
click at [401, 295] on link "Oefenen" at bounding box center [381, 307] width 64 height 25
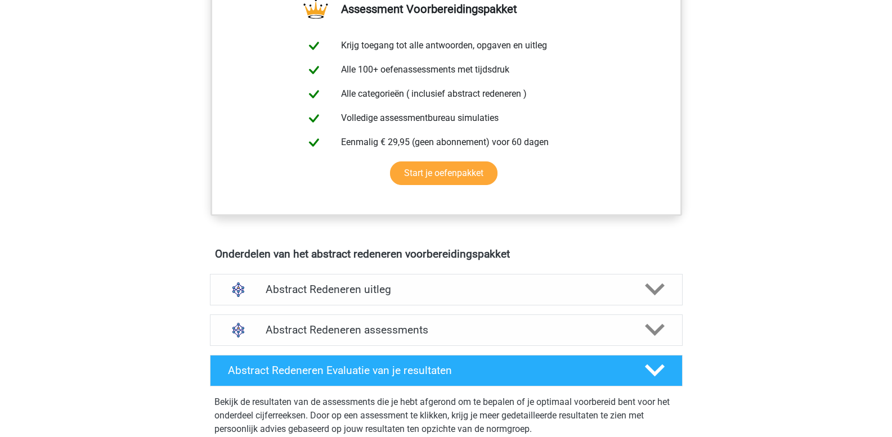
scroll to position [450, 0]
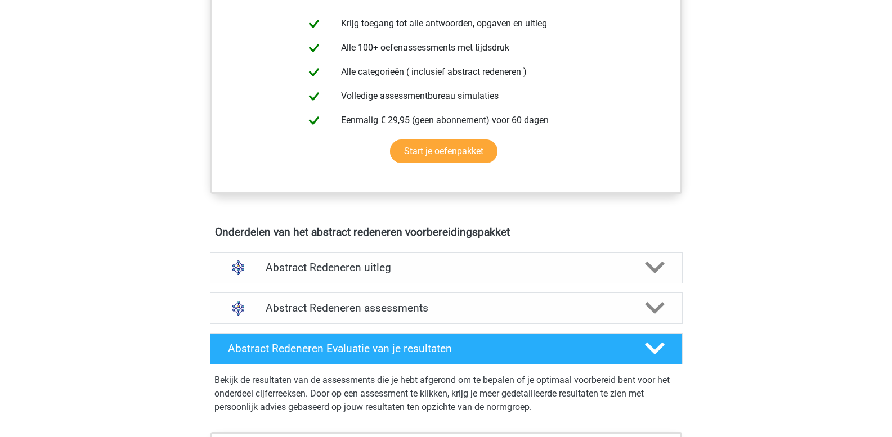
click at [653, 266] on icon at bounding box center [655, 268] width 20 height 20
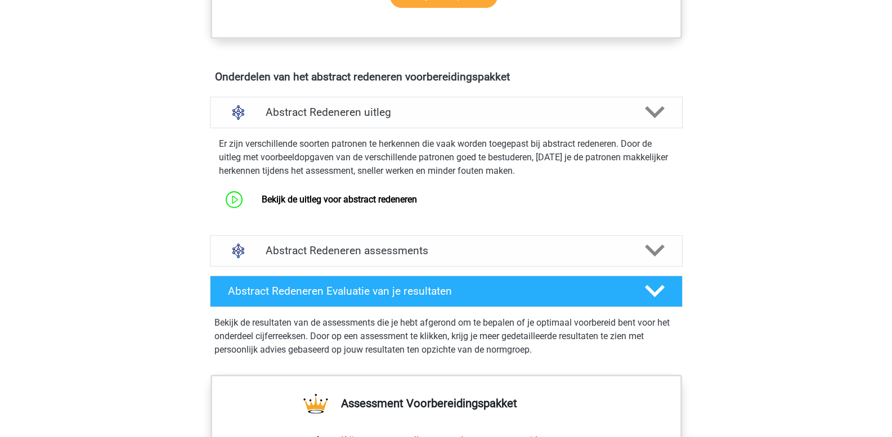
scroll to position [675, 0]
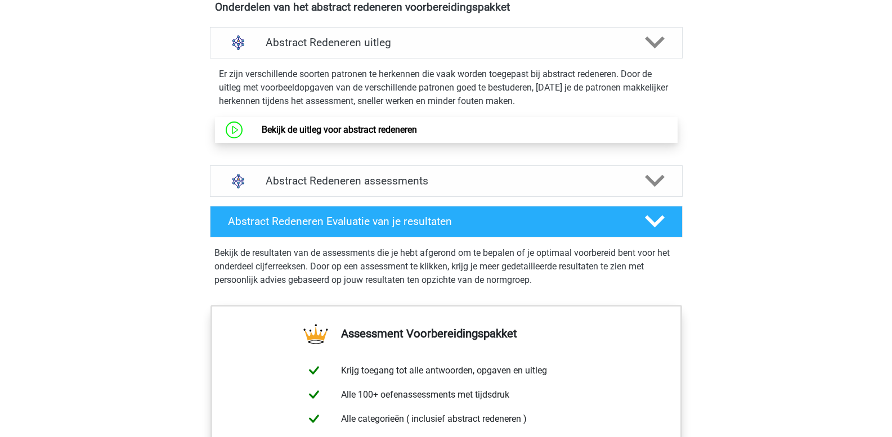
click at [381, 124] on link "Bekijk de uitleg voor abstract redeneren" at bounding box center [339, 129] width 155 height 11
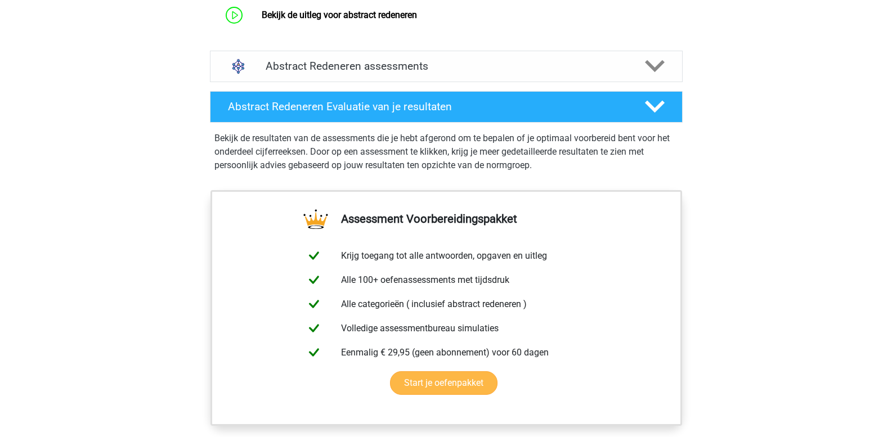
scroll to position [788, 0]
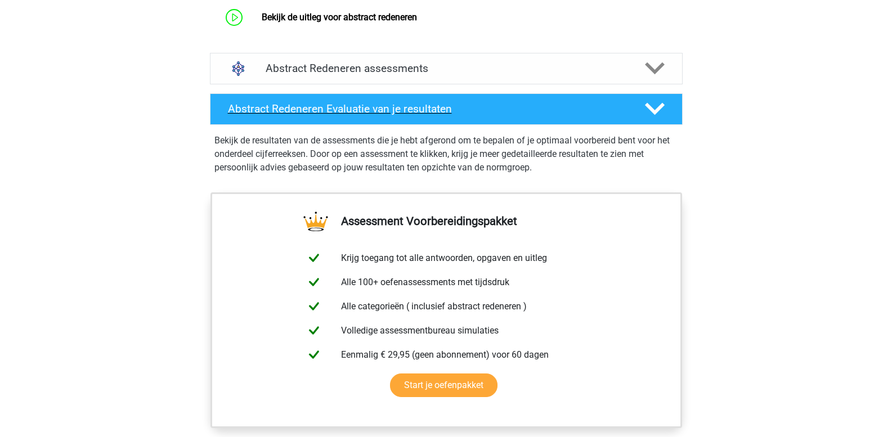
click at [649, 113] on icon at bounding box center [655, 109] width 20 height 20
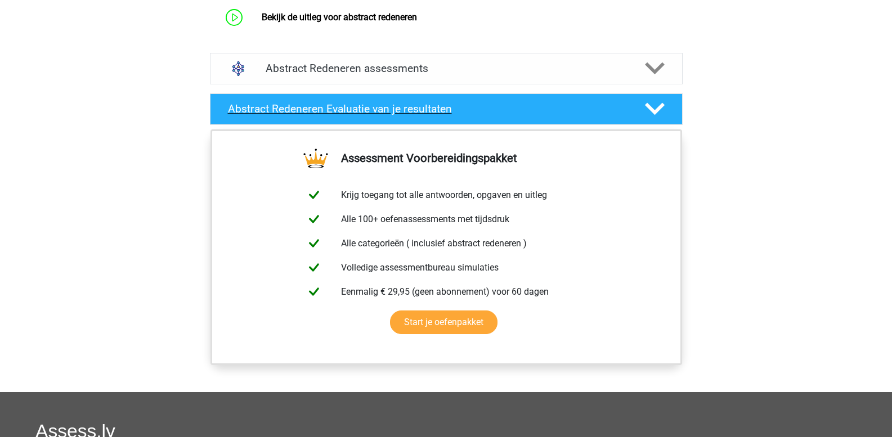
click at [649, 113] on icon at bounding box center [655, 109] width 20 height 20
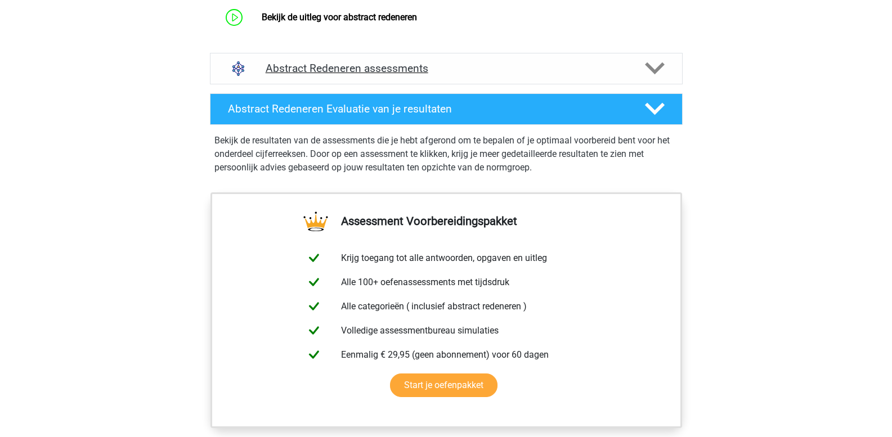
click at [351, 66] on h4 "Abstract Redeneren assessments" at bounding box center [446, 68] width 361 height 13
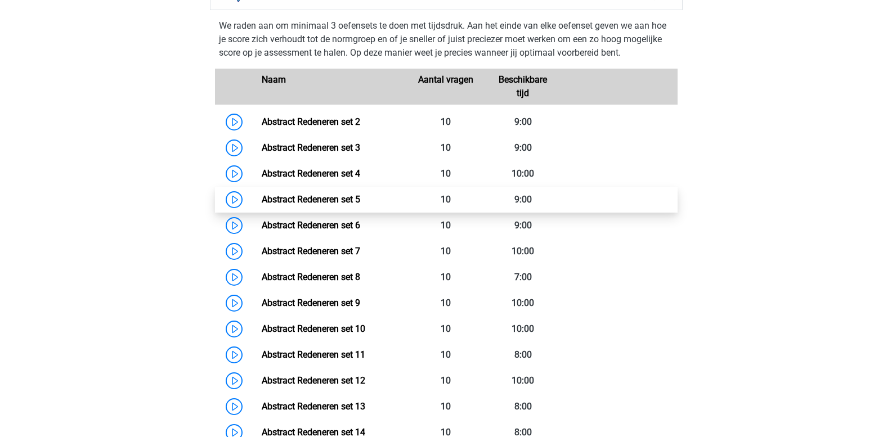
scroll to position [844, 0]
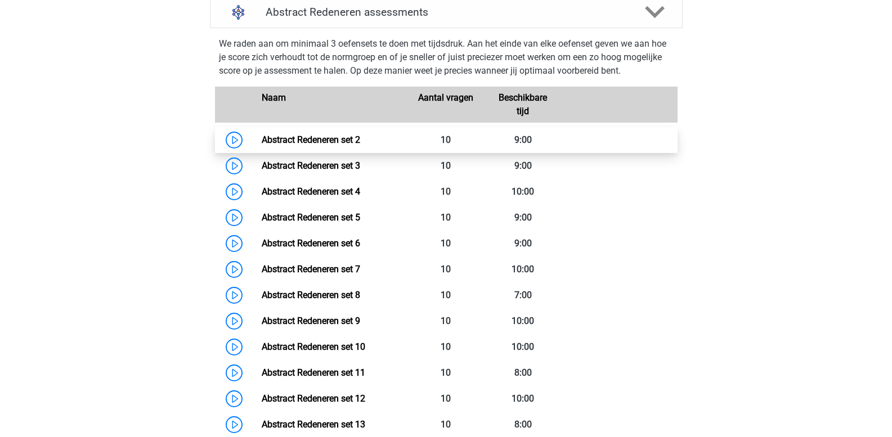
click at [360, 144] on link "Abstract Redeneren set 2" at bounding box center [311, 139] width 98 height 11
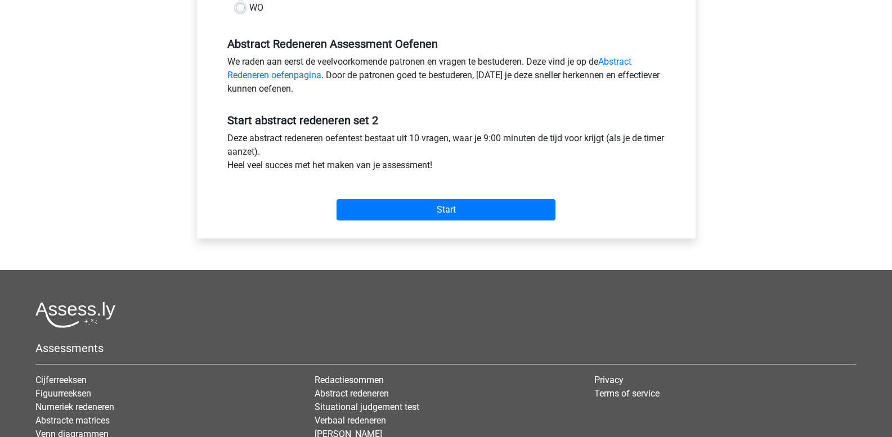
scroll to position [338, 0]
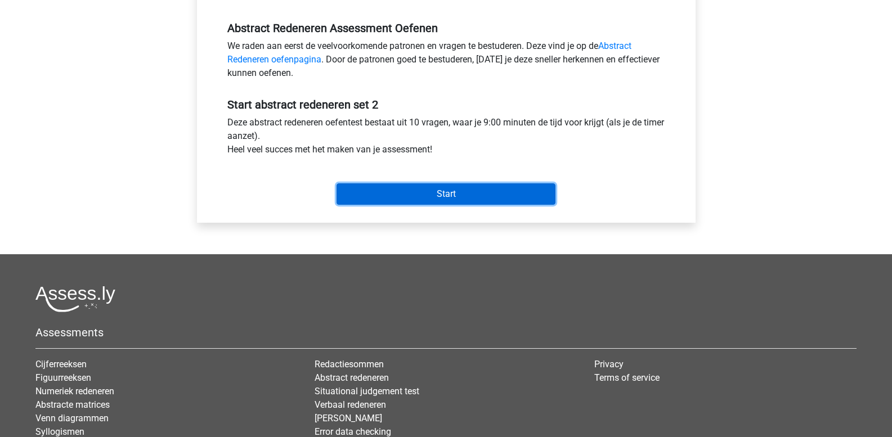
click at [405, 199] on input "Start" at bounding box center [446, 193] width 219 height 21
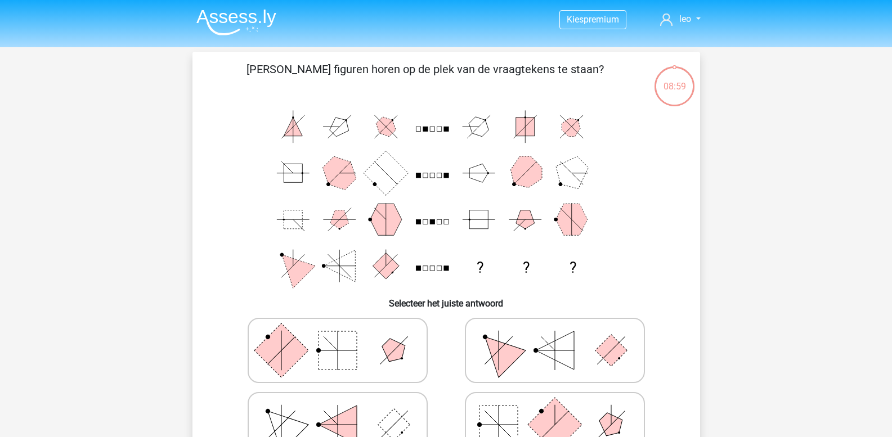
scroll to position [56, 0]
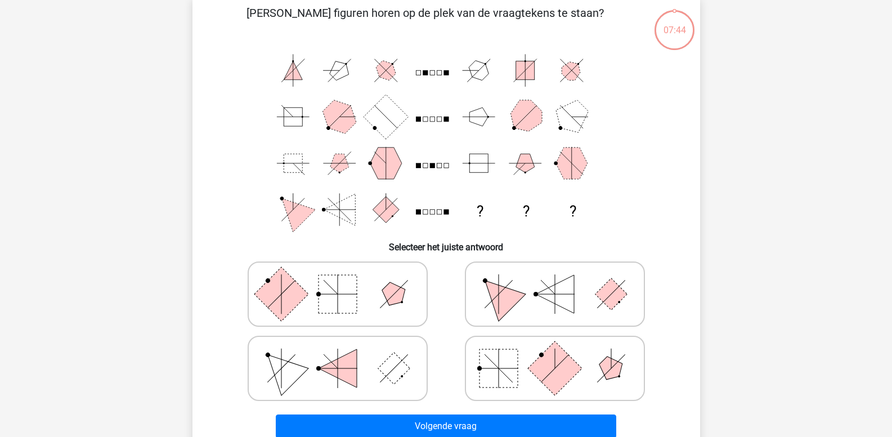
click at [405, 299] on icon at bounding box center [337, 294] width 169 height 56
click at [345, 280] on input "radio" at bounding box center [341, 276] width 7 height 7
radio input "true"
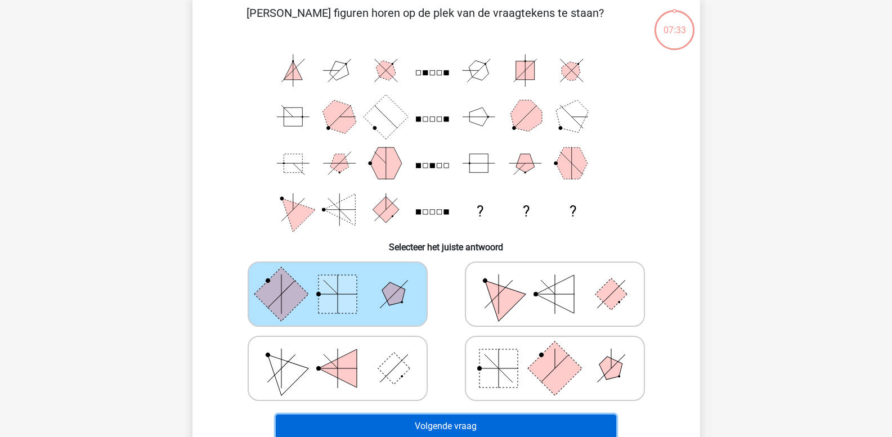
click at [396, 418] on button "Volgende vraag" at bounding box center [446, 427] width 340 height 24
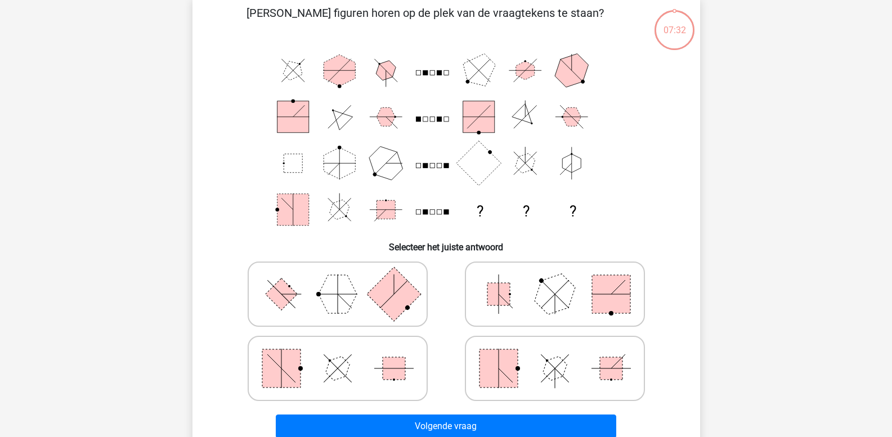
scroll to position [52, 0]
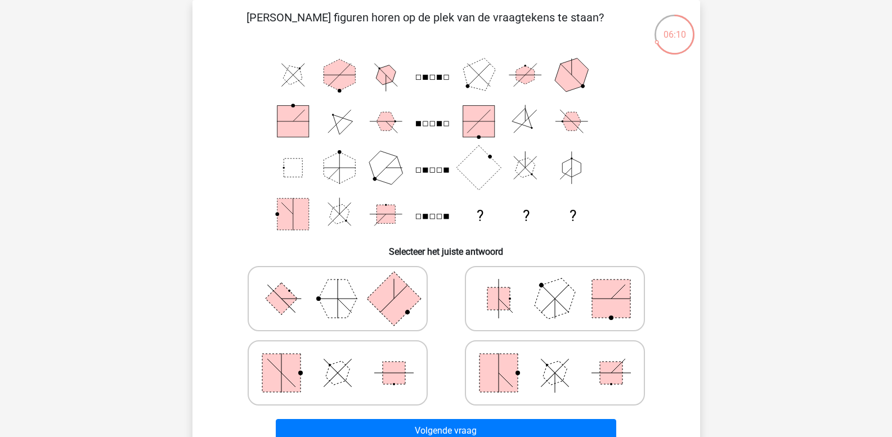
click at [287, 293] on rect at bounding box center [281, 299] width 32 height 32
click at [338, 285] on input "radio" at bounding box center [341, 280] width 7 height 7
radio input "true"
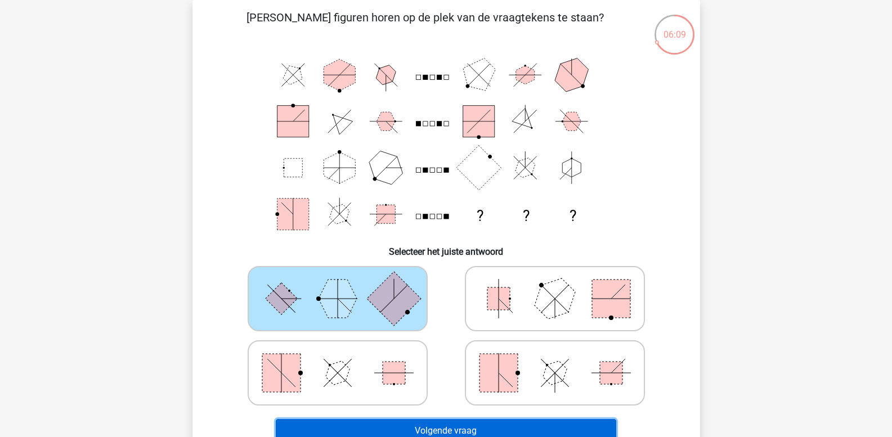
click at [349, 427] on button "Volgende vraag" at bounding box center [446, 431] width 340 height 24
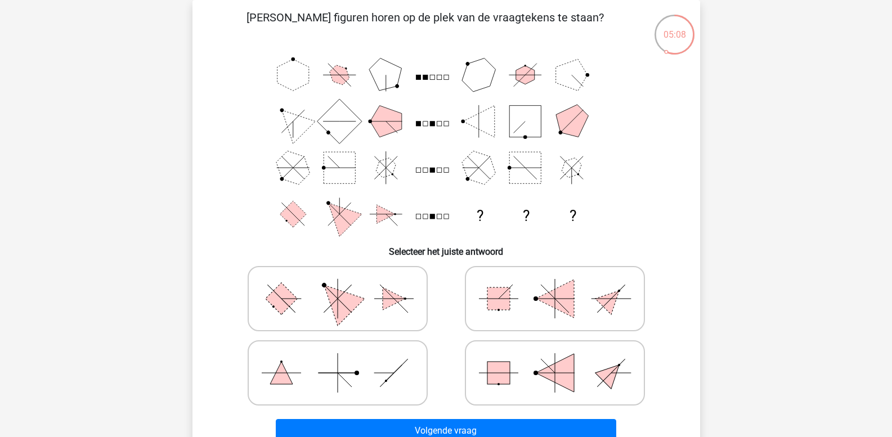
click at [319, 294] on icon at bounding box center [337, 299] width 169 height 56
click at [338, 285] on input "radio" at bounding box center [341, 280] width 7 height 7
radio input "true"
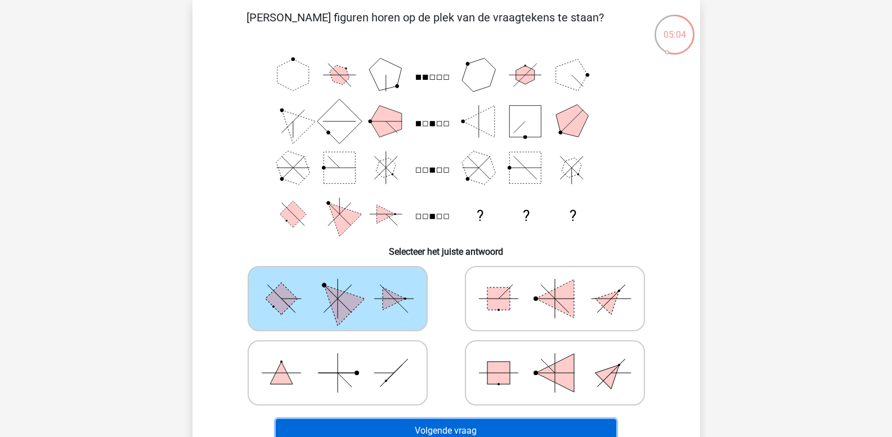
click at [409, 431] on button "Volgende vraag" at bounding box center [446, 431] width 340 height 24
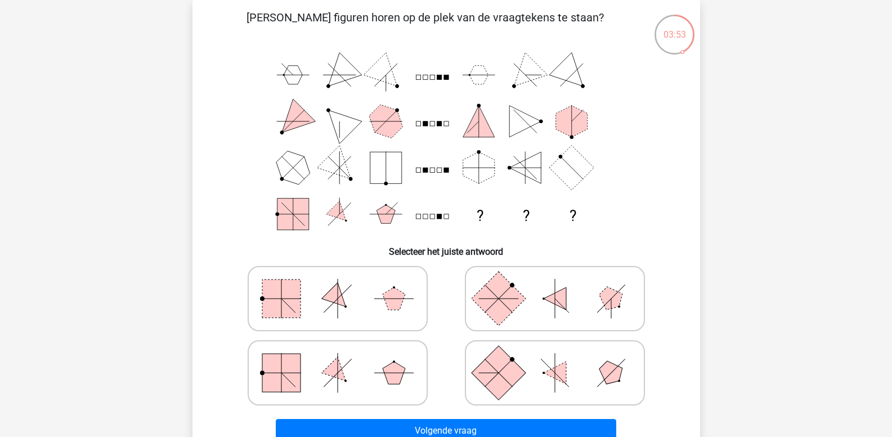
click at [344, 300] on icon at bounding box center [337, 299] width 169 height 56
click at [344, 285] on input "radio" at bounding box center [341, 280] width 7 height 7
radio input "true"
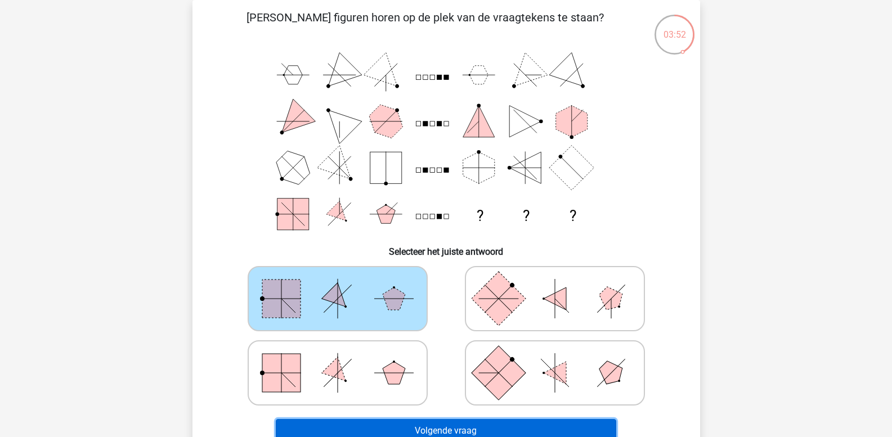
click at [361, 430] on button "Volgende vraag" at bounding box center [446, 431] width 340 height 24
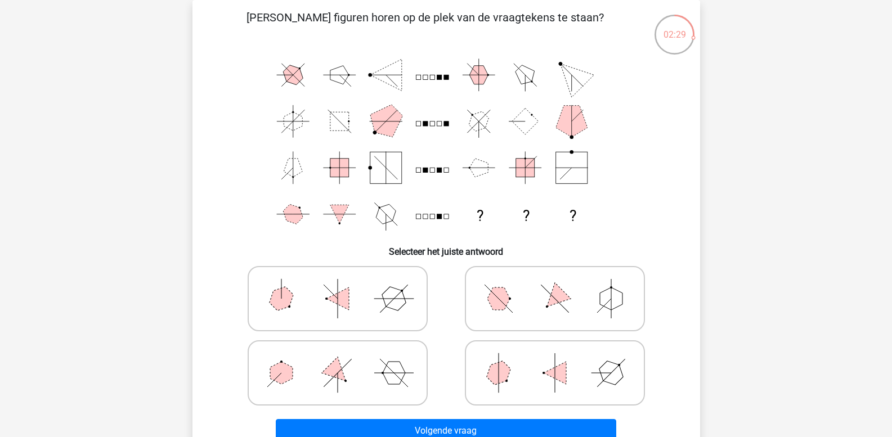
click at [499, 372] on polygon at bounding box center [498, 373] width 32 height 32
click at [555, 359] on input "radio" at bounding box center [558, 355] width 7 height 7
radio input "true"
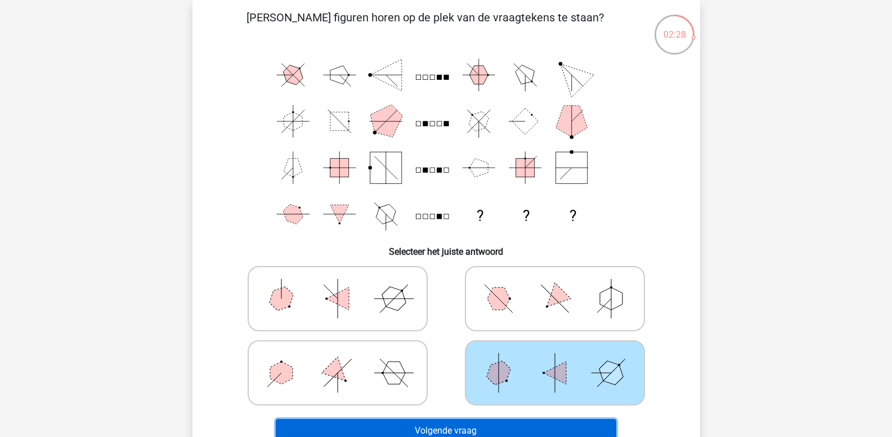
click at [476, 426] on button "Volgende vraag" at bounding box center [446, 431] width 340 height 24
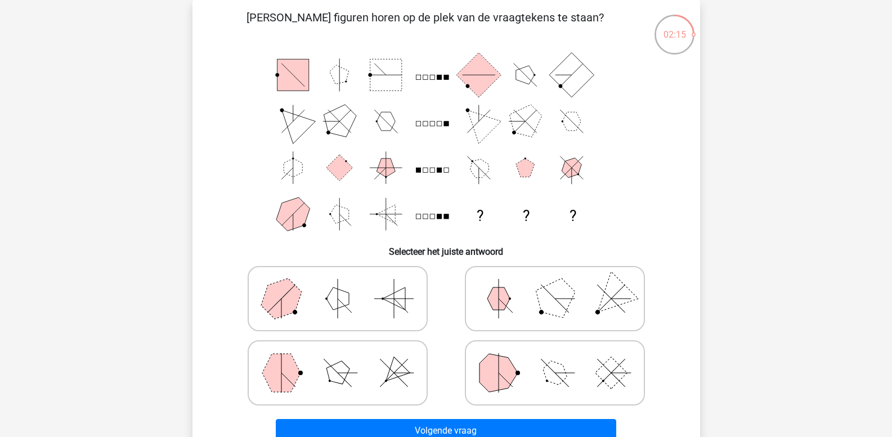
click at [445, 217] on rect at bounding box center [445, 216] width 5 height 5
click at [363, 374] on icon at bounding box center [337, 373] width 169 height 56
click at [345, 359] on input "radio" at bounding box center [341, 355] width 7 height 7
radio input "true"
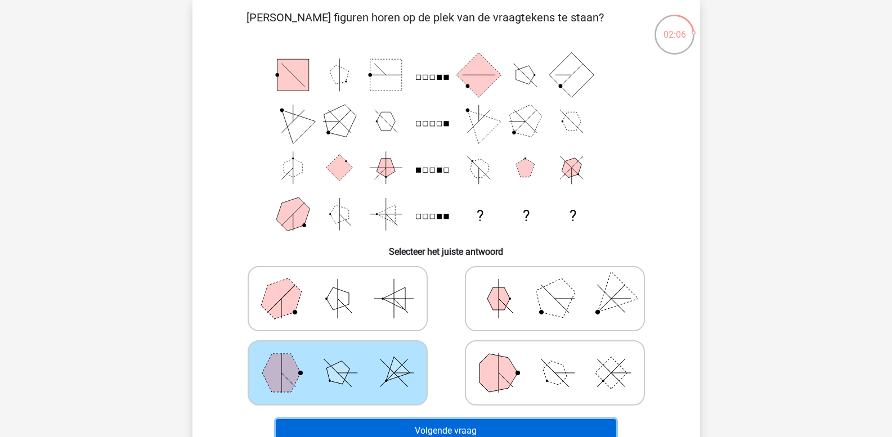
click at [367, 429] on button "Volgende vraag" at bounding box center [446, 431] width 340 height 24
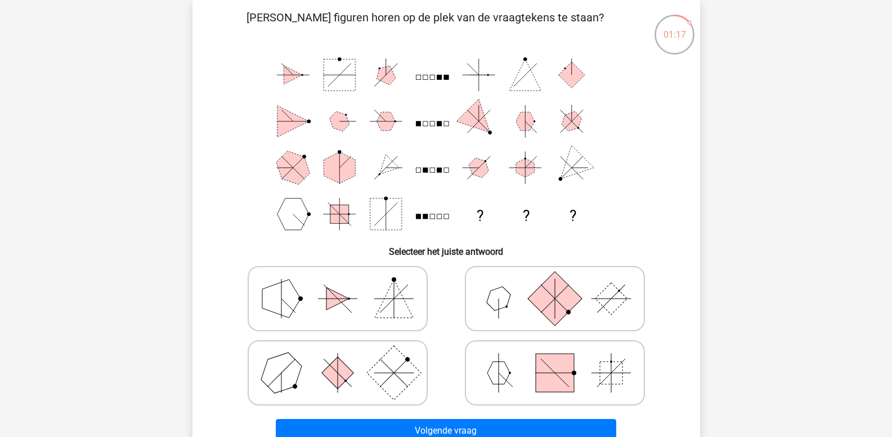
click at [424, 169] on rect at bounding box center [425, 170] width 5 height 5
click at [507, 379] on polygon at bounding box center [498, 373] width 23 height 23
click at [555, 359] on input "radio" at bounding box center [558, 355] width 7 height 7
radio input "true"
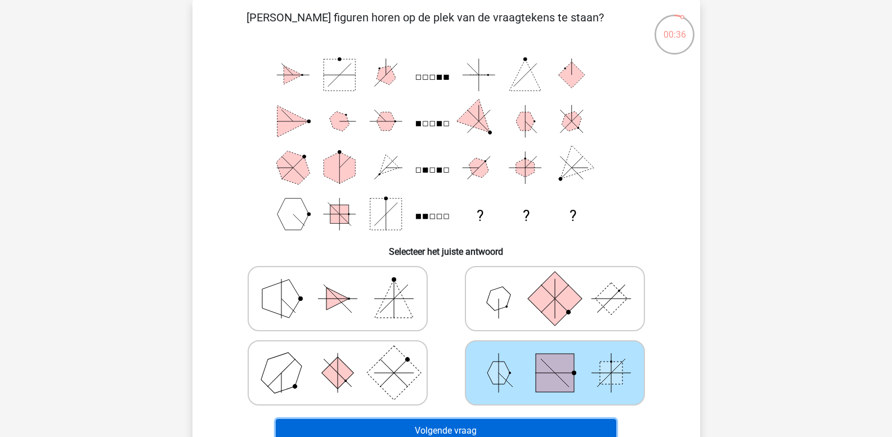
click at [481, 425] on button "Volgende vraag" at bounding box center [446, 431] width 340 height 24
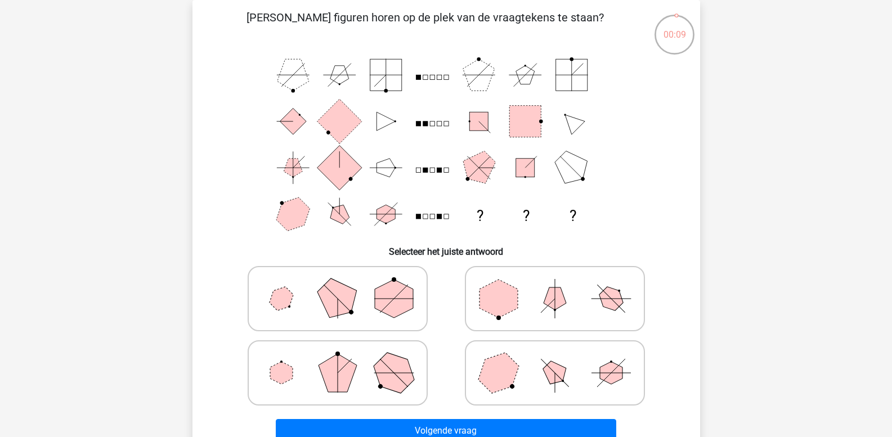
click at [524, 384] on icon at bounding box center [554, 373] width 169 height 56
click at [555, 359] on input "radio" at bounding box center [558, 355] width 7 height 7
radio input "true"
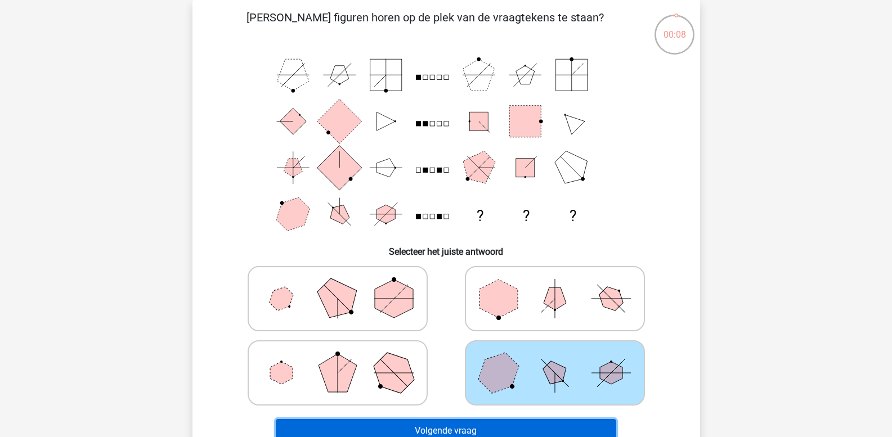
click at [496, 427] on button "Volgende vraag" at bounding box center [446, 431] width 340 height 24
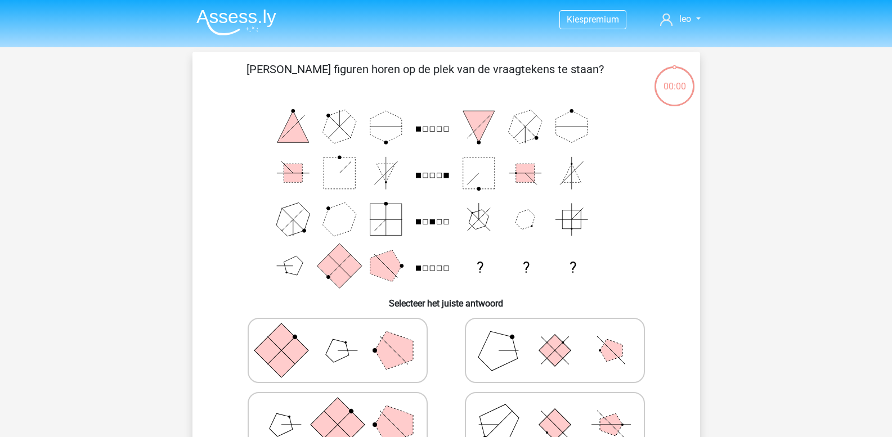
scroll to position [52, 0]
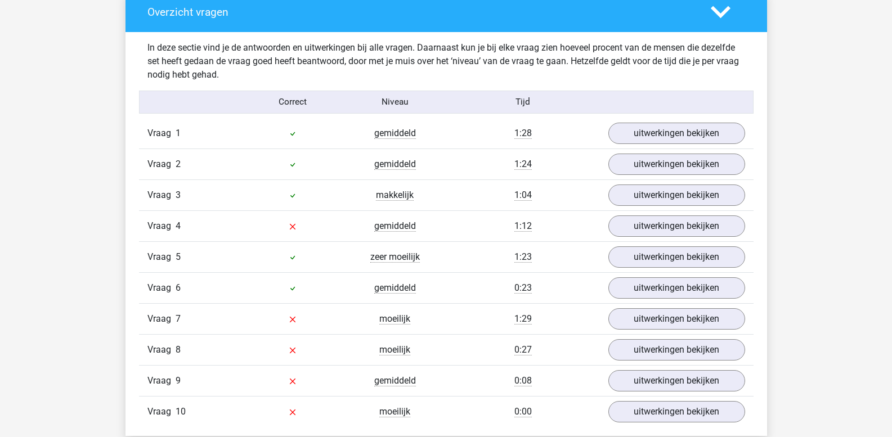
scroll to position [844, 0]
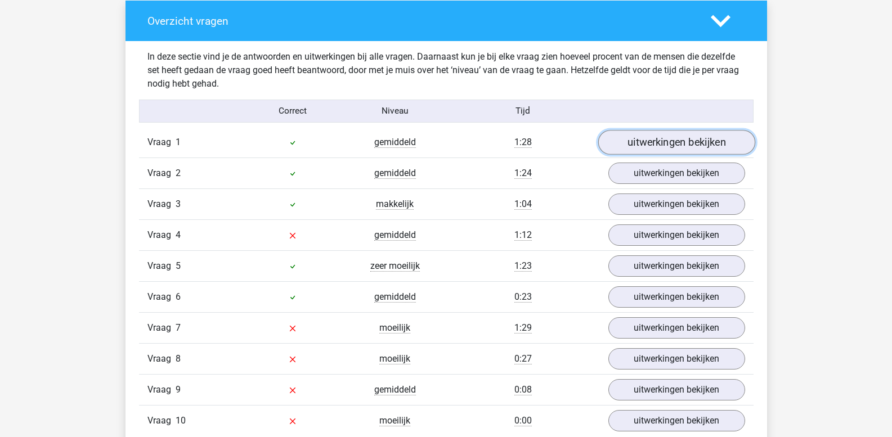
click at [657, 147] on link "uitwerkingen bekijken" at bounding box center [676, 143] width 157 height 25
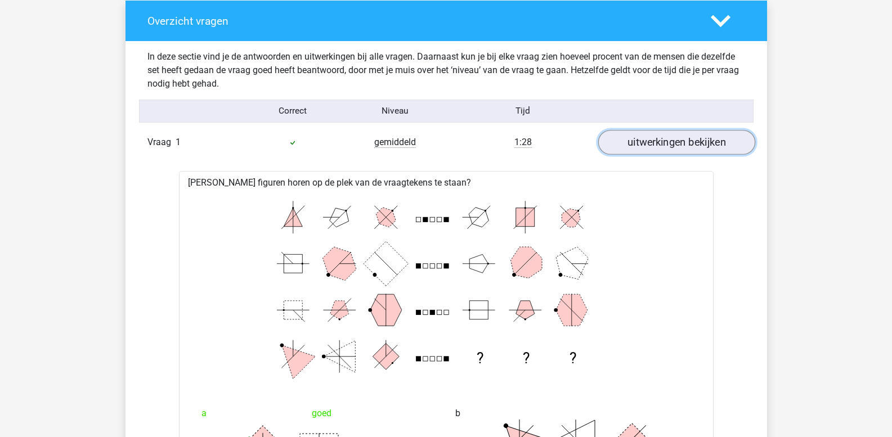
click at [657, 146] on link "uitwerkingen bekijken" at bounding box center [676, 143] width 157 height 25
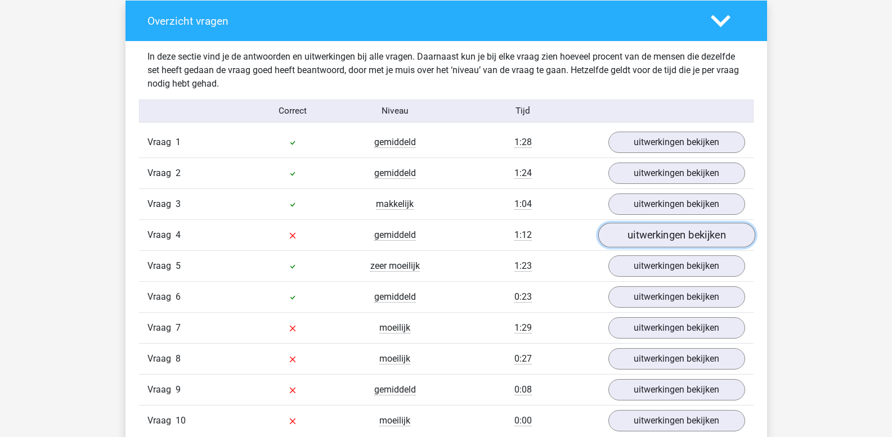
click at [650, 236] on link "uitwerkingen bekijken" at bounding box center [676, 235] width 157 height 25
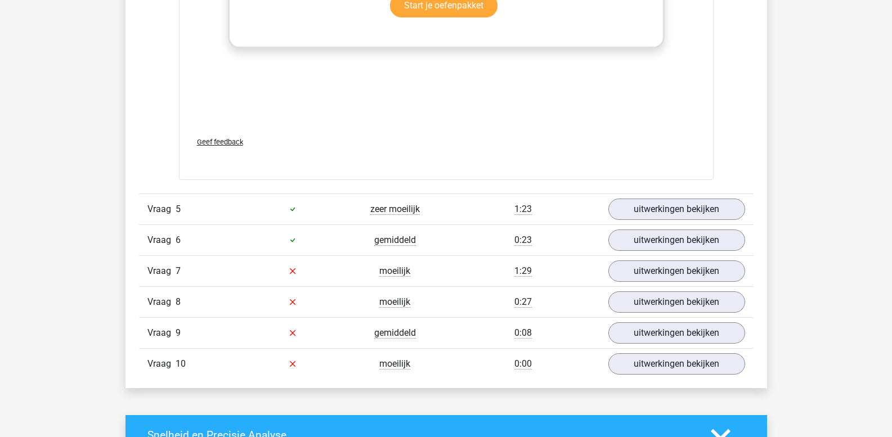
scroll to position [1801, 0]
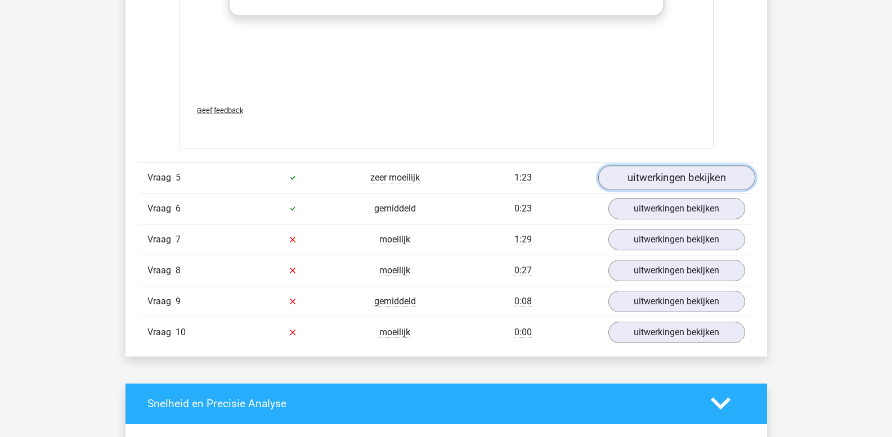
click at [647, 179] on link "uitwerkingen bekijken" at bounding box center [676, 177] width 157 height 25
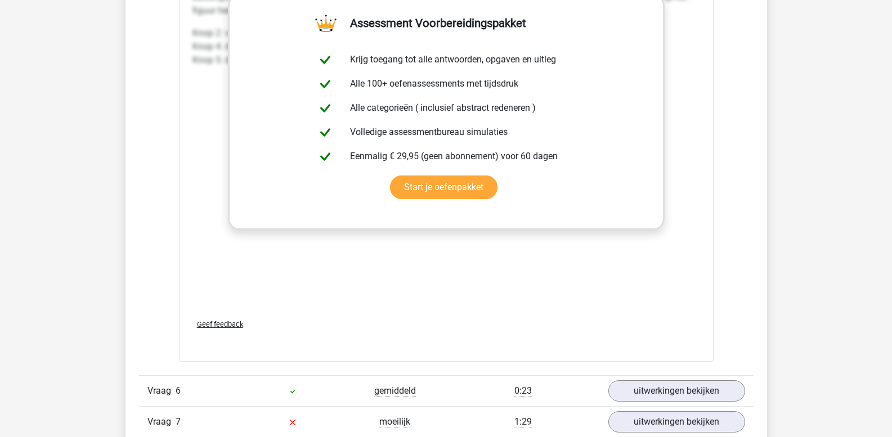
scroll to position [2589, 0]
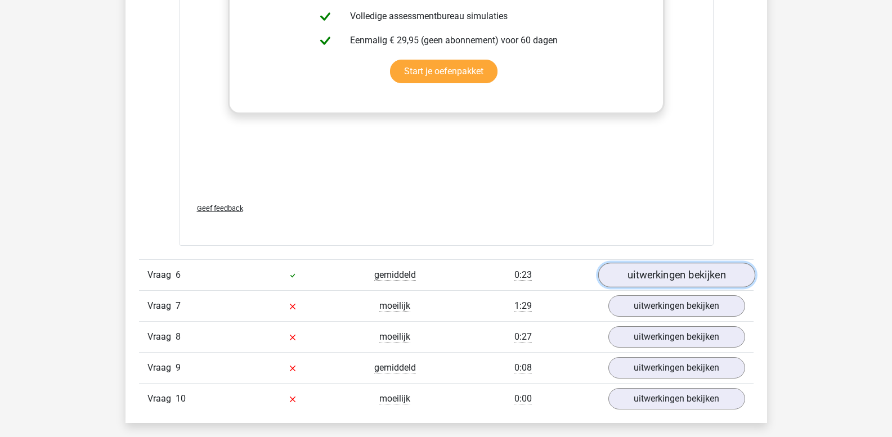
click at [660, 273] on link "uitwerkingen bekijken" at bounding box center [676, 275] width 157 height 25
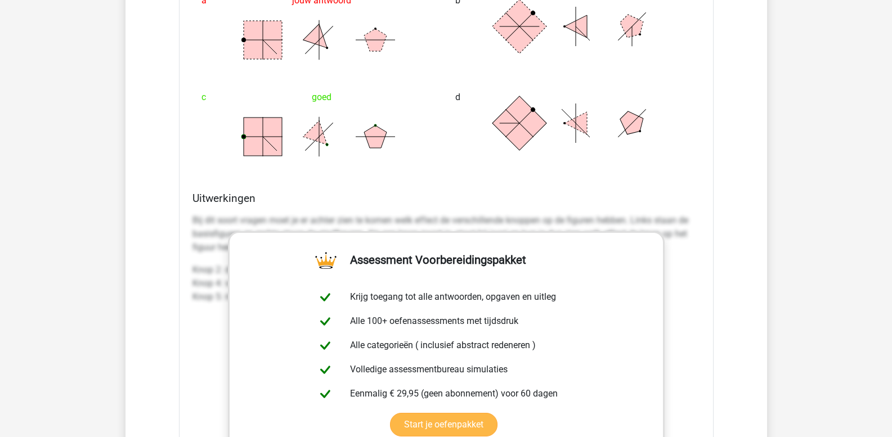
scroll to position [1351, 0]
click at [194, 216] on p "Bij dit soort vragen moet je er achter zien te komen welk effect de verschillen…" at bounding box center [446, 233] width 508 height 41
click at [192, 216] on p "Bij dit soort vragen moet je er achter zien te komen welk effect de verschillen…" at bounding box center [446, 233] width 508 height 41
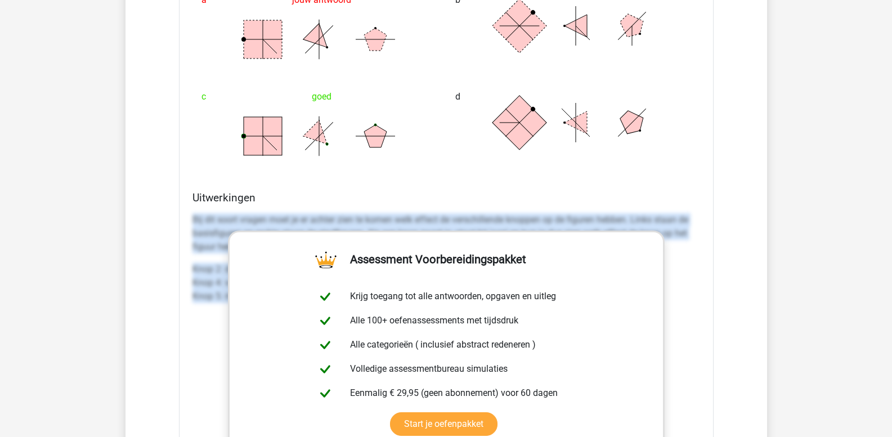
drag, startPoint x: 193, startPoint y: 219, endPoint x: 729, endPoint y: 356, distance: 553.6
copy div "Bij dit soort vragen moet je er achter zien te komen welk effect de verschillen…"
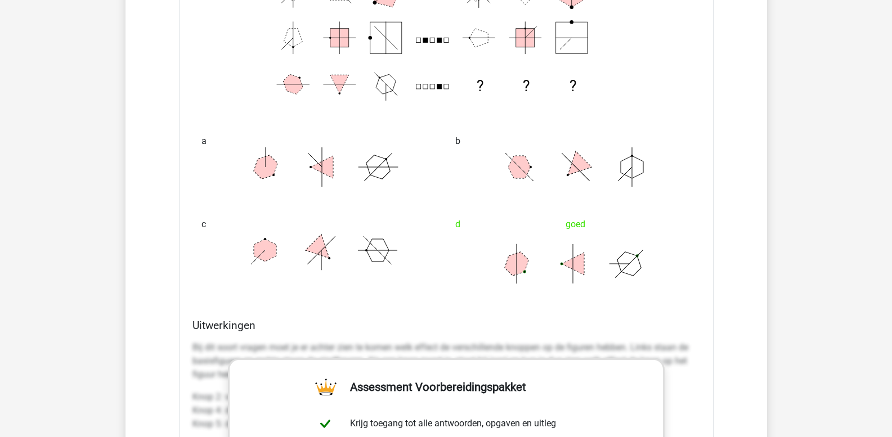
scroll to position [2138, 0]
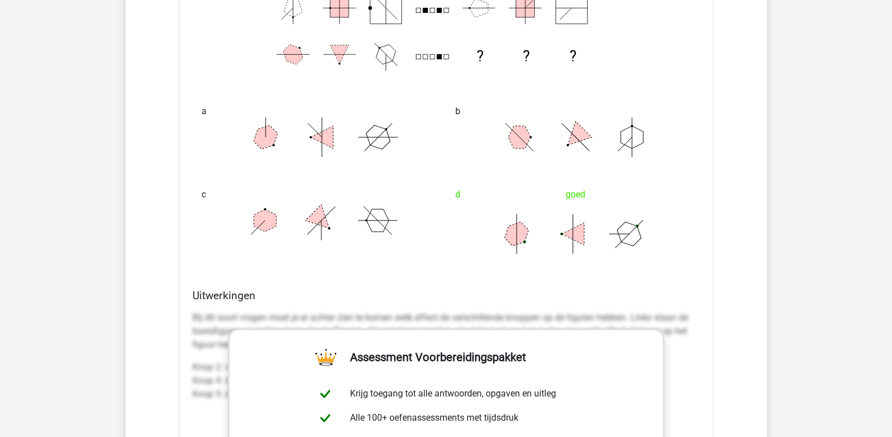
click at [805, 320] on div "Kies premium leo [EMAIL_ADDRESS][DOMAIN_NAME]" at bounding box center [446, 385] width 892 height 5047
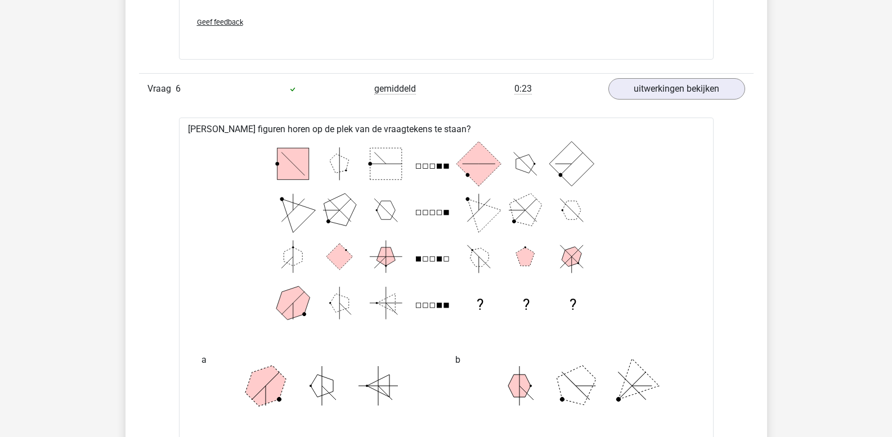
scroll to position [2814, 0]
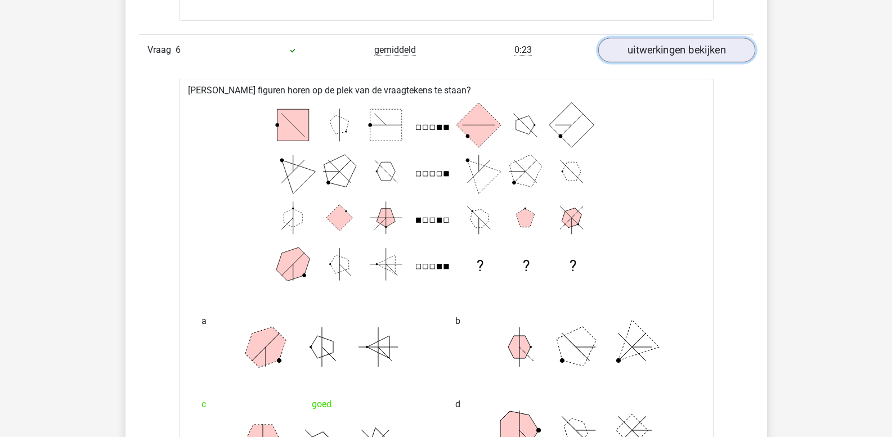
click at [664, 50] on link "uitwerkingen bekijken" at bounding box center [676, 50] width 157 height 25
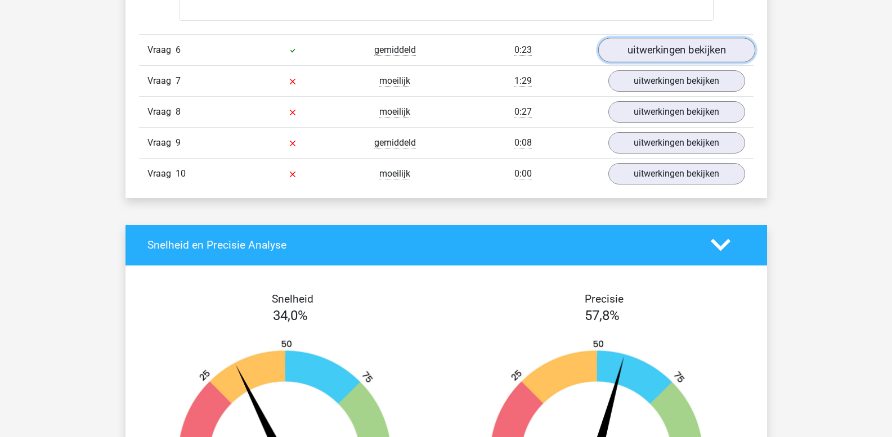
click at [652, 56] on link "uitwerkingen bekijken" at bounding box center [676, 50] width 157 height 25
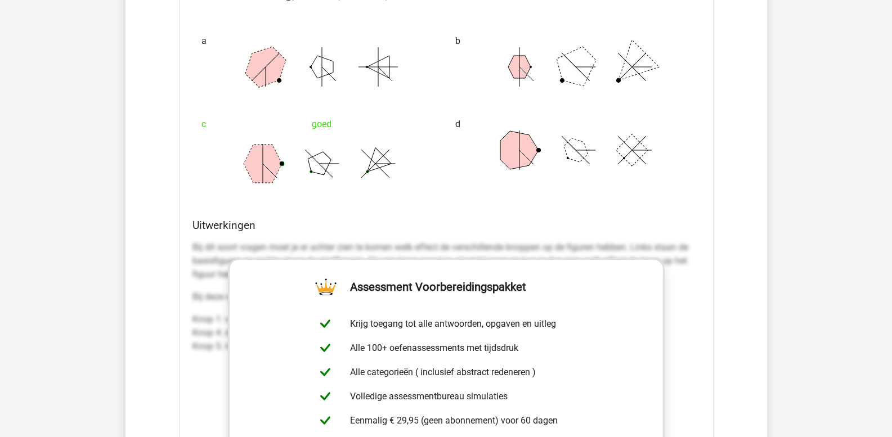
scroll to position [3095, 0]
drag, startPoint x: 193, startPoint y: 293, endPoint x: 711, endPoint y: 397, distance: 528.6
click at [710, 397] on div "Welke figuren horen op de plek van de vraagtekens te staan? ? ? ? a b c goed d …" at bounding box center [446, 210] width 535 height 827
copy div "Bij deze opgave staan de knoppen voor de volgende transformaties: Knop 1: voegt…"
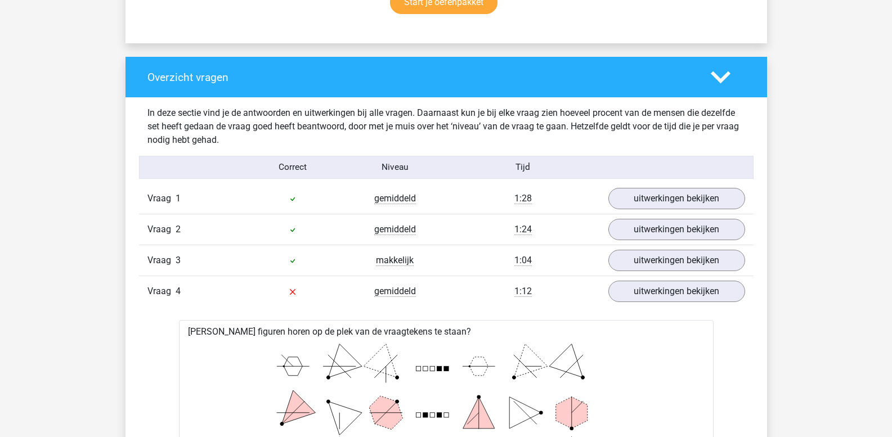
scroll to position [563, 0]
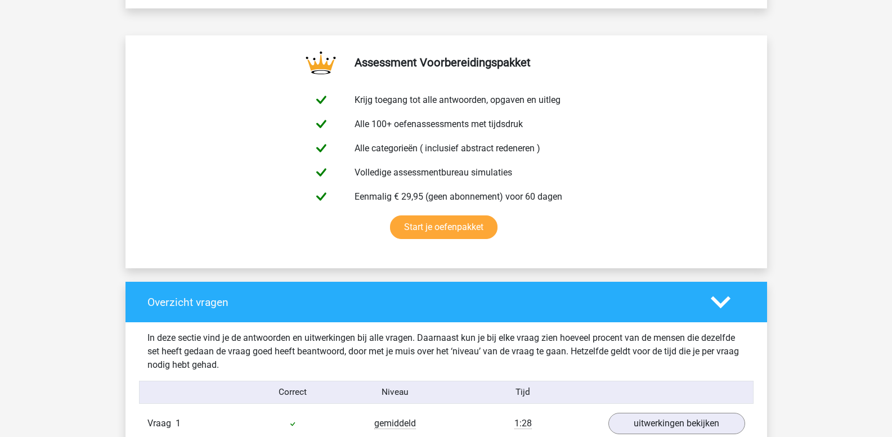
click at [719, 303] on polygon at bounding box center [721, 302] width 20 height 12
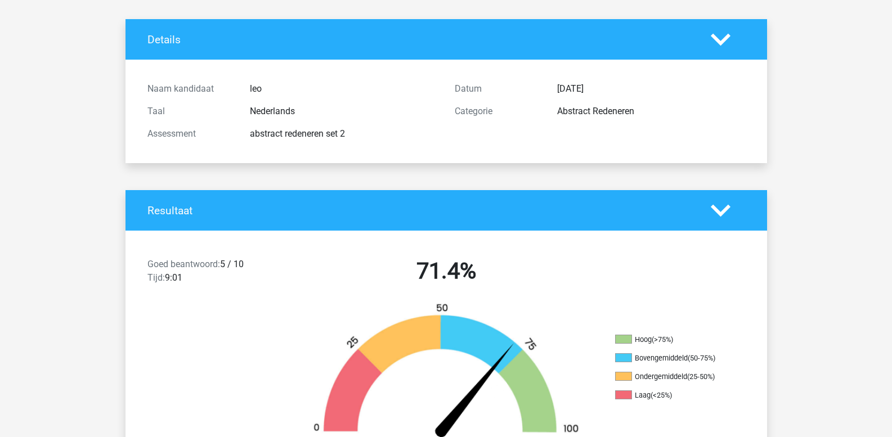
scroll to position [0, 0]
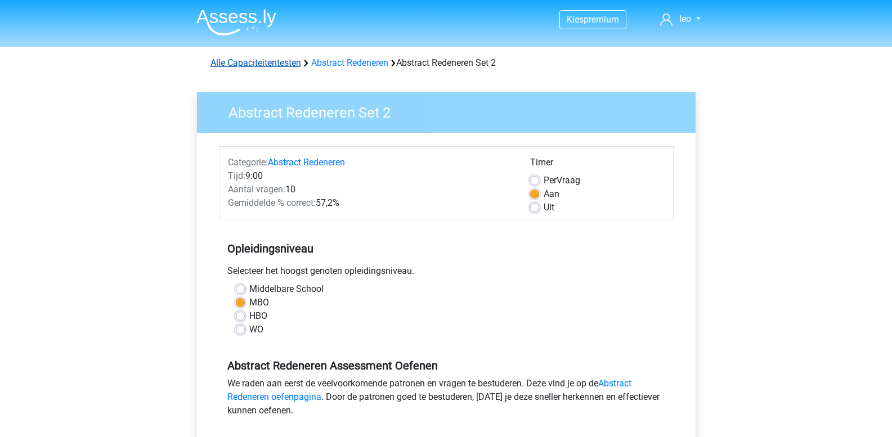
click at [268, 59] on link "Alle Capaciteitentesten" at bounding box center [255, 62] width 91 height 11
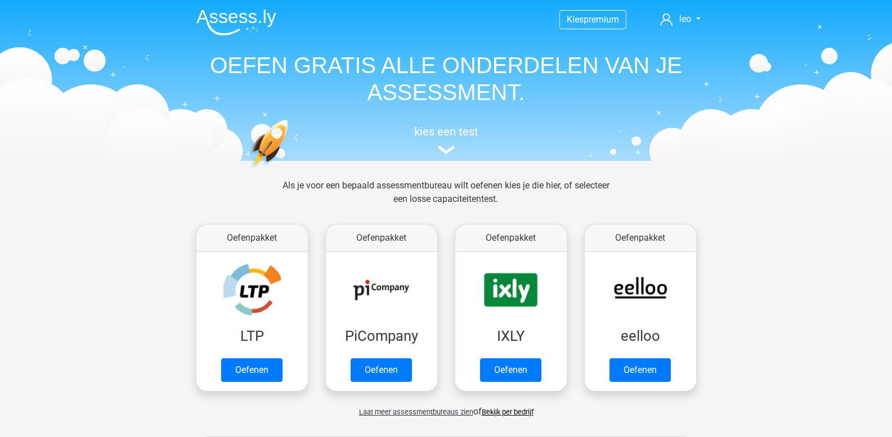
scroll to position [478, 0]
